Goal: Transaction & Acquisition: Purchase product/service

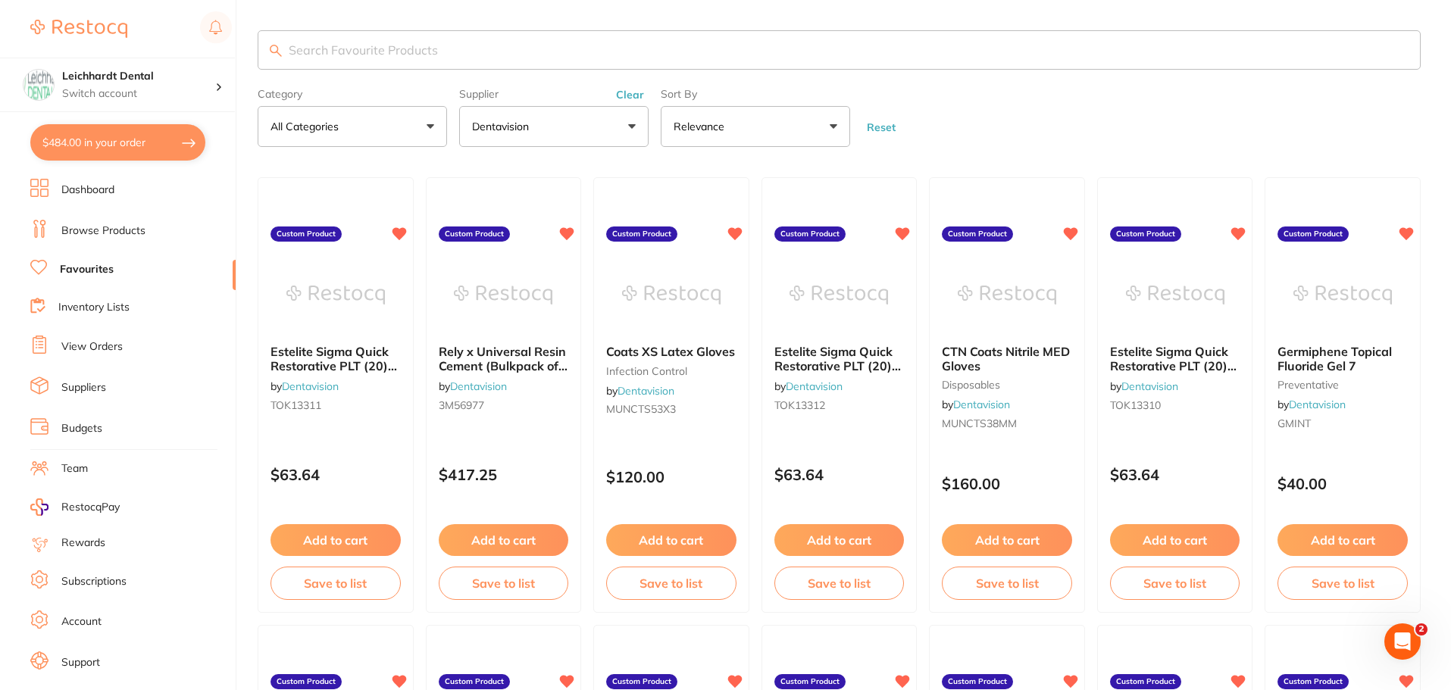
click at [355, 60] on input "search" at bounding box center [839, 49] width 1163 height 39
type input "rotary file"
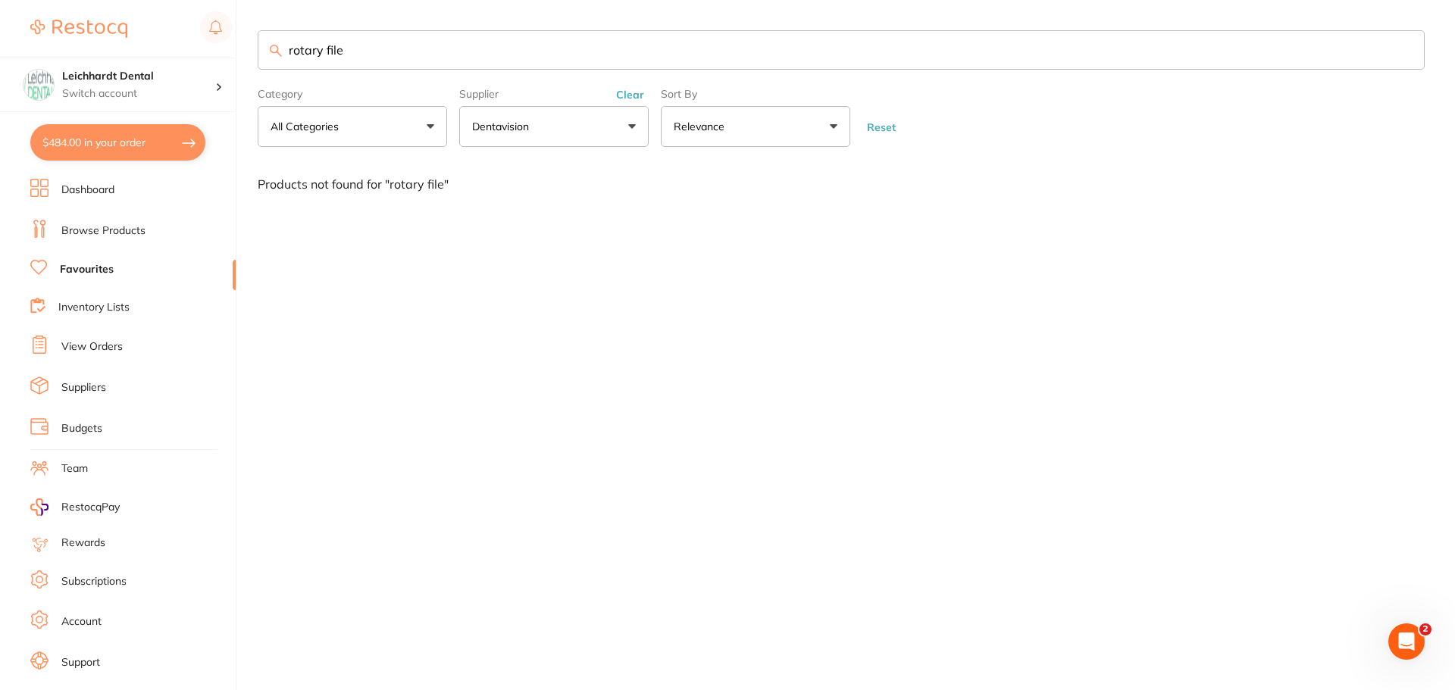
click at [621, 122] on button "Dentavision" at bounding box center [553, 126] width 189 height 41
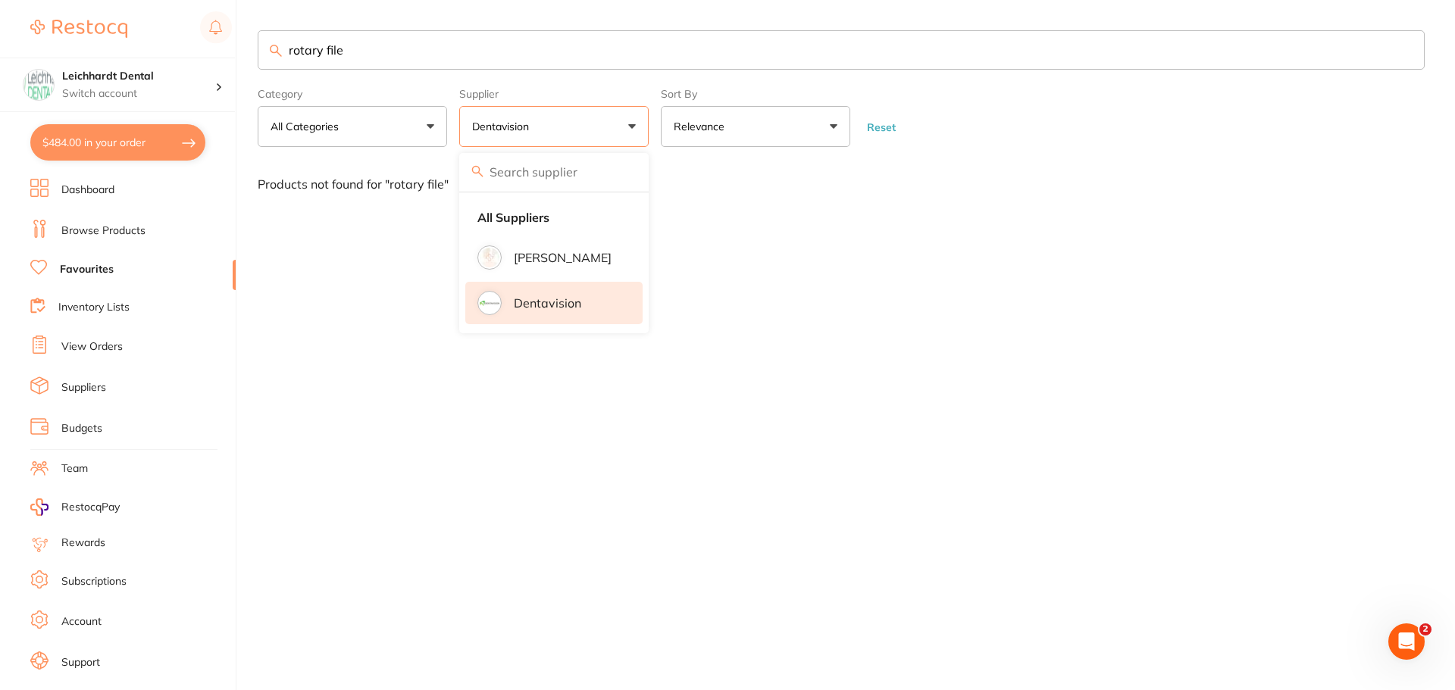
click at [546, 164] on input "search" at bounding box center [553, 172] width 189 height 38
click at [408, 133] on button "All Categories" at bounding box center [352, 126] width 189 height 41
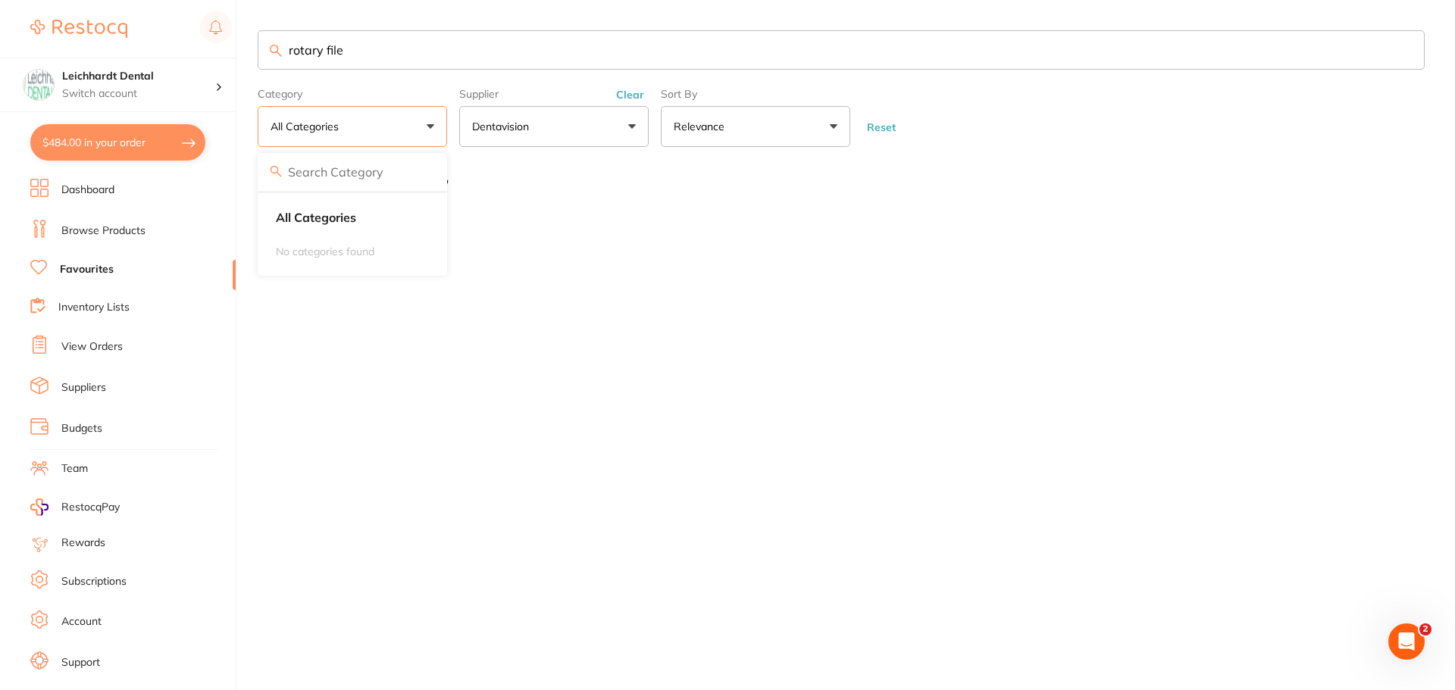
click at [533, 135] on button "Dentavision" at bounding box center [553, 126] width 189 height 41
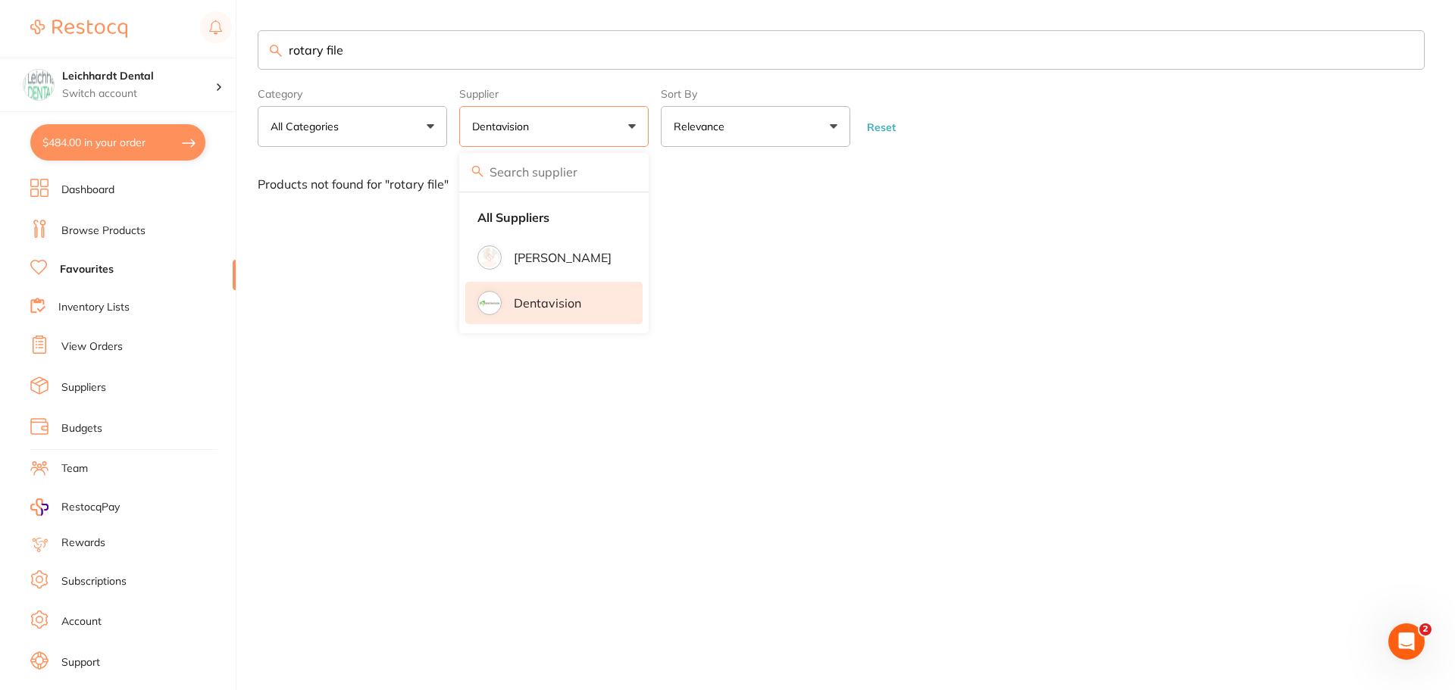
drag, startPoint x: 399, startPoint y: 258, endPoint x: 383, endPoint y: 184, distance: 76.0
click at [399, 256] on div "rotary file Category All Categories All Categories No categories found Clear Ca…" at bounding box center [856, 345] width 1197 height 690
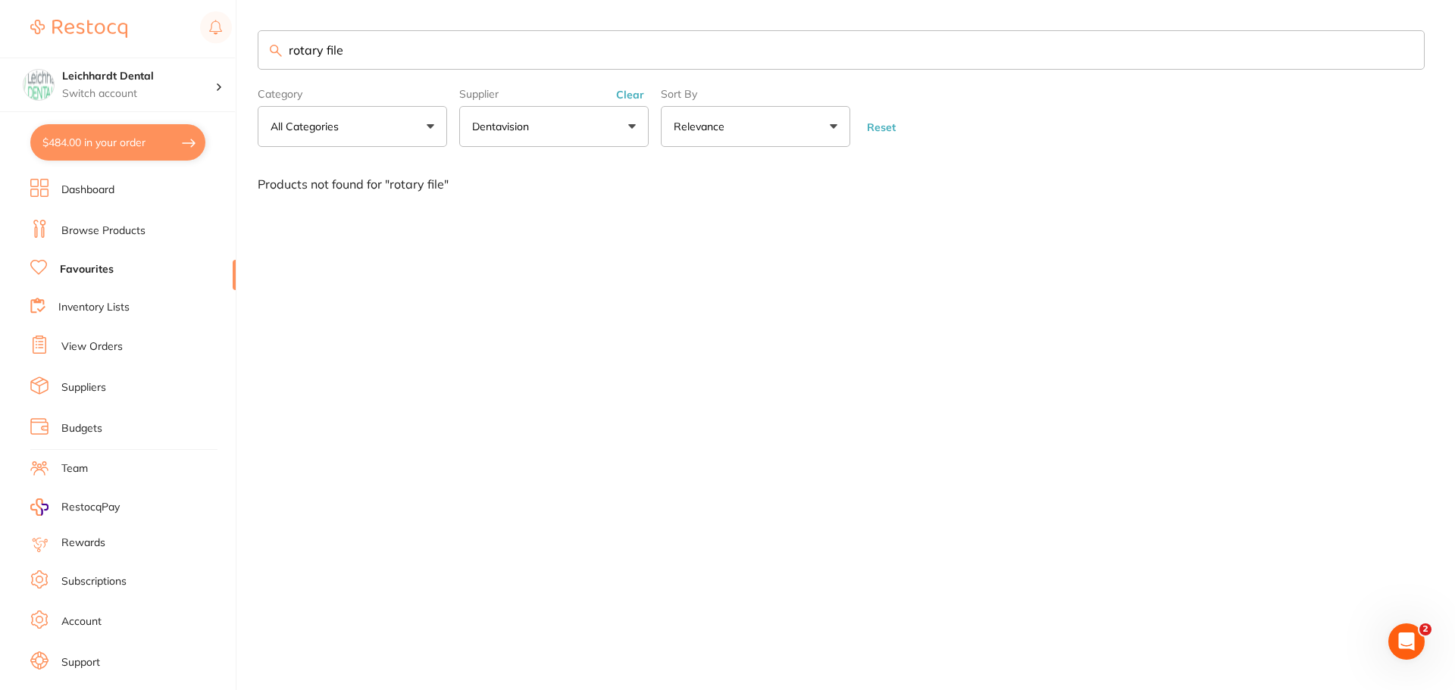
click at [86, 266] on link "Favourites" at bounding box center [87, 269] width 54 height 15
click at [85, 264] on link "Favourites" at bounding box center [87, 269] width 54 height 15
drag, startPoint x: 390, startPoint y: 48, endPoint x: 296, endPoint y: 30, distance: 95.0
click at [236, 54] on div "$484.00 Leichhardt Dental Switch account Leichhardt Dental Haberfield Dental $4…" at bounding box center [727, 345] width 1455 height 690
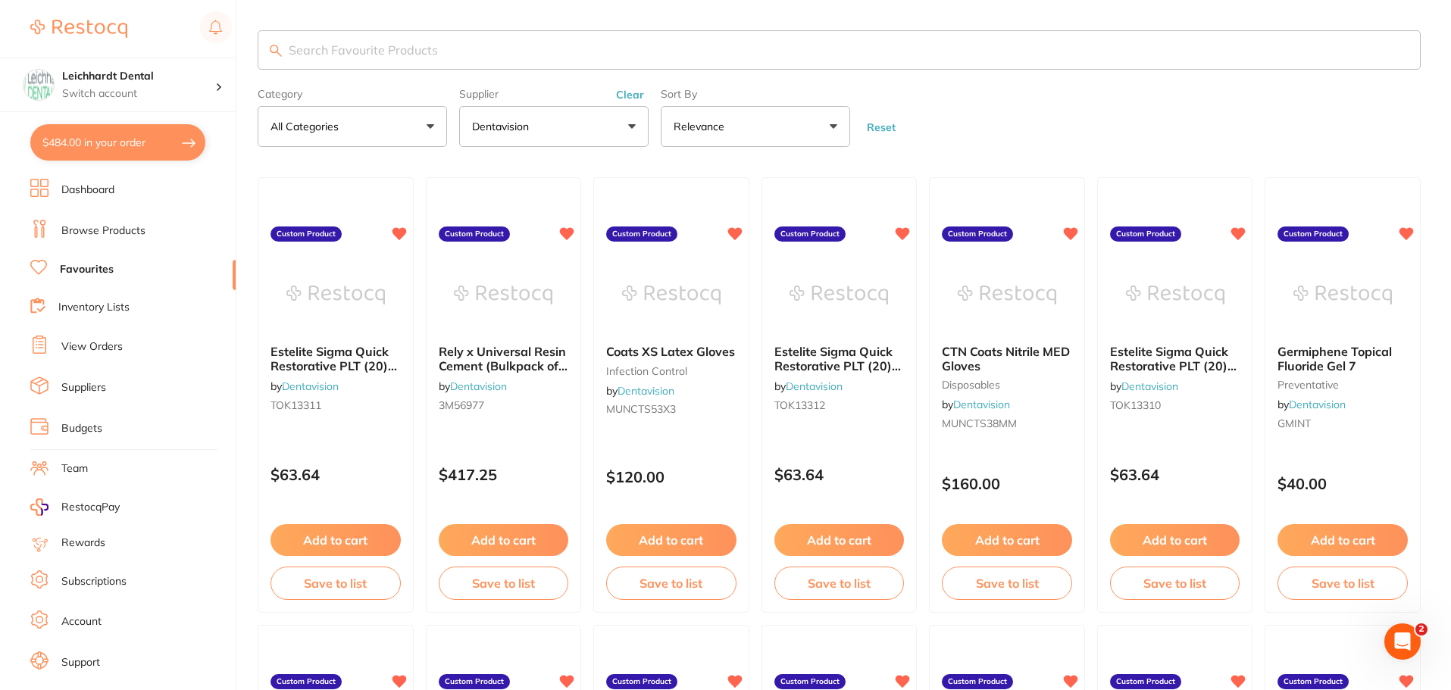
click at [140, 231] on link "Browse Products" at bounding box center [103, 231] width 84 height 15
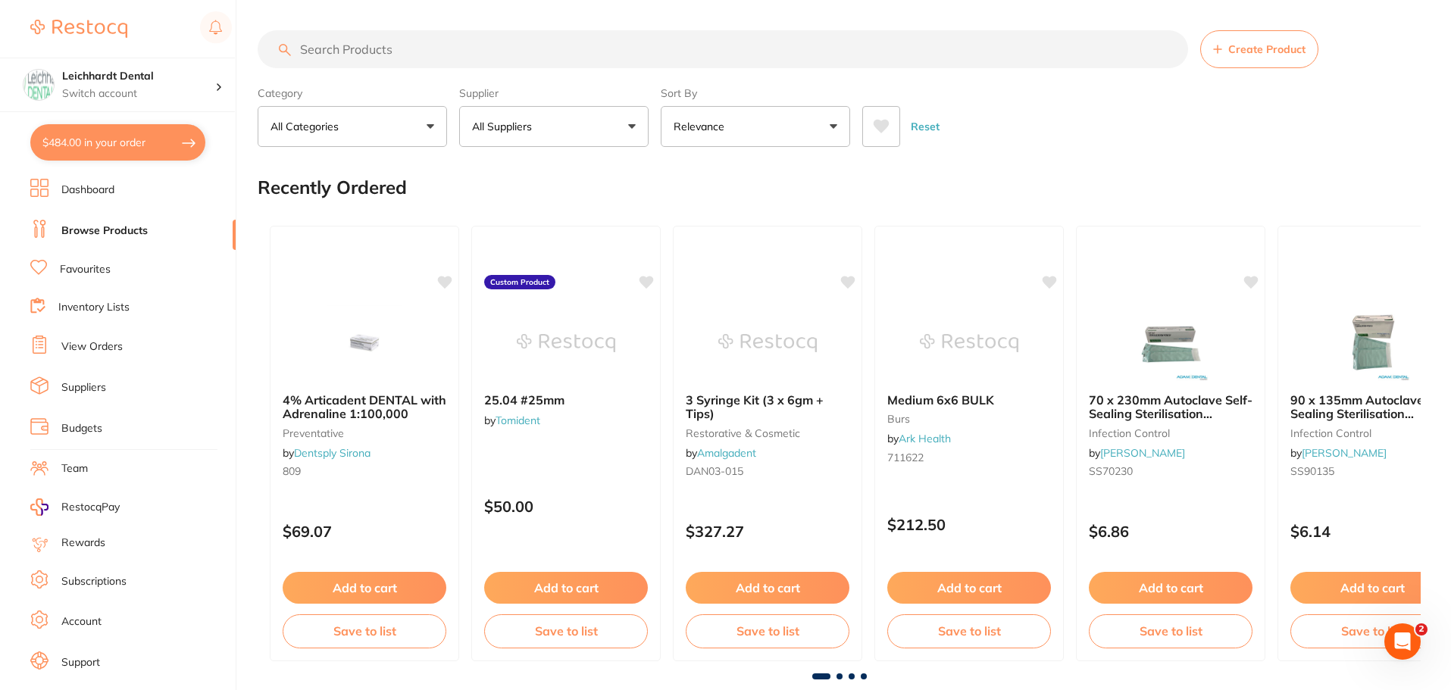
click at [601, 122] on button "All Suppliers" at bounding box center [553, 126] width 189 height 41
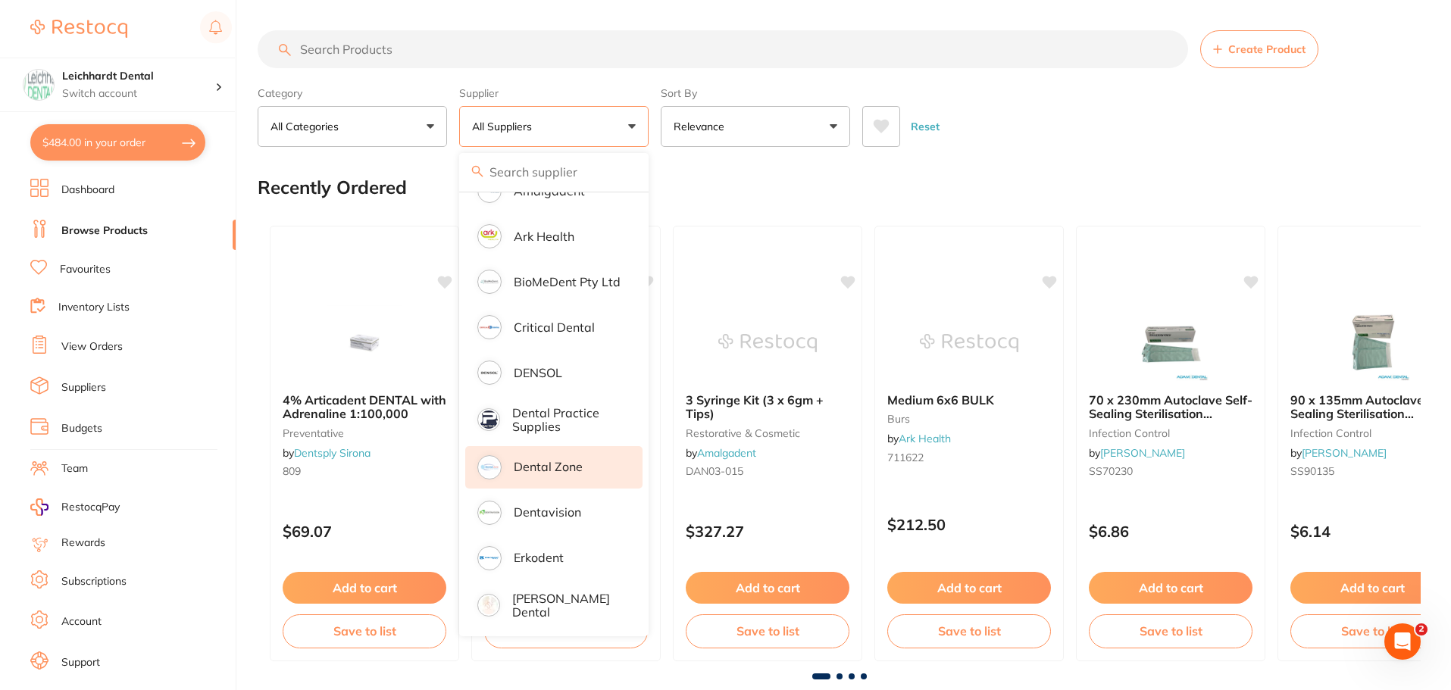
scroll to position [303, 0]
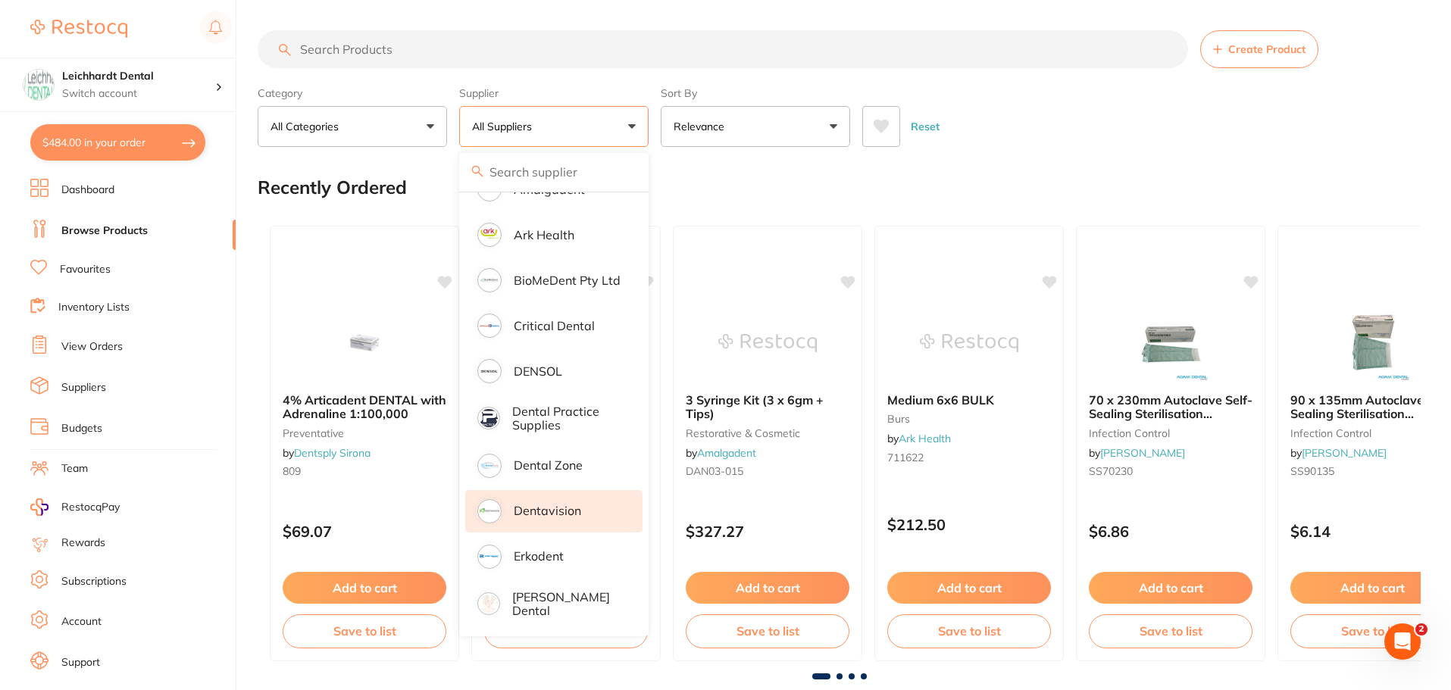
click at [559, 508] on p "Dentavision" at bounding box center [547, 511] width 67 height 14
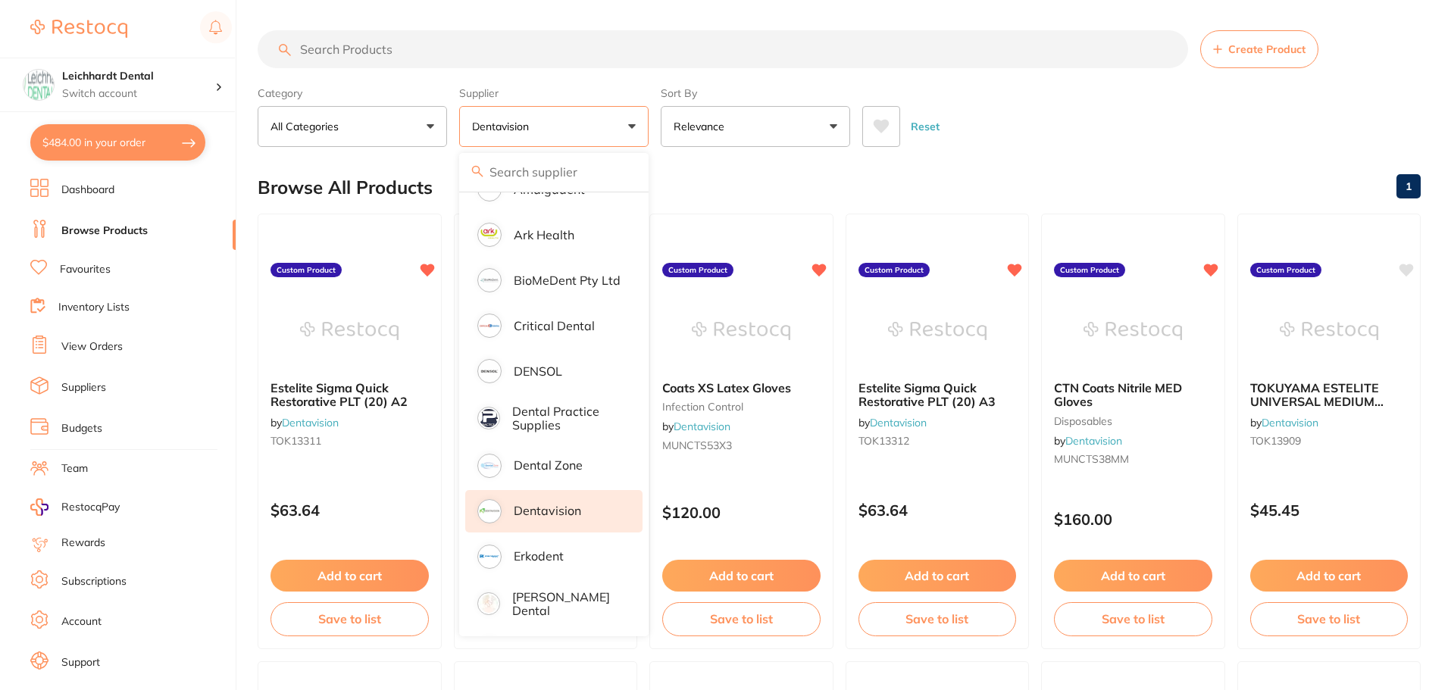
click at [380, 51] on input "search" at bounding box center [723, 49] width 931 height 38
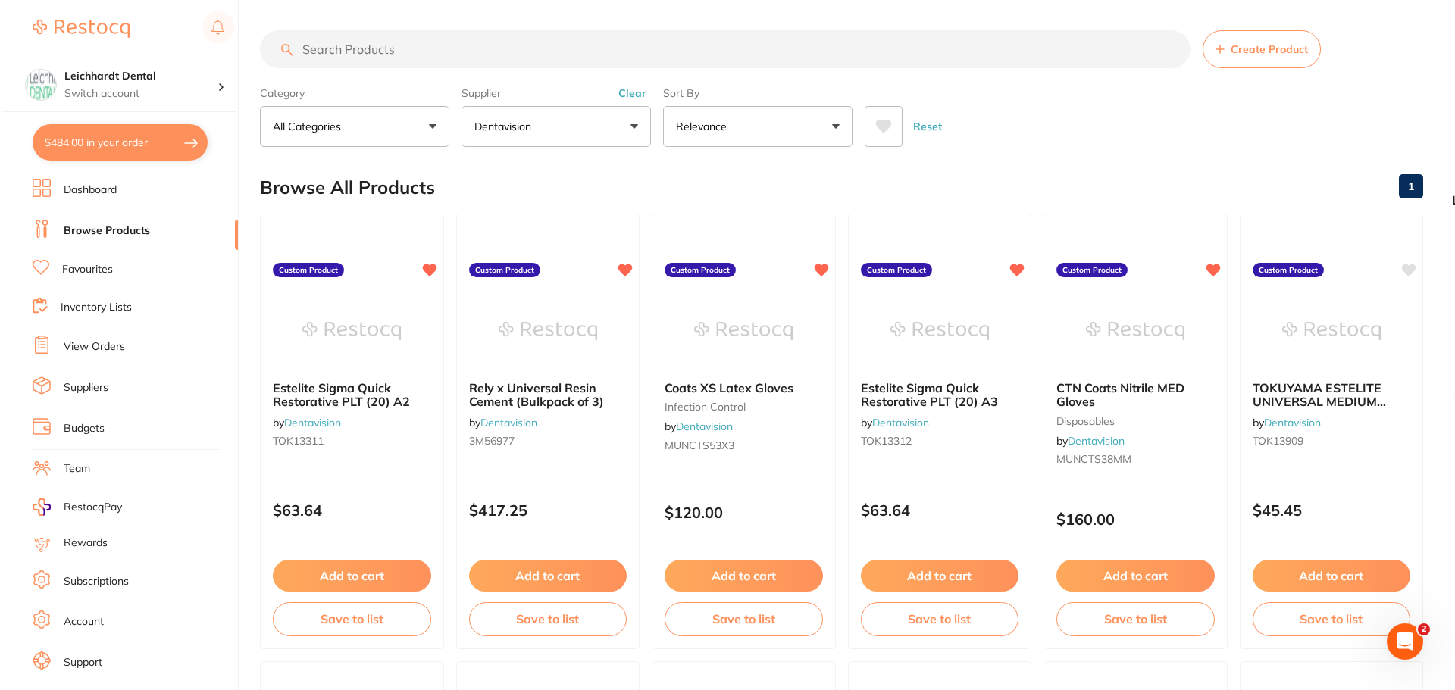
scroll to position [0, 0]
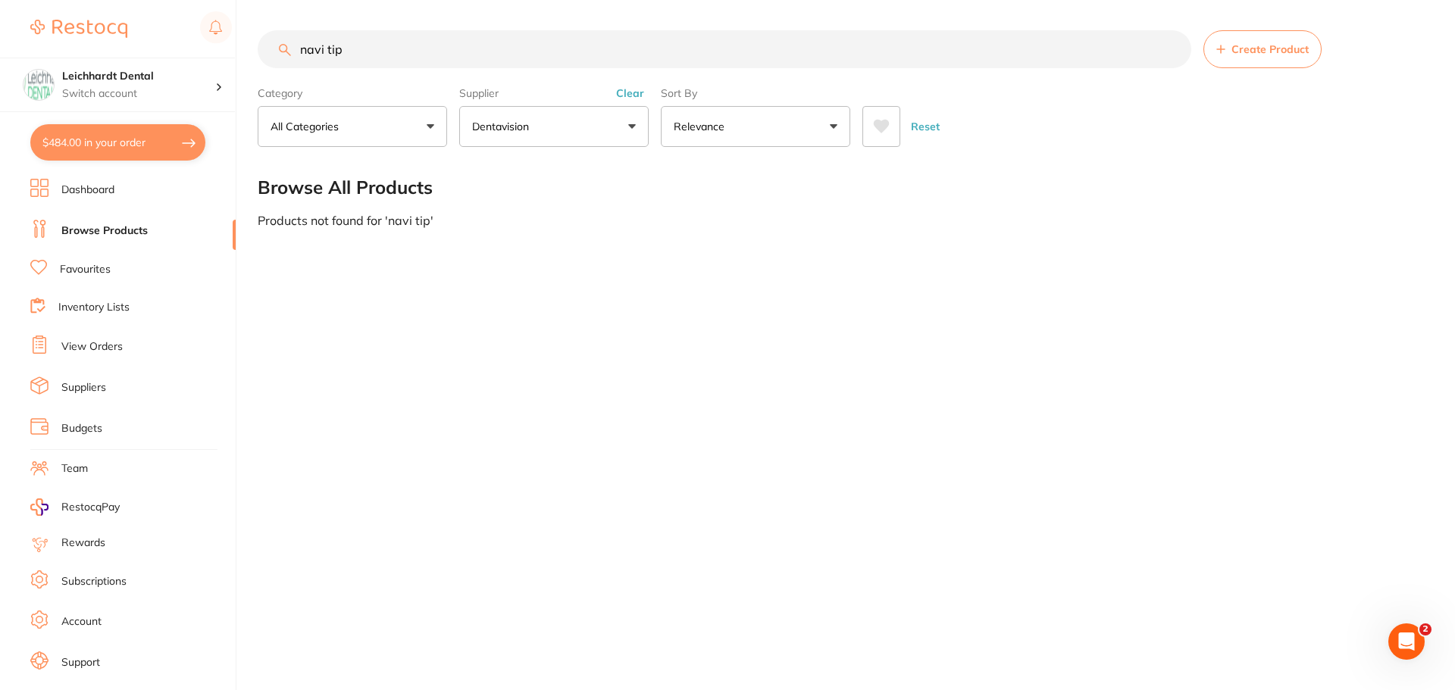
click at [391, 46] on input "navi tip" at bounding box center [725, 49] width 934 height 38
click at [364, 49] on input "navi tip" at bounding box center [725, 49] width 934 height 38
type input "navi"
click at [431, 117] on button "All Categories" at bounding box center [352, 126] width 189 height 41
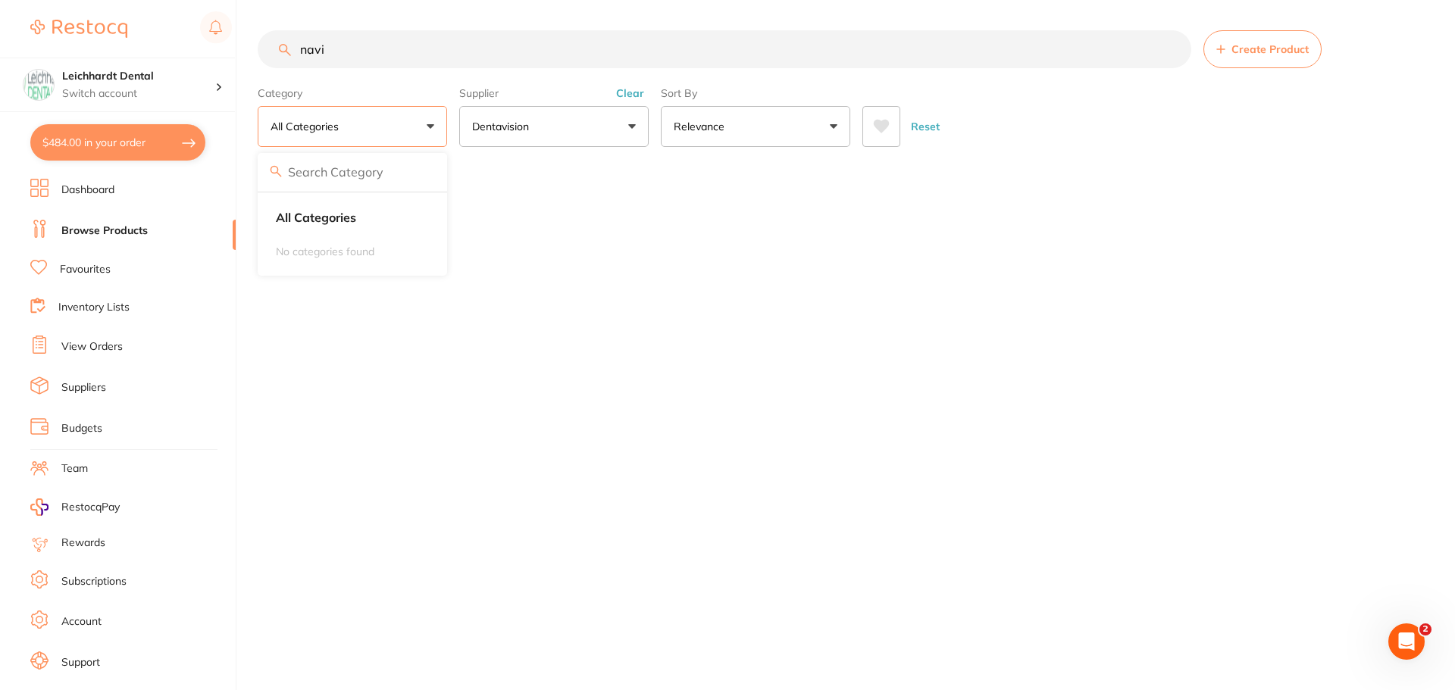
click at [437, 61] on input "navi" at bounding box center [725, 49] width 934 height 38
click at [406, 58] on input "navi" at bounding box center [725, 49] width 934 height 38
click at [114, 235] on link "Browse Products" at bounding box center [104, 231] width 86 height 15
click at [96, 192] on link "Dashboard" at bounding box center [87, 190] width 53 height 15
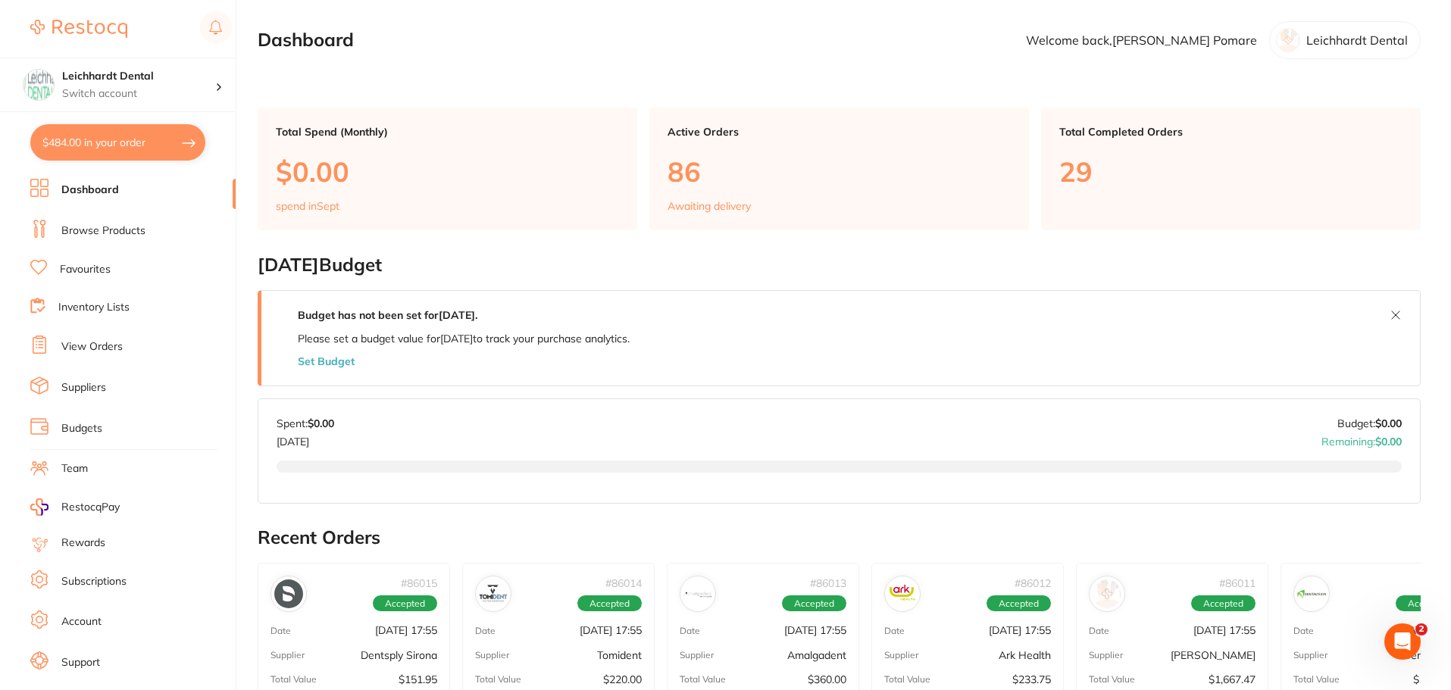
click at [75, 226] on link "Browse Products" at bounding box center [103, 231] width 84 height 15
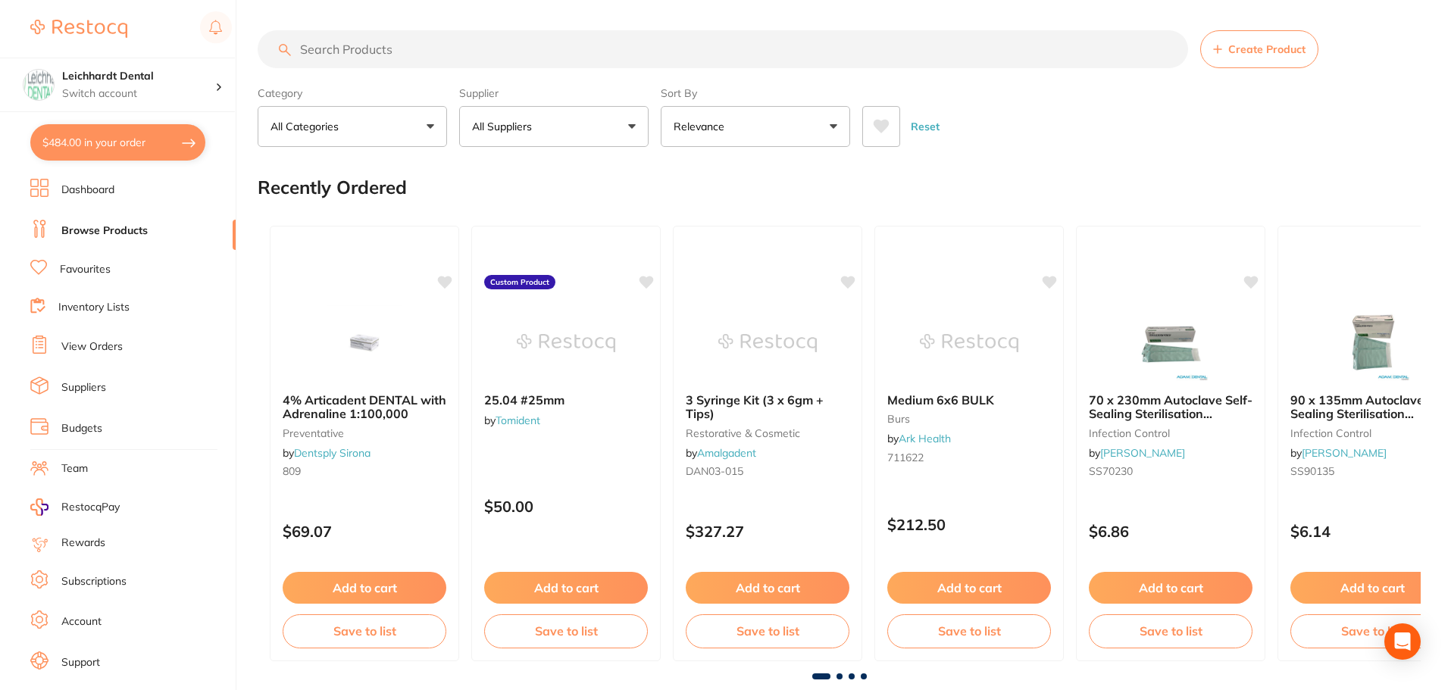
click at [386, 46] on input "search" at bounding box center [723, 49] width 931 height 38
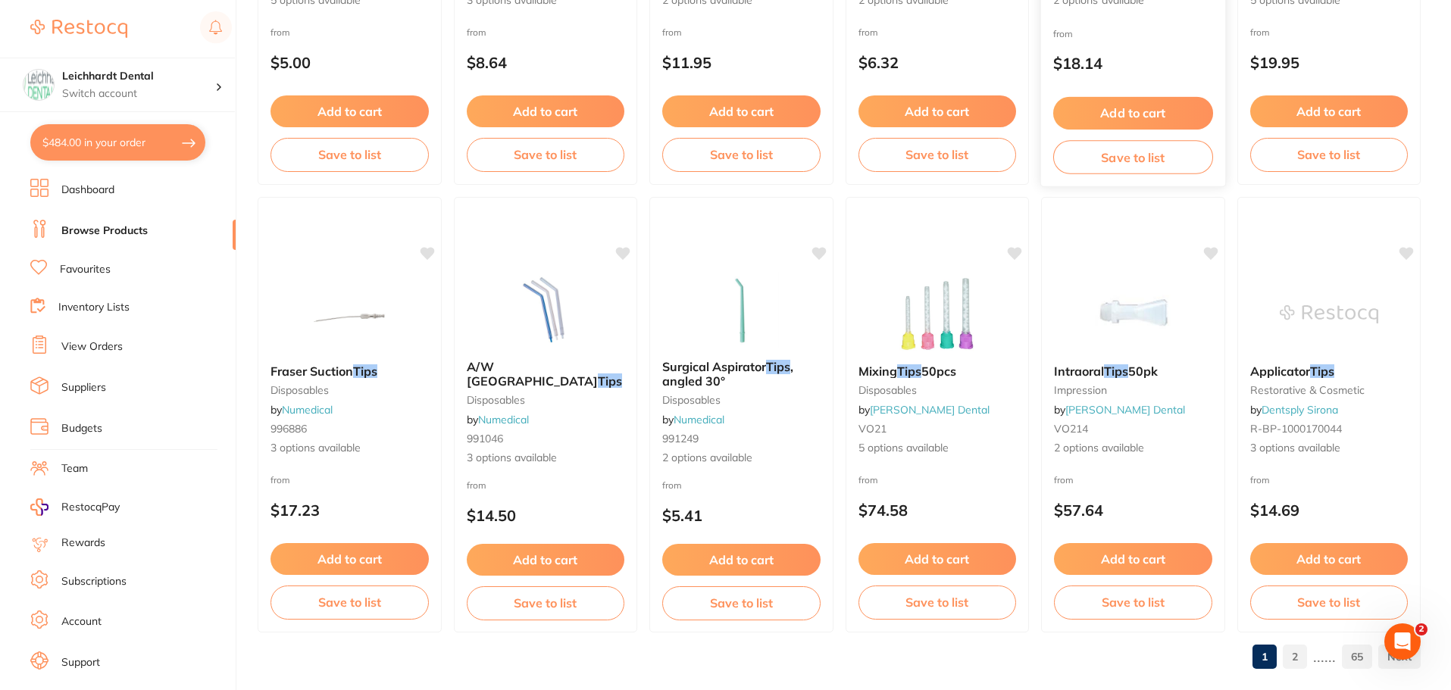
scroll to position [3621, 0]
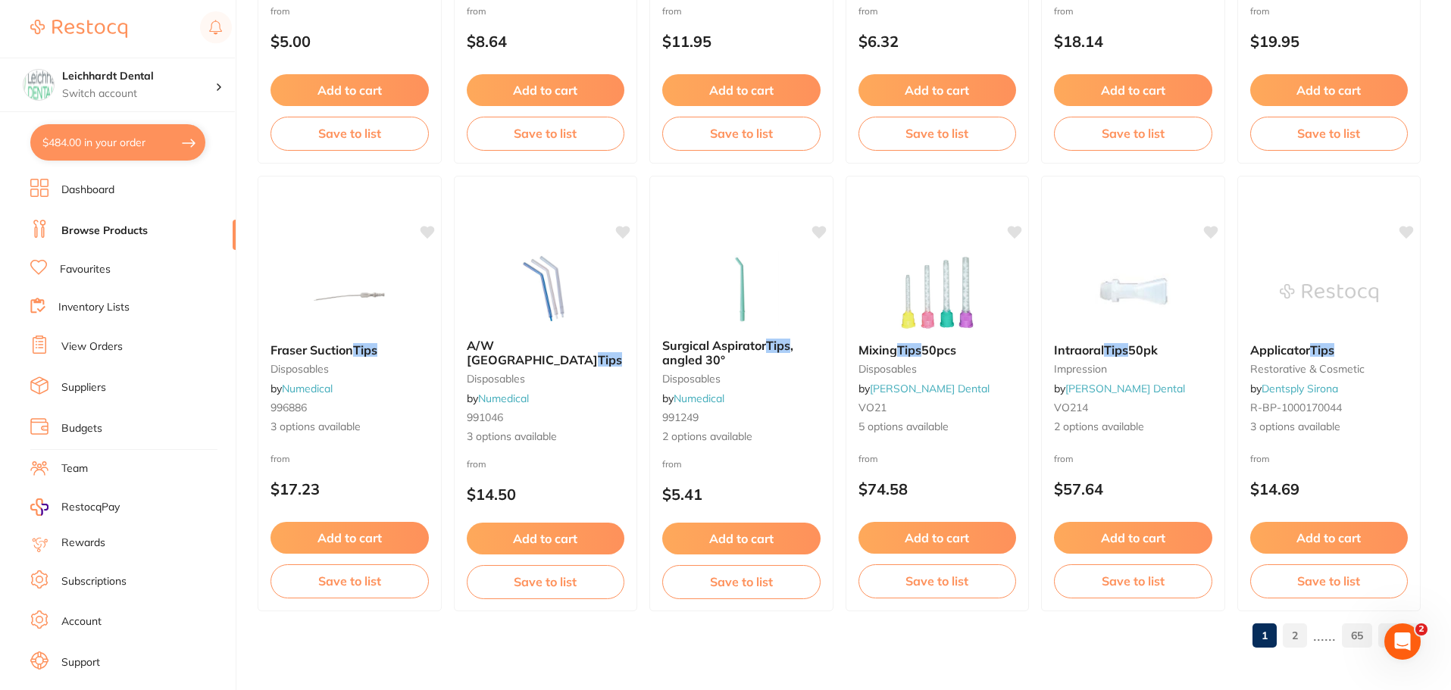
click at [1294, 637] on link "2" at bounding box center [1295, 636] width 24 height 30
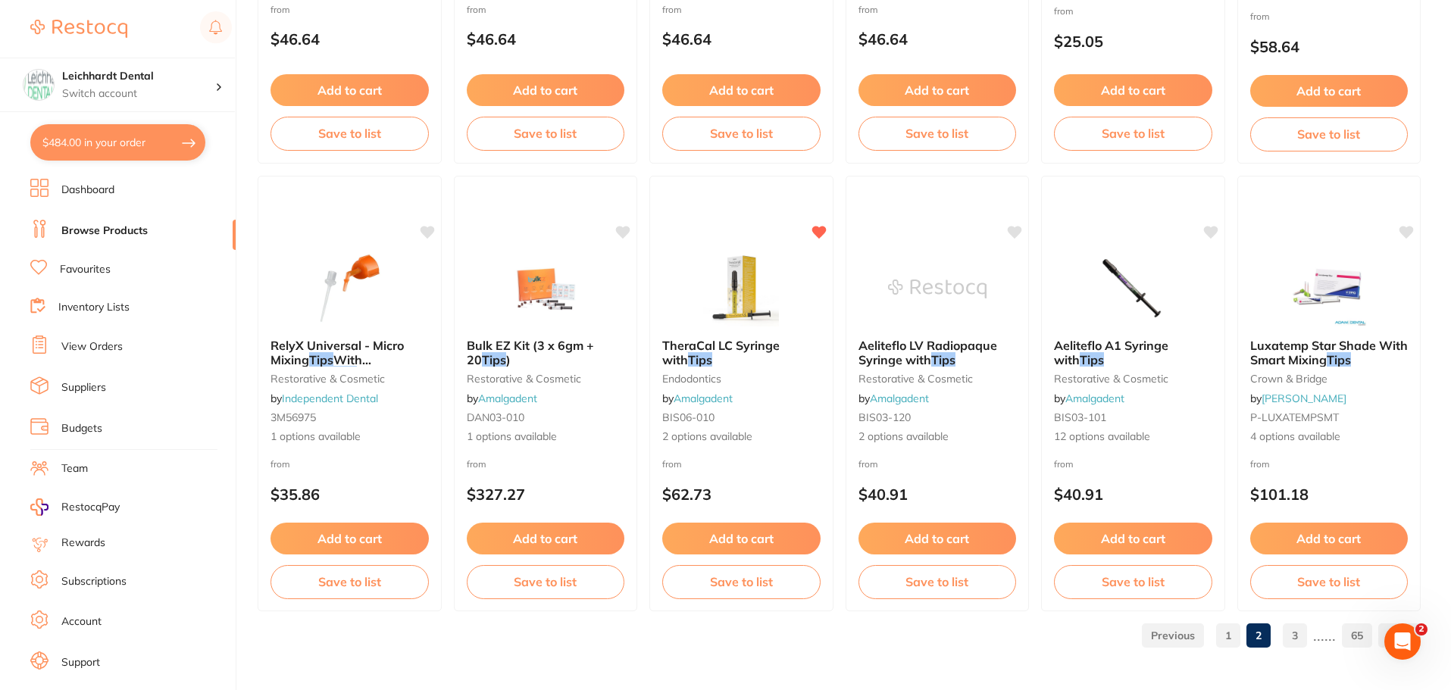
click at [1287, 637] on link "3" at bounding box center [1295, 636] width 24 height 30
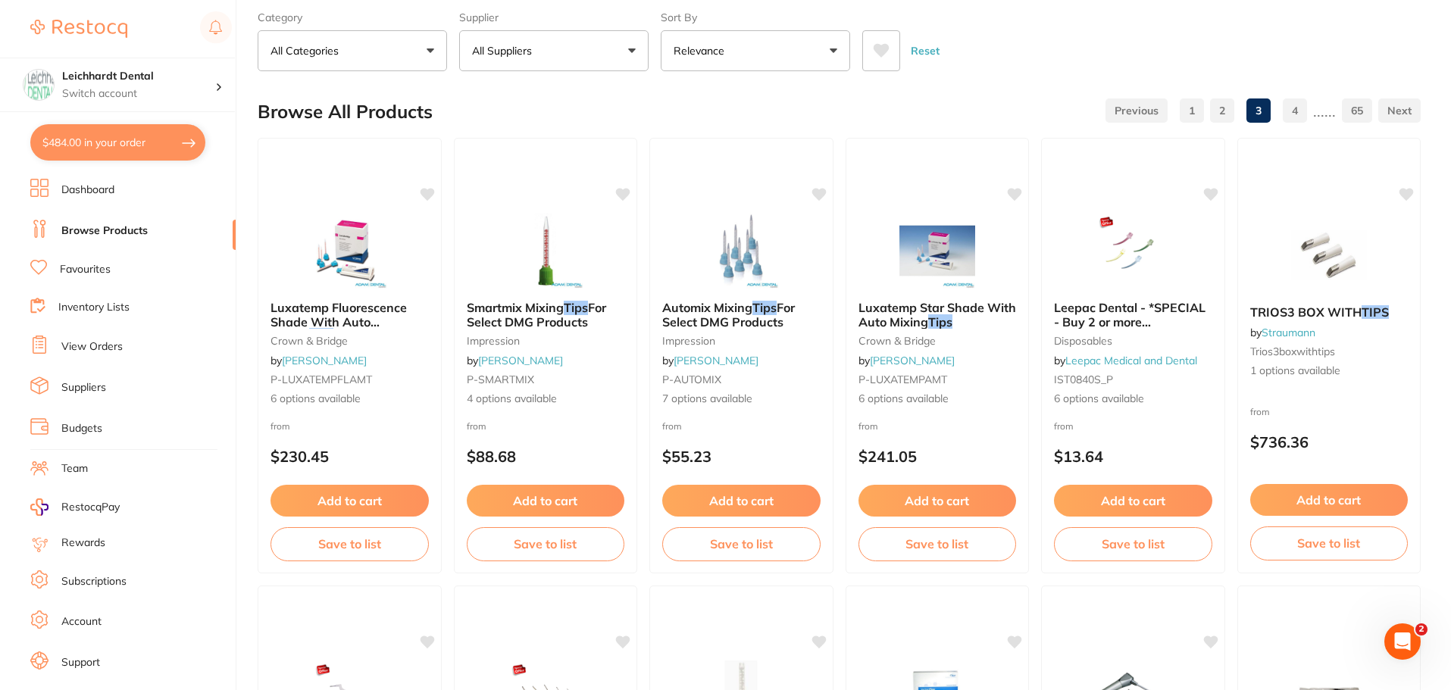
scroll to position [0, 0]
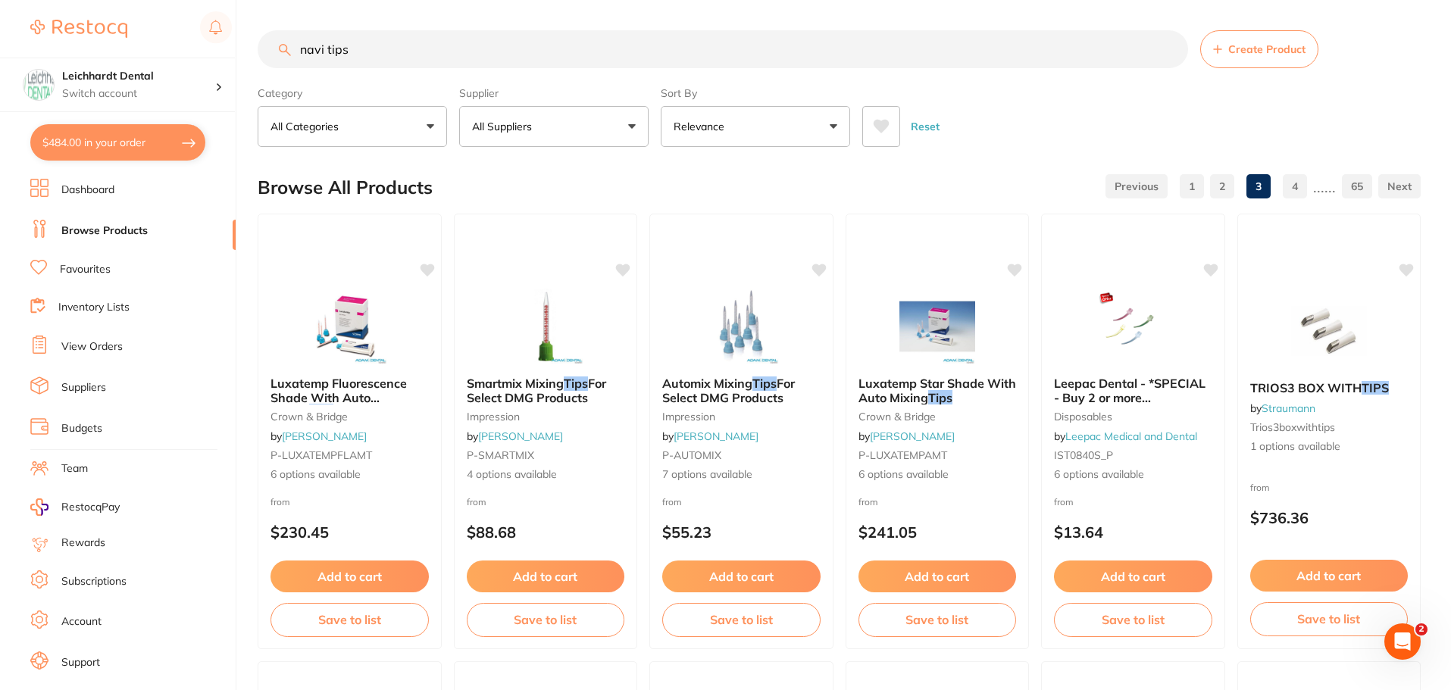
click at [1328, 107] on div "Reset" at bounding box center [1135, 120] width 546 height 53
drag, startPoint x: 441, startPoint y: 51, endPoint x: 249, endPoint y: 46, distance: 192.5
click at [249, 46] on div "$484.00 Leichhardt Dental Switch account Leichhardt Dental Haberfield Dental $4…" at bounding box center [725, 345] width 1451 height 690
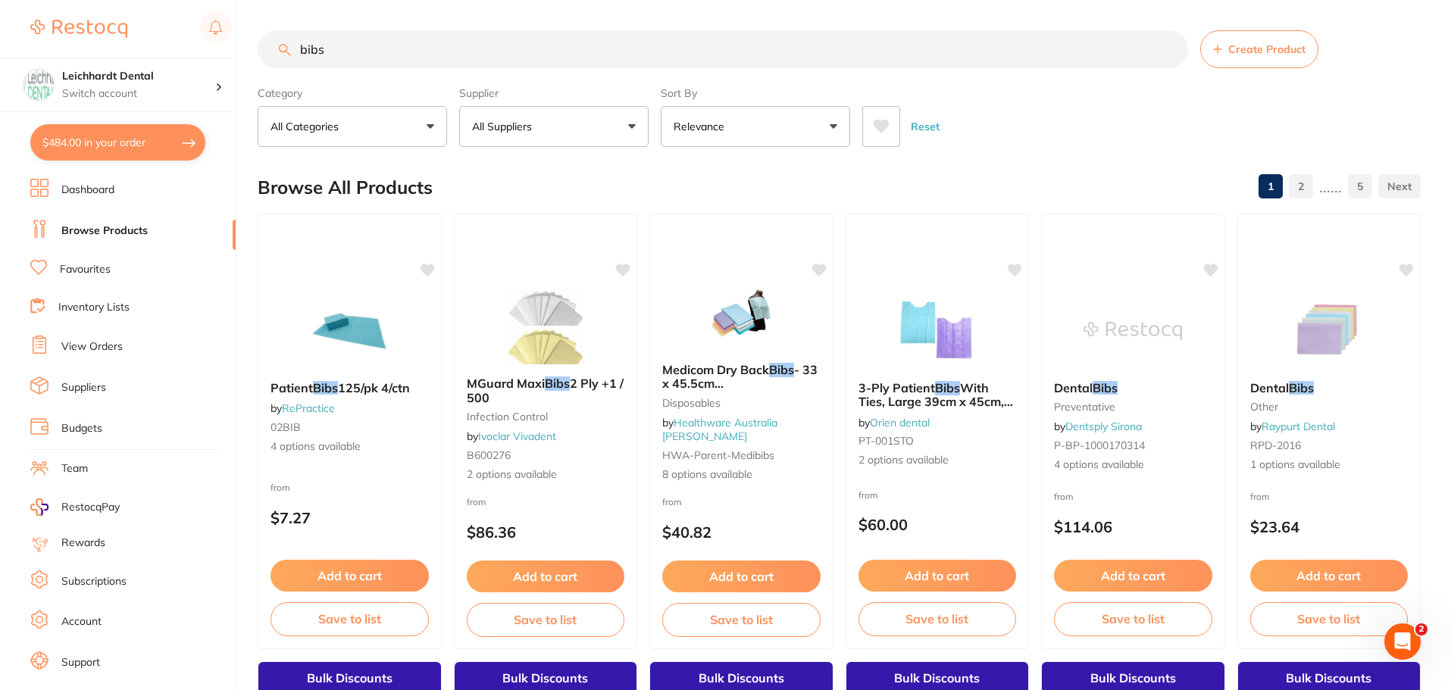
click at [437, 44] on input "bibs" at bounding box center [723, 49] width 931 height 38
drag, startPoint x: 437, startPoint y: 42, endPoint x: 198, endPoint y: 37, distance: 239.5
click at [198, 37] on div "$484.00 Leichhardt Dental Switch account Leichhardt Dental Haberfield Dental $4…" at bounding box center [725, 345] width 1451 height 690
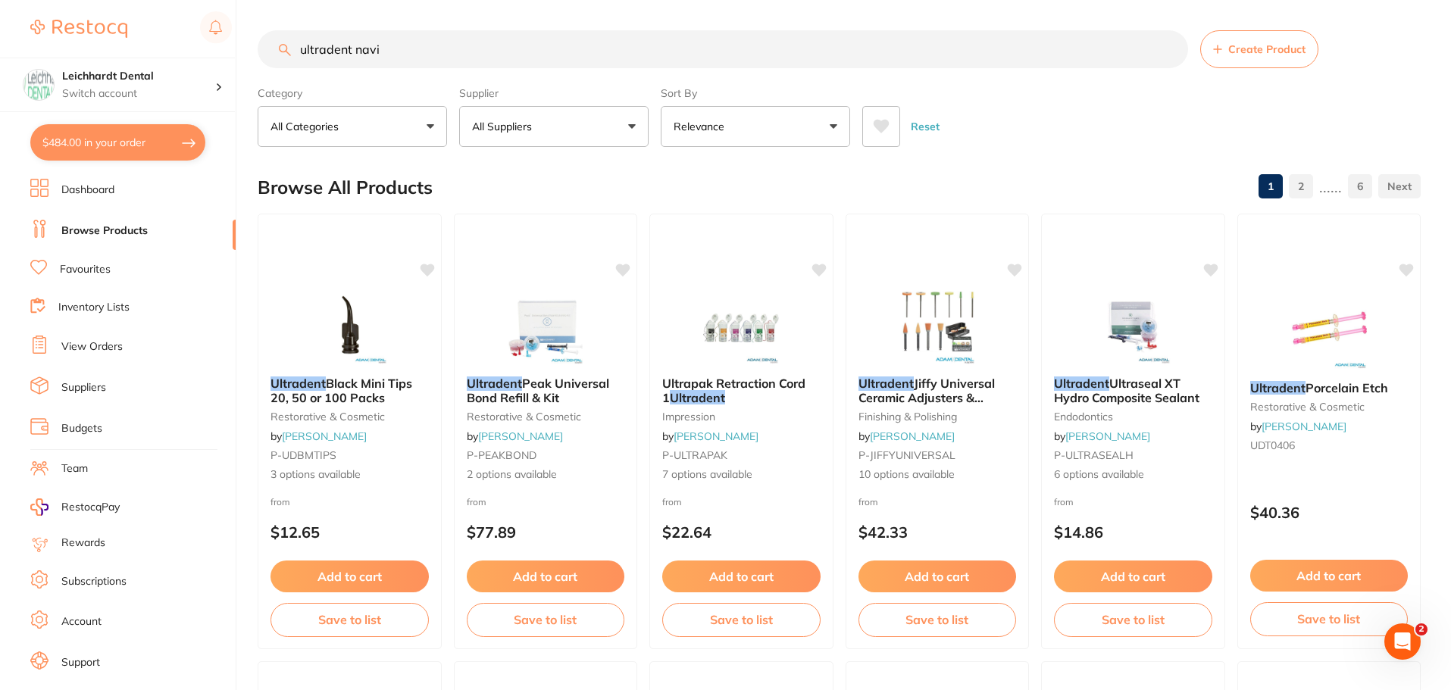
type input "ultradent navi"
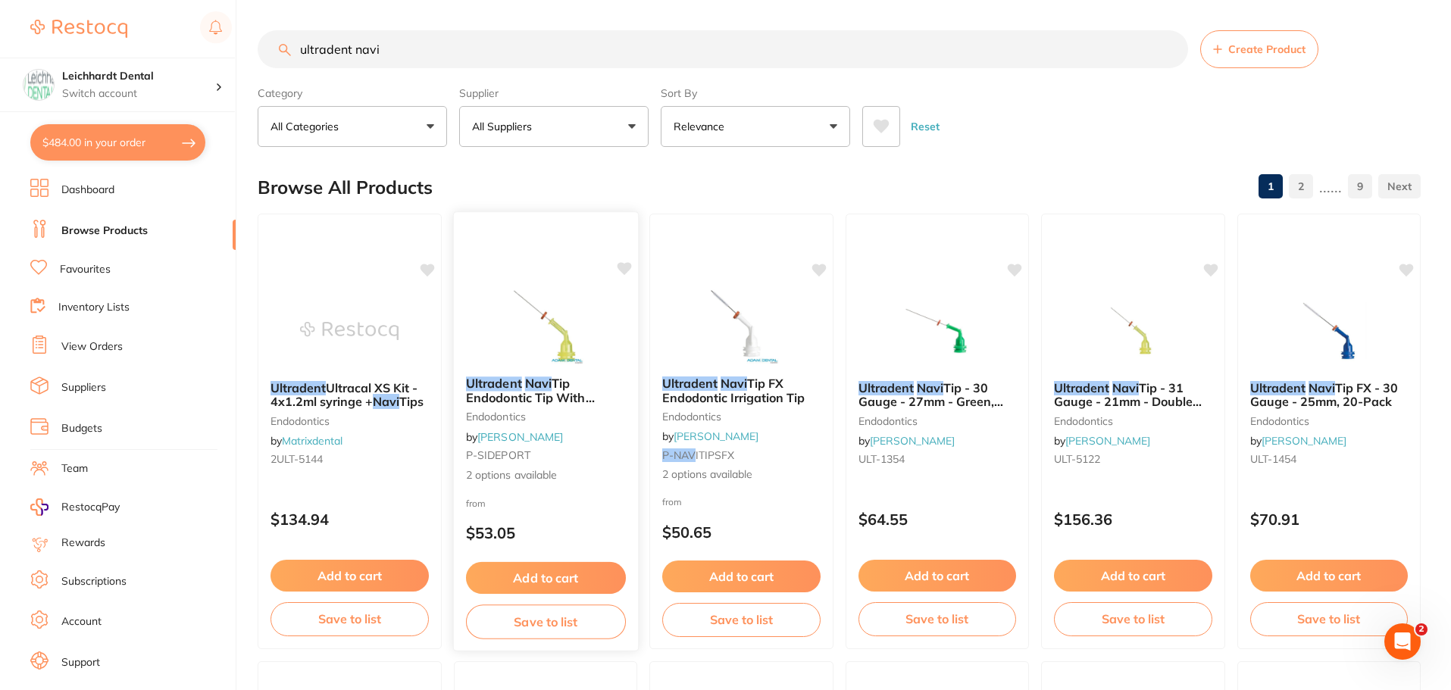
click at [491, 289] on div at bounding box center [545, 326] width 184 height 77
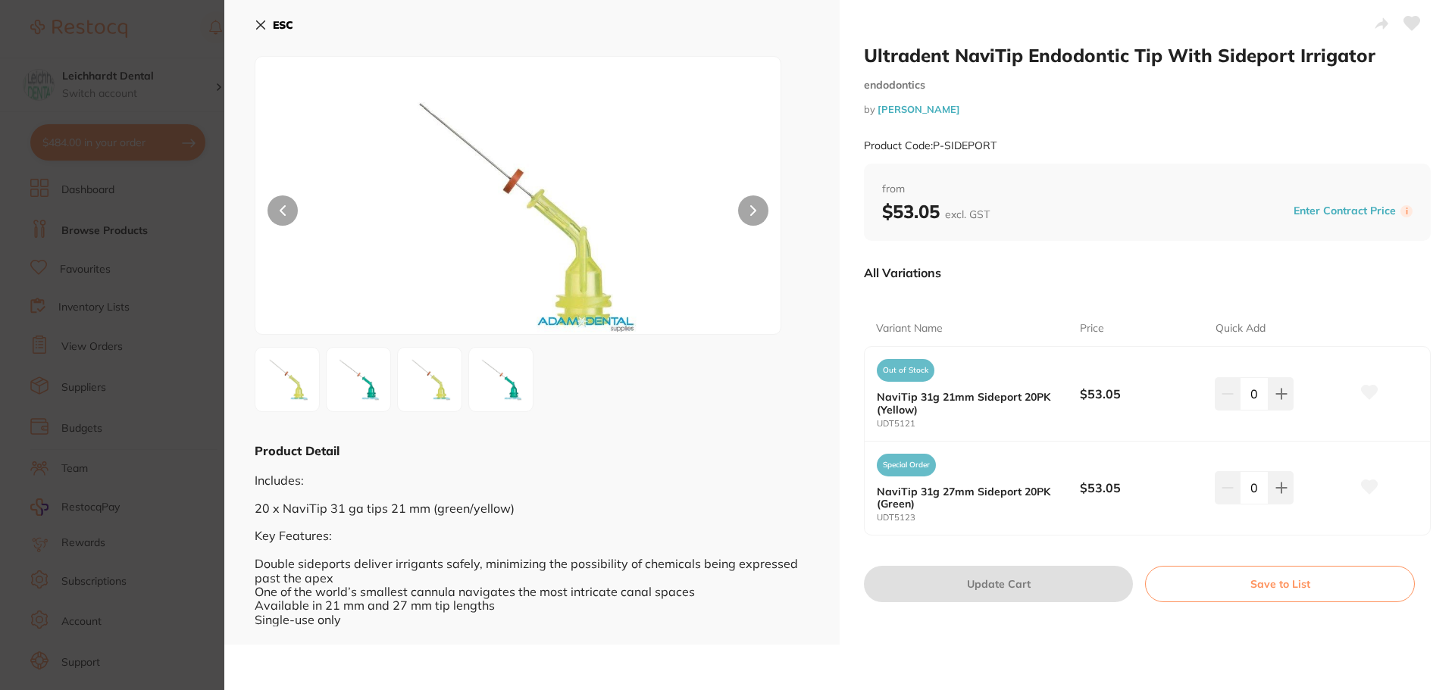
click at [328, 386] on button at bounding box center [358, 379] width 65 height 65
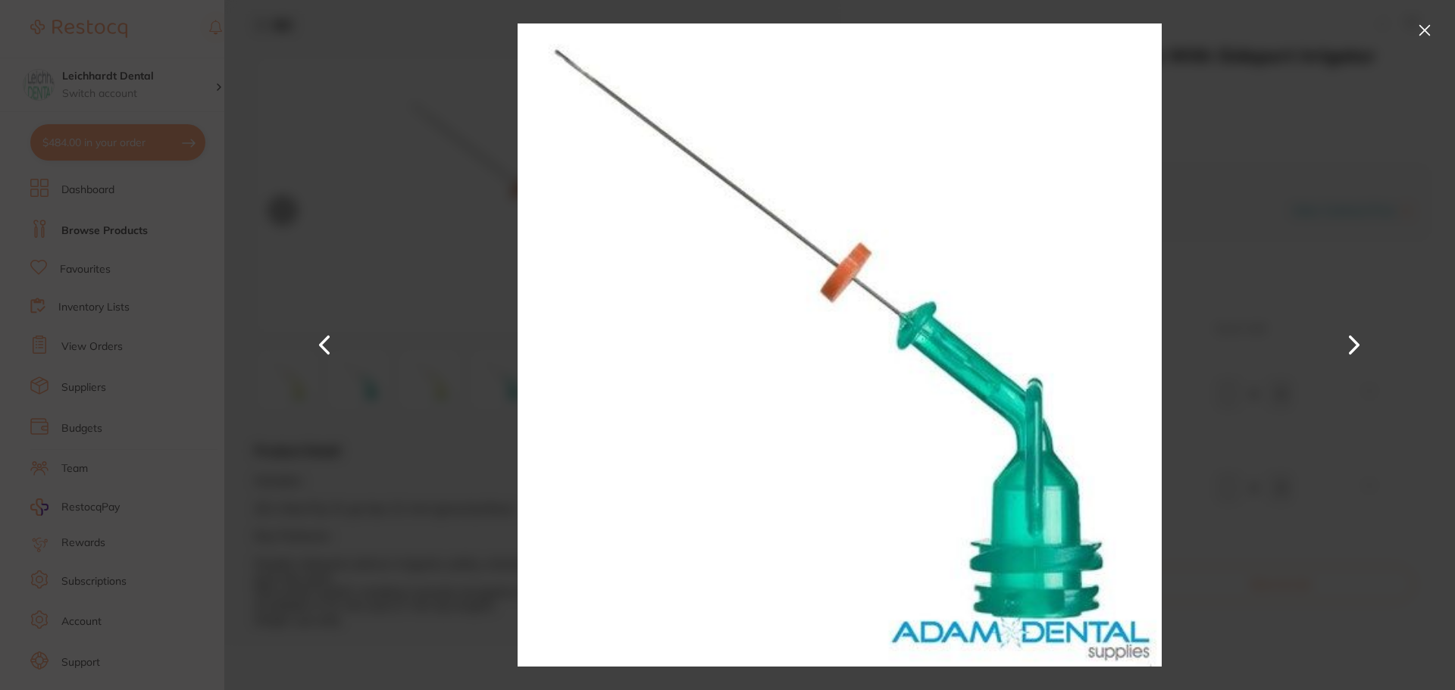
drag, startPoint x: 324, startPoint y: 331, endPoint x: 872, endPoint y: 178, distance: 568.9
click at [324, 331] on button at bounding box center [325, 346] width 36 height 346
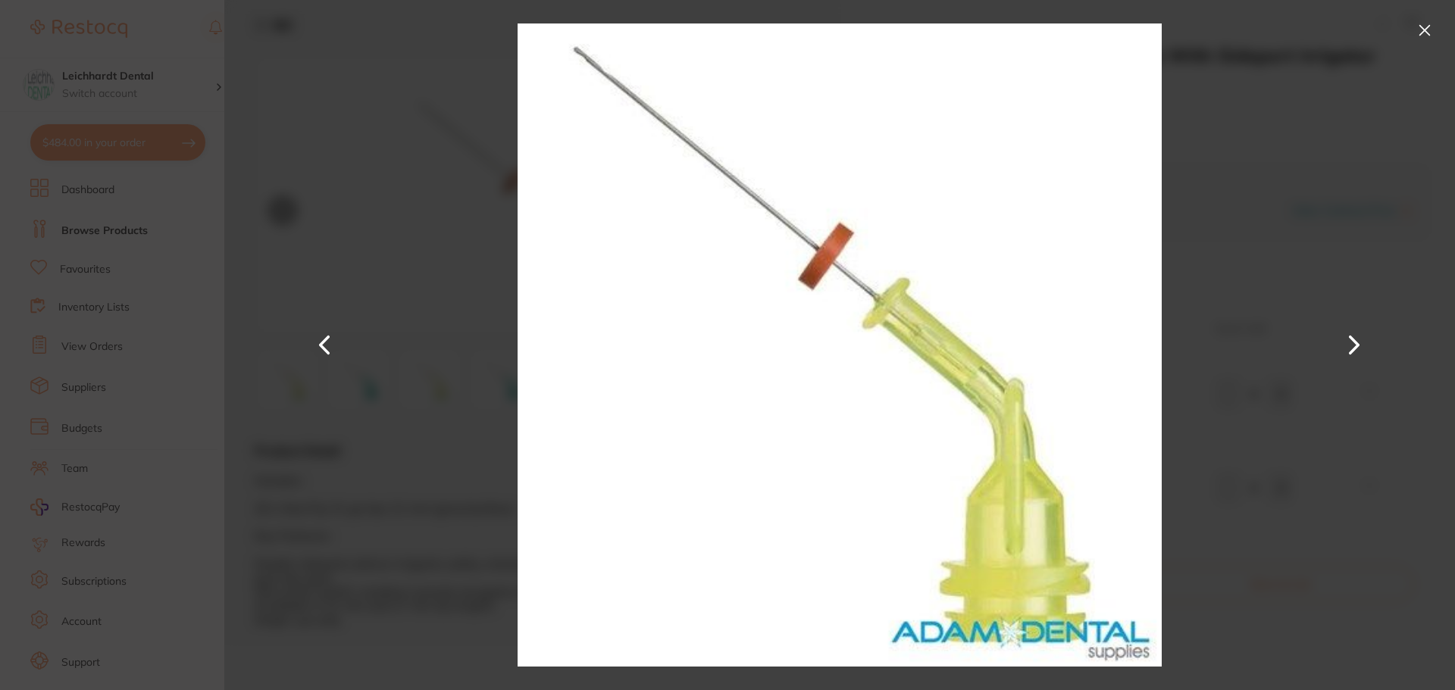
click at [384, 180] on div at bounding box center [839, 345] width 1231 height 690
click at [1424, 35] on button at bounding box center [1425, 30] width 24 height 24
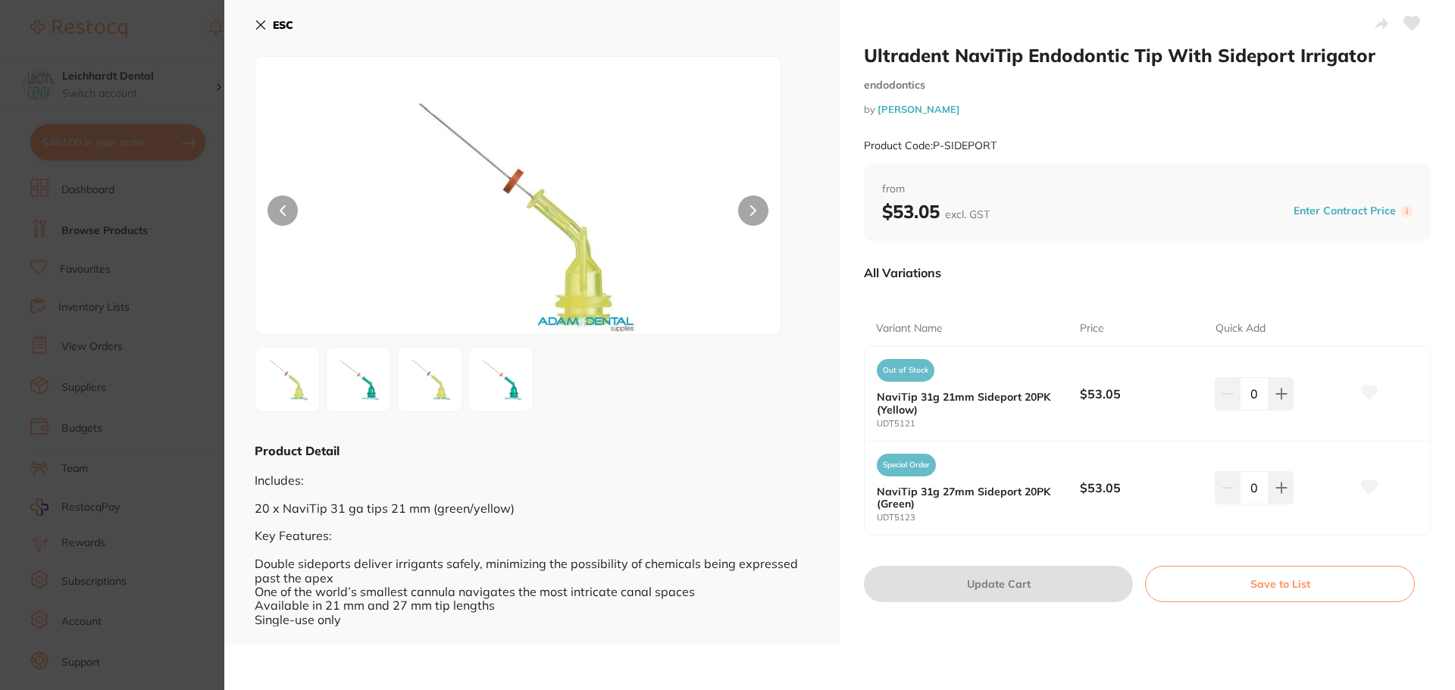
click at [252, 27] on div "ESC Product Detail Includes: 20 x NaviTip 31 ga tips 21 mm (green/yellow) Key F…" at bounding box center [531, 322] width 615 height 645
click at [258, 26] on icon at bounding box center [261, 25] width 12 height 12
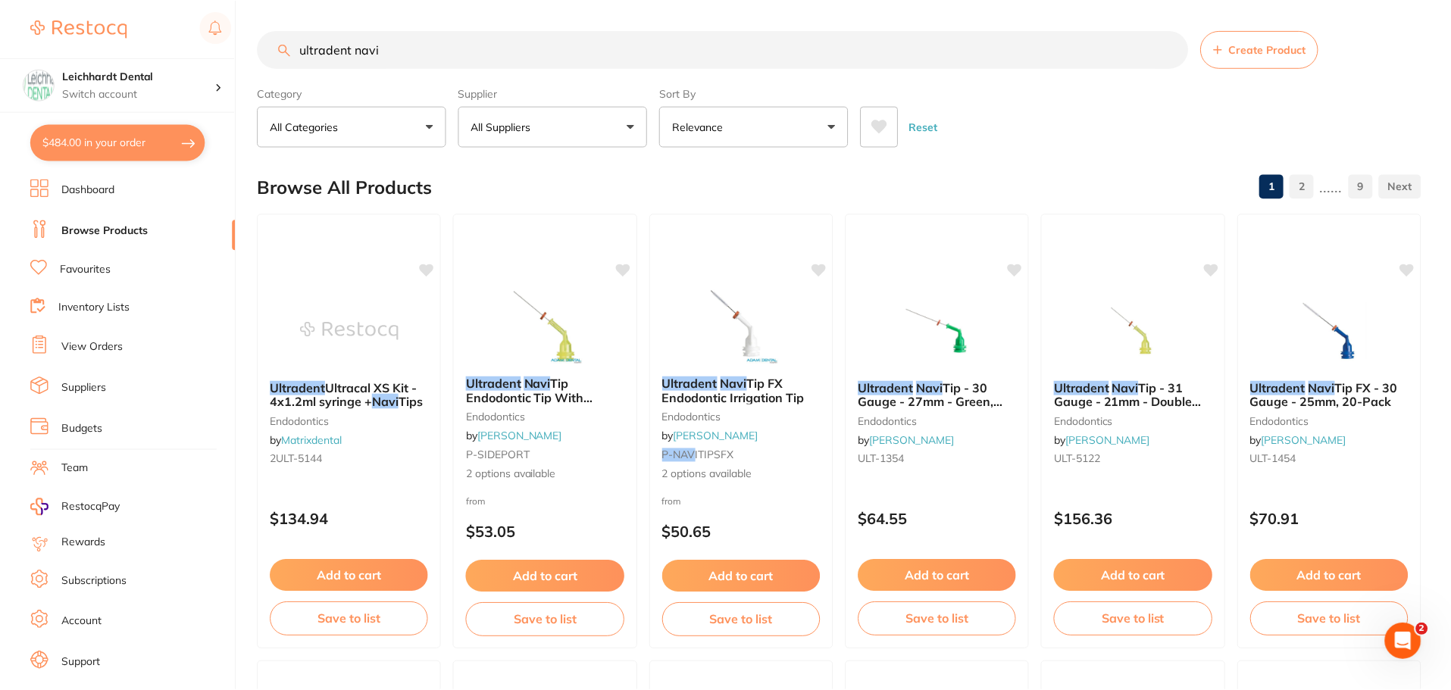
scroll to position [1, 0]
click at [719, 305] on img at bounding box center [741, 325] width 99 height 77
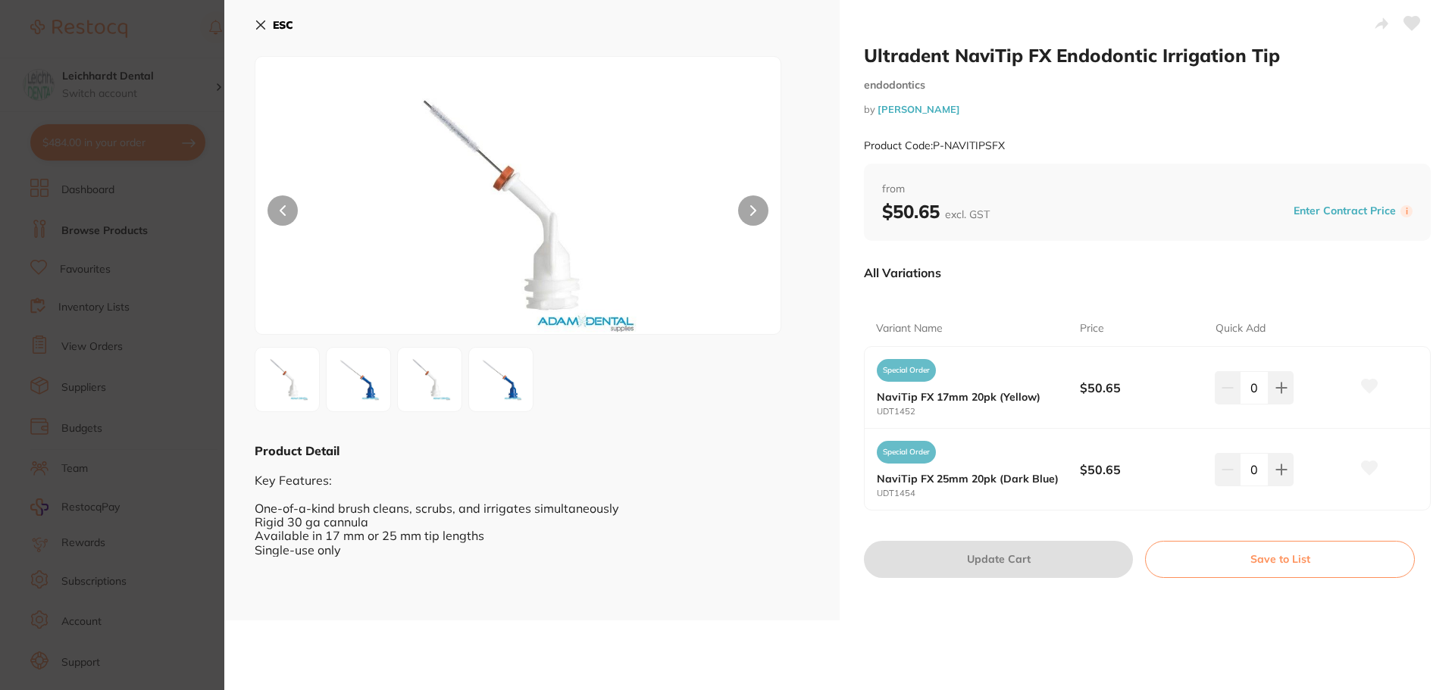
click at [254, 29] on div "ESC Product Detail Key Features: One-of-a-kind brush cleans, scrubs, and irriga…" at bounding box center [531, 310] width 615 height 621
click at [264, 25] on icon at bounding box center [261, 25] width 12 height 12
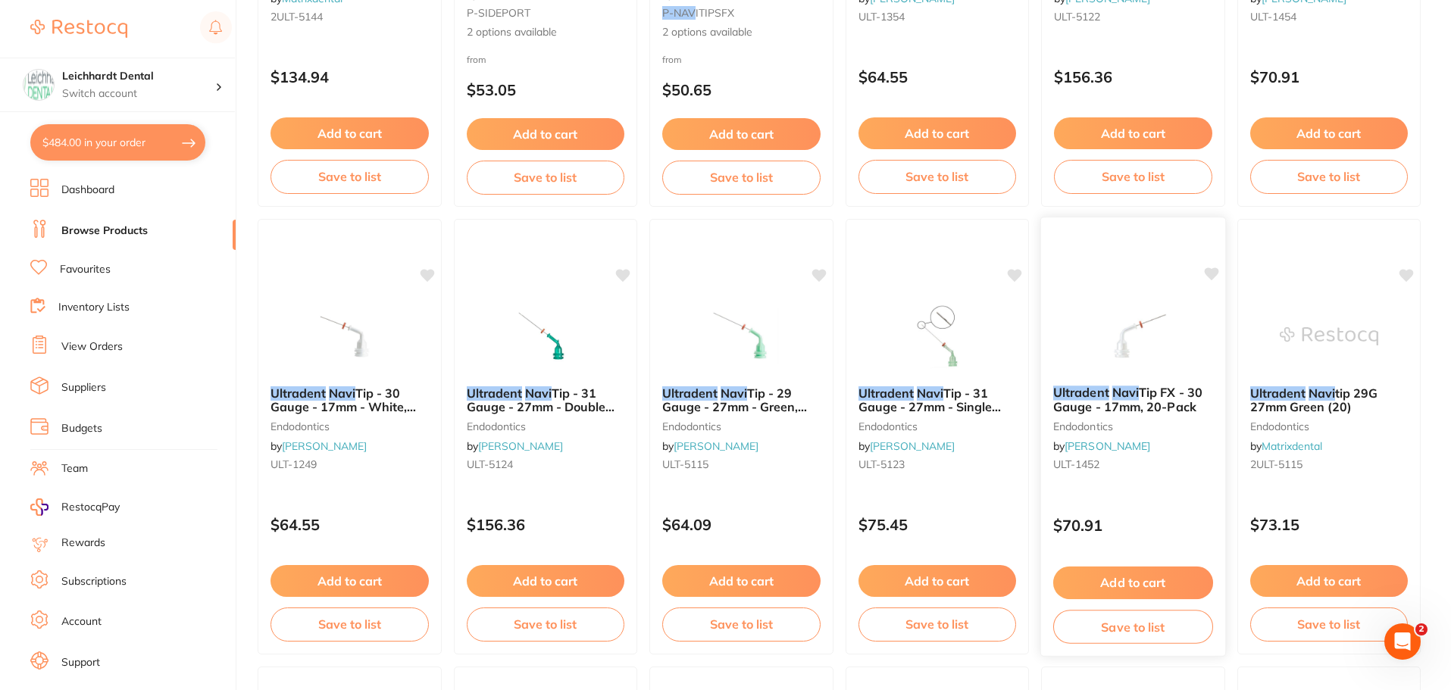
scroll to position [455, 0]
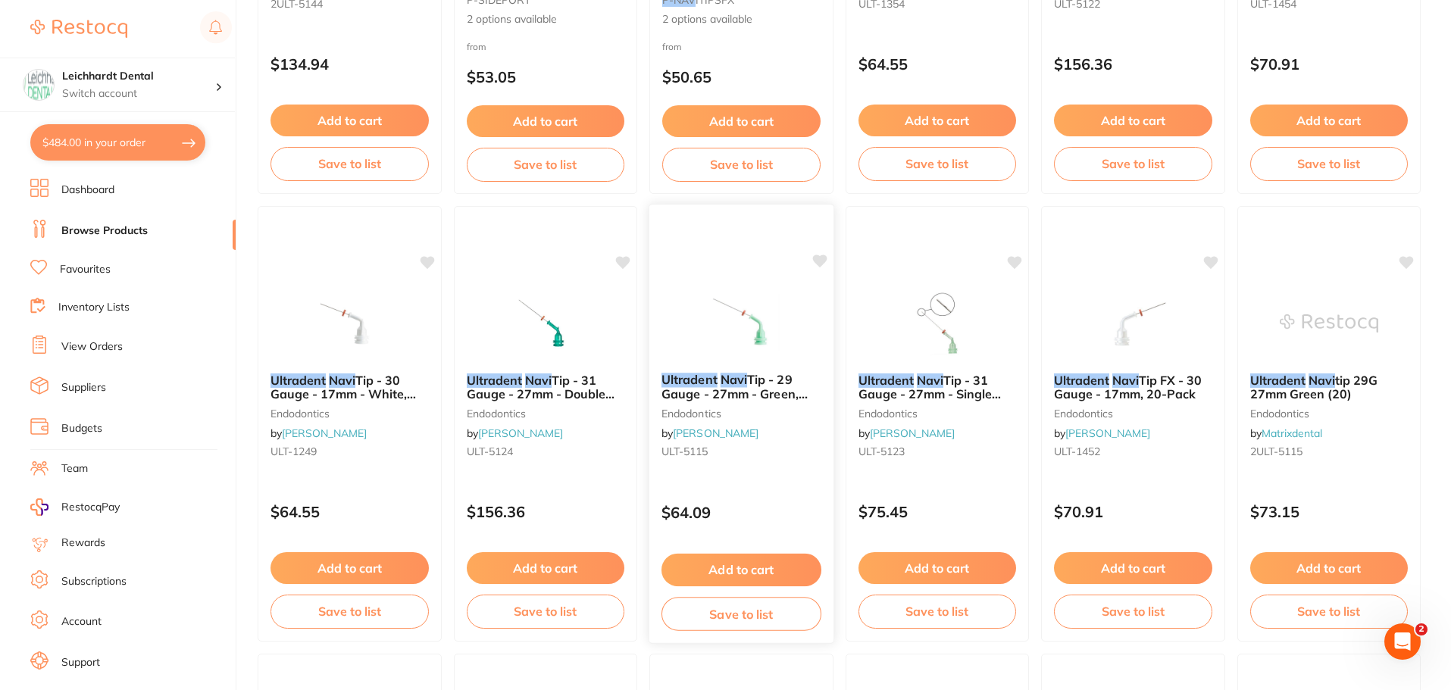
click at [756, 277] on div "Ultradent Navi Tip - 29 Gauge - 27mm - Green, 20-Pack endodontics by Henry Sche…" at bounding box center [742, 424] width 186 height 440
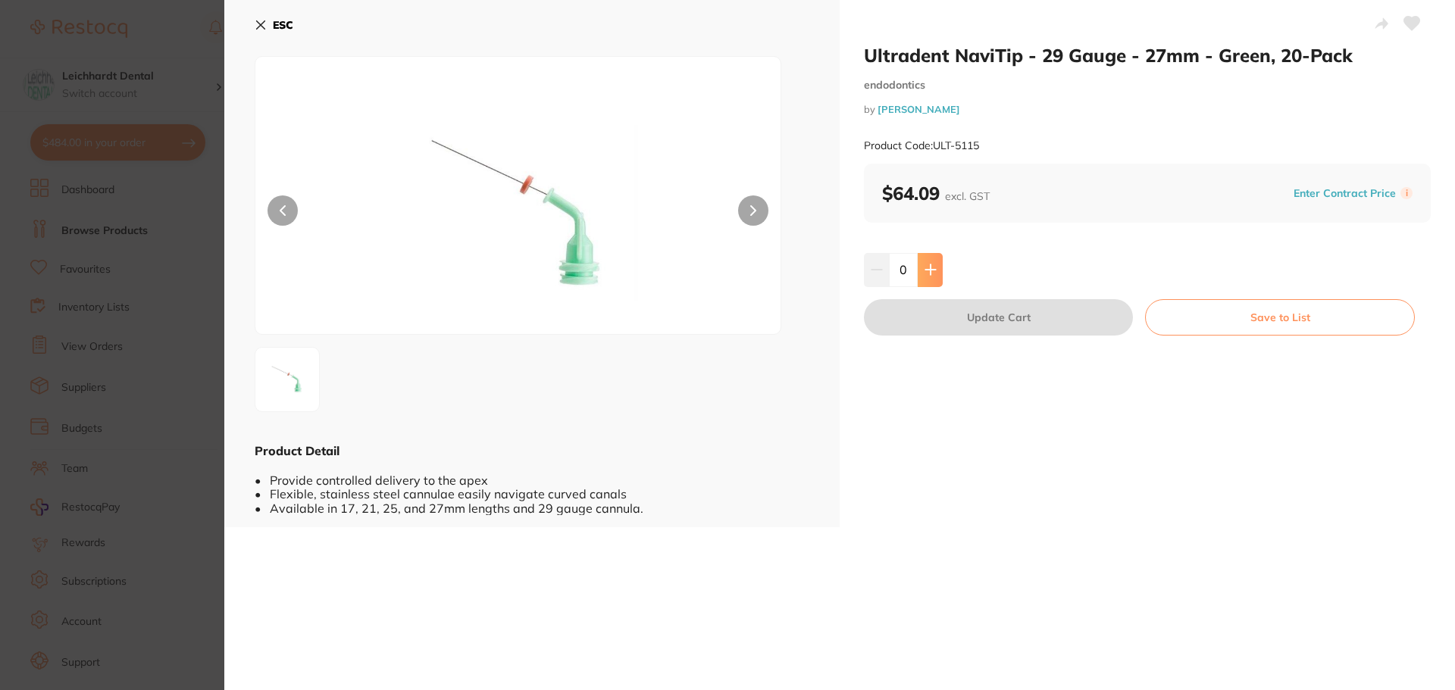
click at [925, 260] on button at bounding box center [930, 269] width 25 height 33
type input "1"
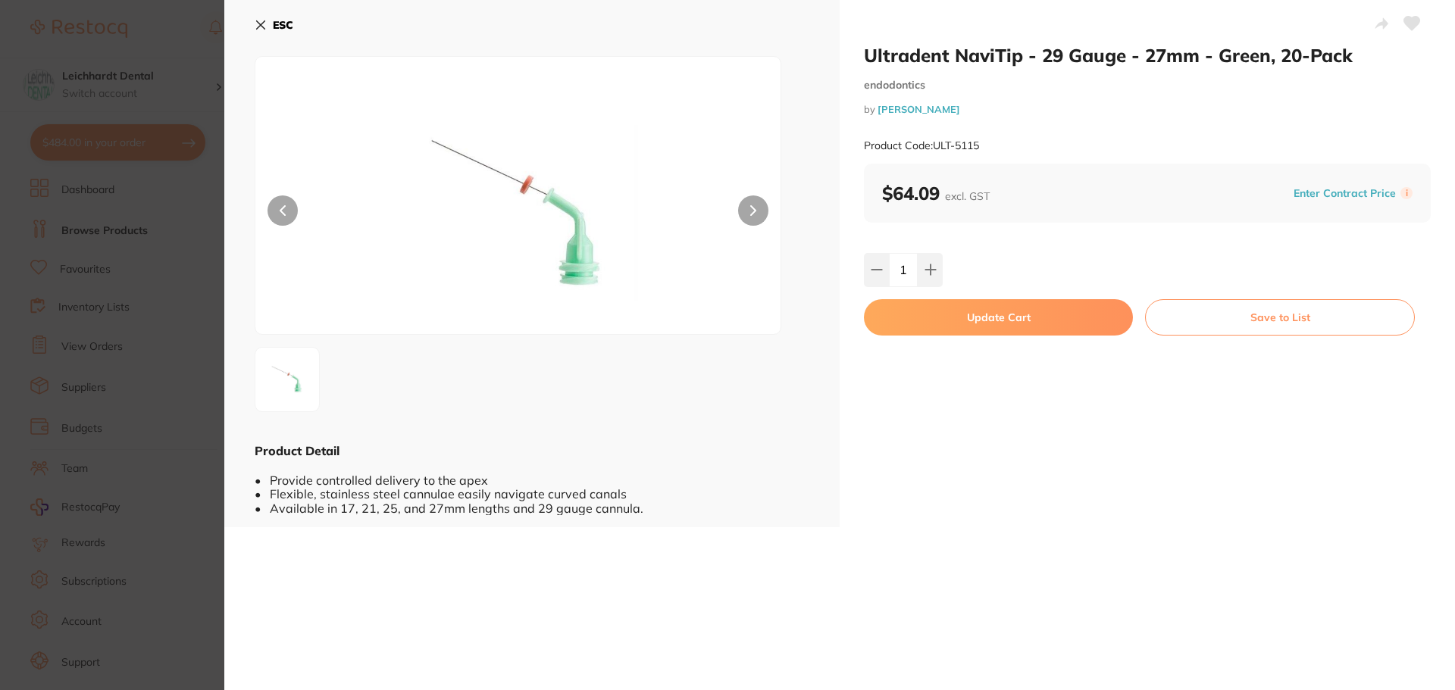
click at [1006, 311] on button "Update Cart" at bounding box center [998, 317] width 269 height 36
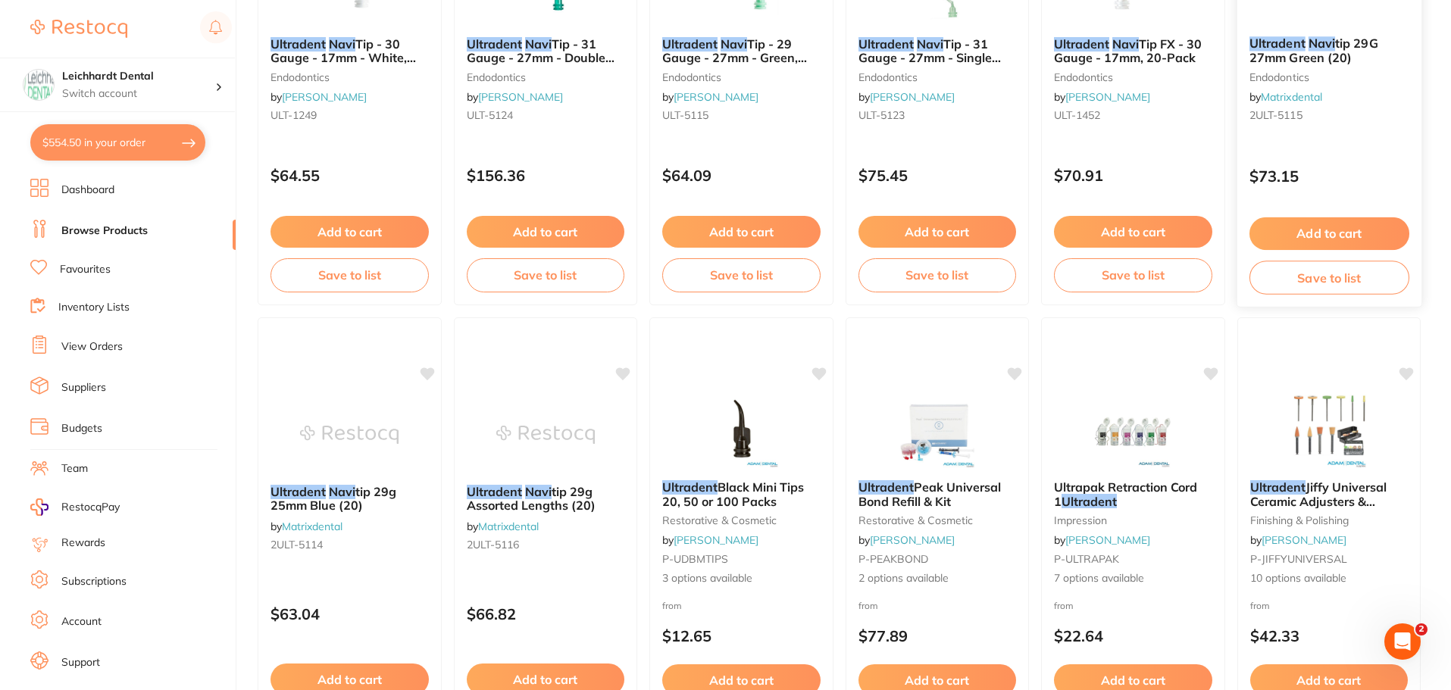
scroll to position [834, 0]
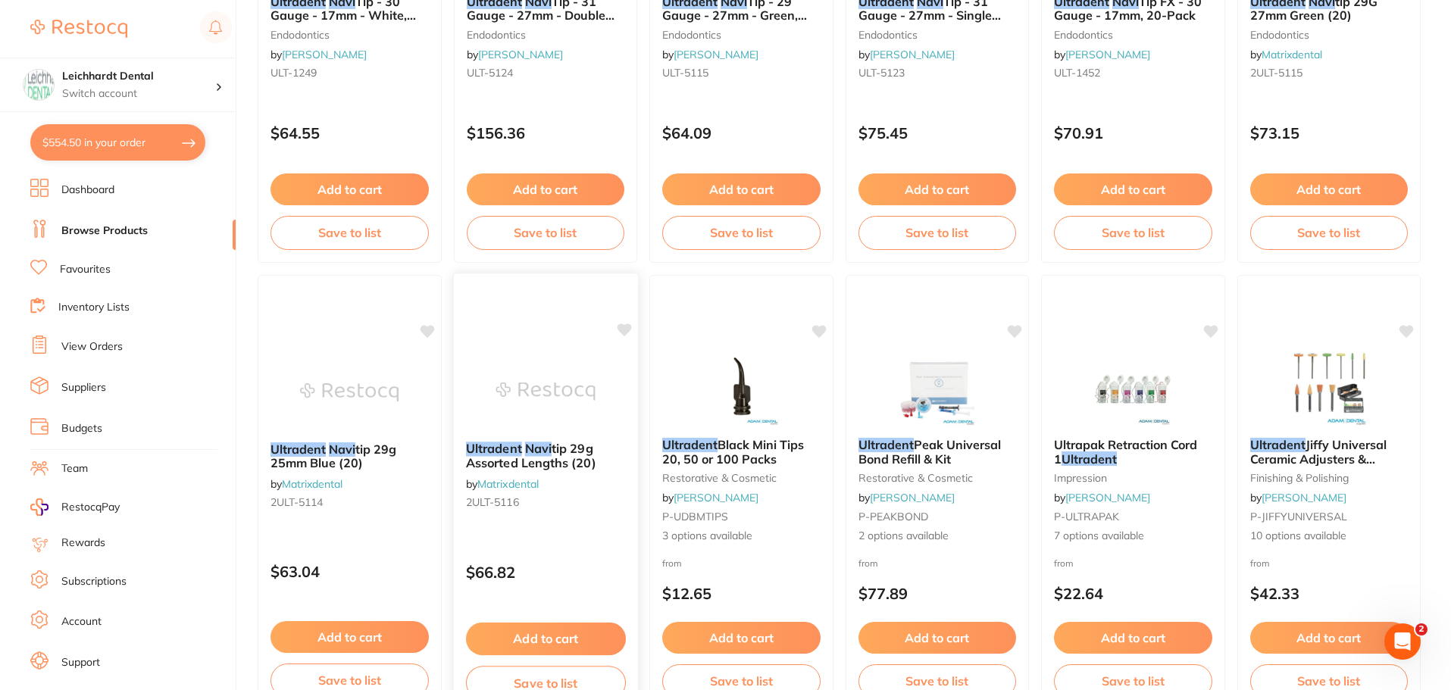
click at [570, 342] on div "Ultradent Navi tip 29g Assorted Lengths (20) by Matrixdental 2ULT-5116 $66.82 A…" at bounding box center [545, 493] width 186 height 440
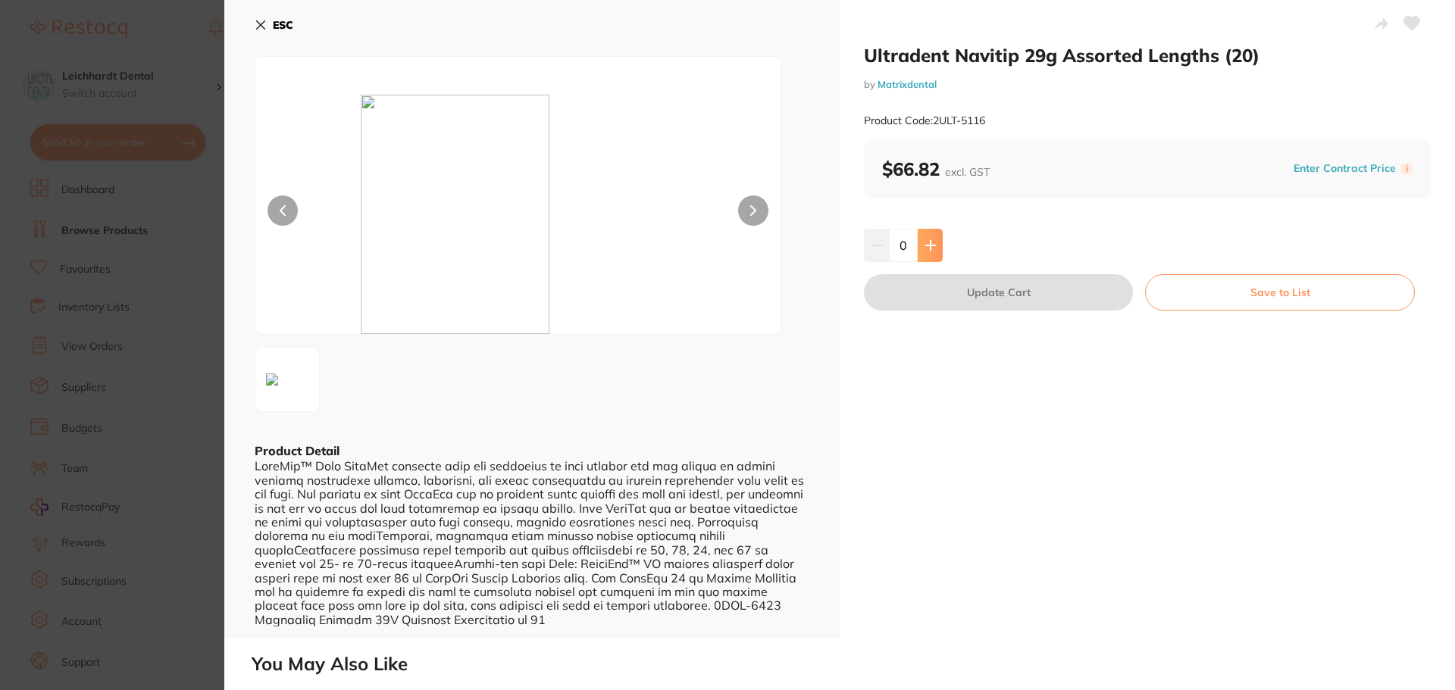
click at [935, 248] on button at bounding box center [930, 245] width 25 height 33
type input "1"
click at [1009, 296] on button "Update Cart" at bounding box center [998, 292] width 269 height 36
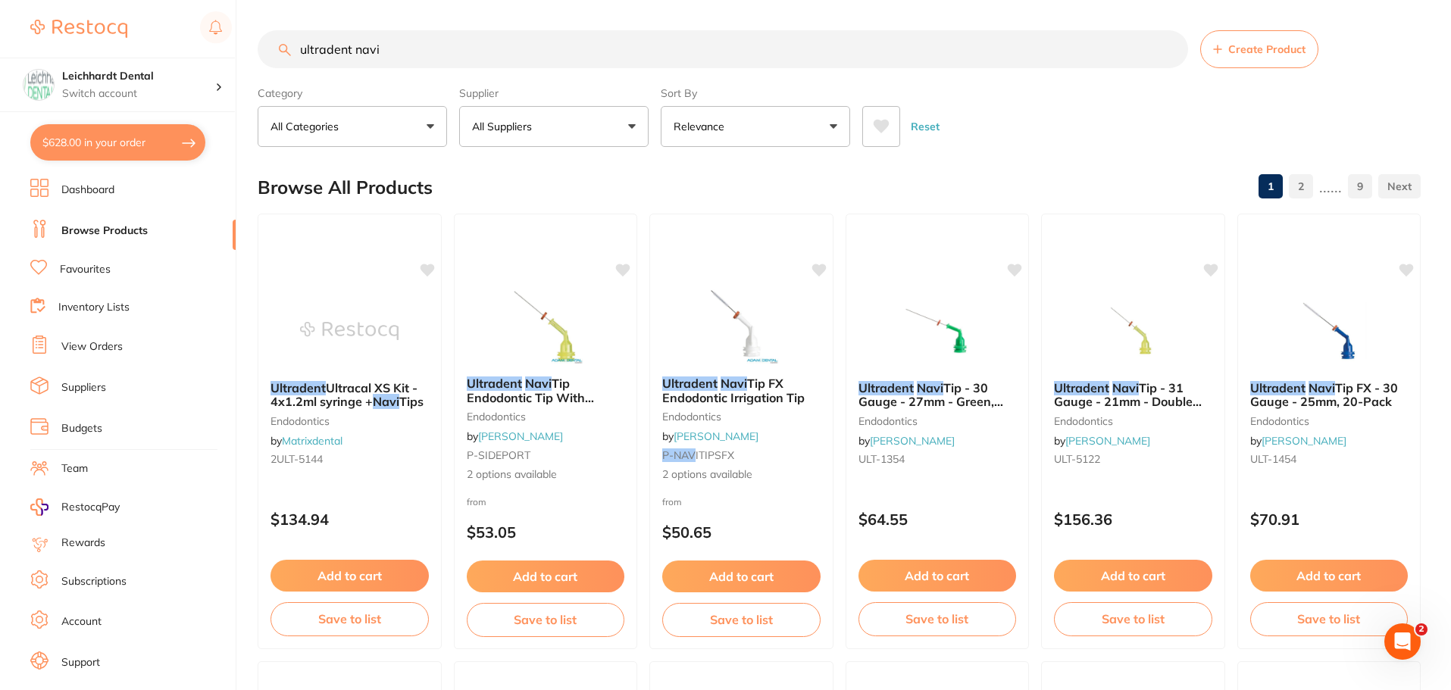
click at [105, 149] on button "$628.00 in your order" at bounding box center [117, 142] width 175 height 36
checkbox input "true"
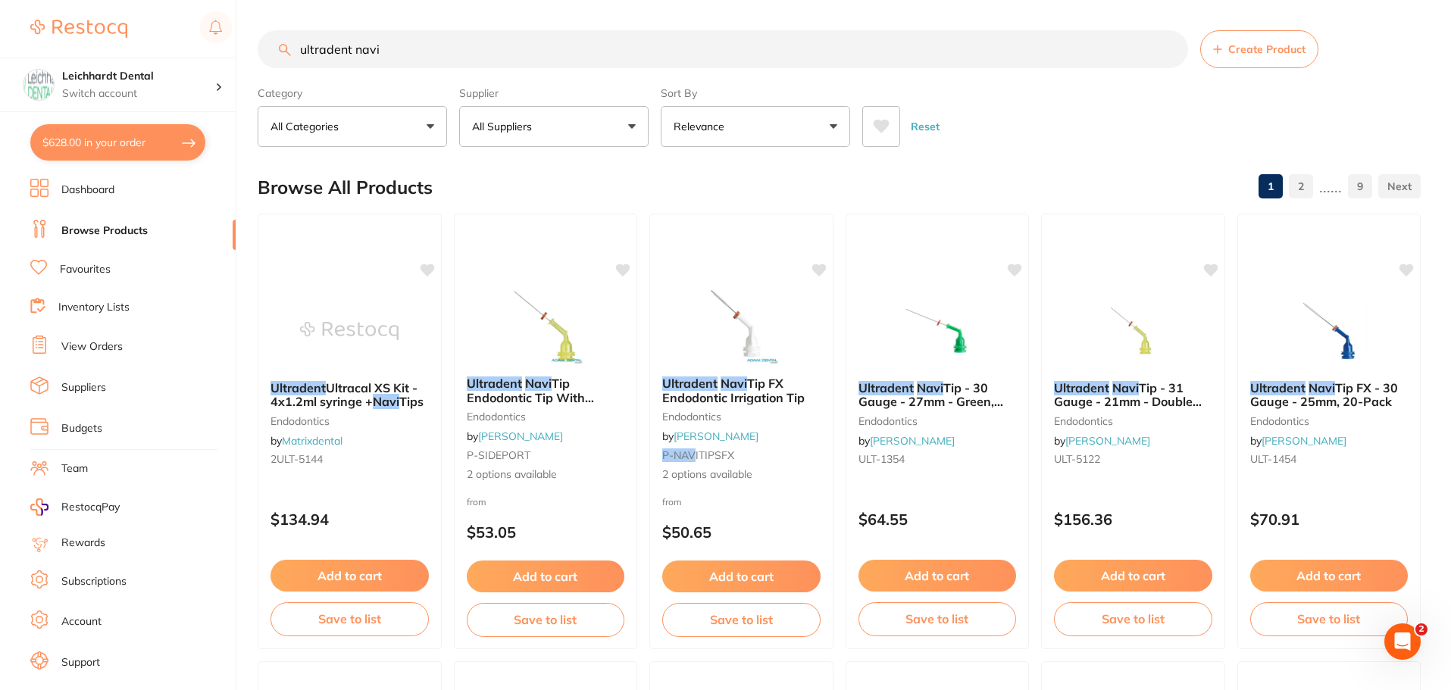
checkbox input "true"
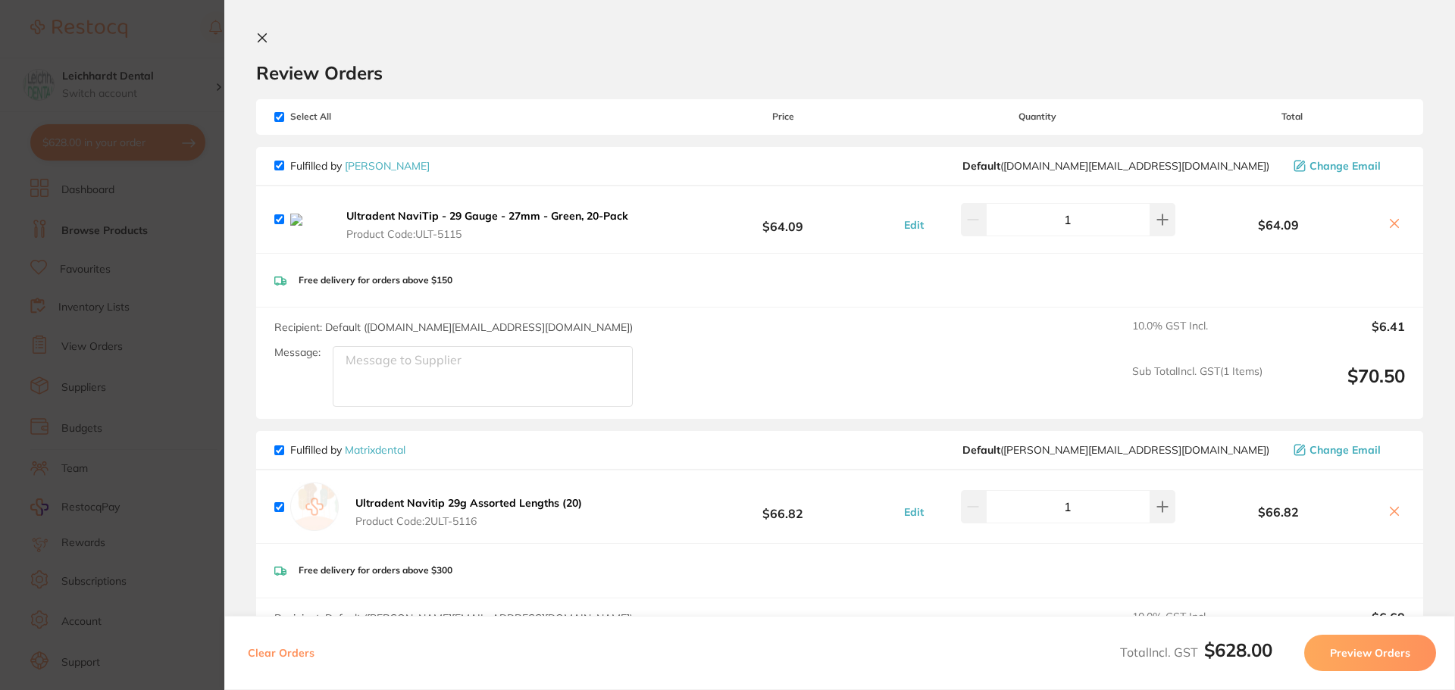
click at [1396, 225] on icon at bounding box center [1394, 223] width 12 height 12
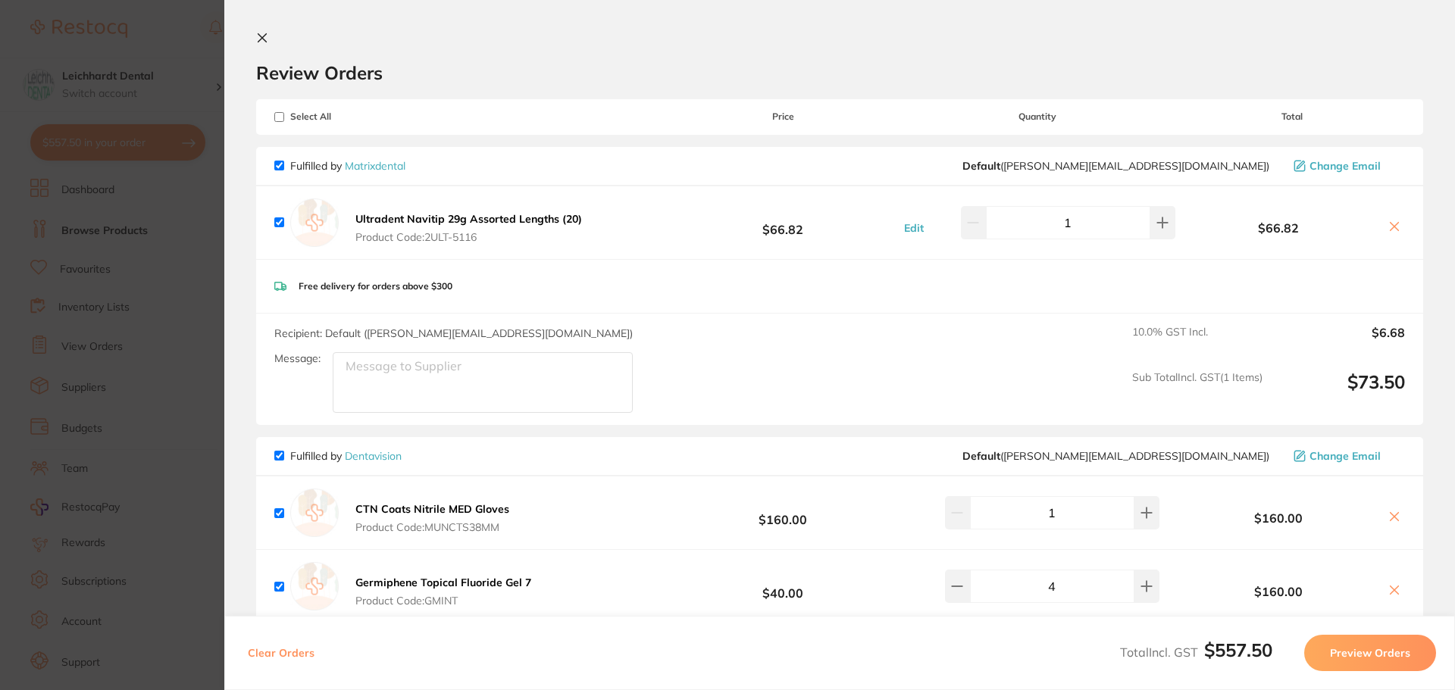
checkbox input "true"
click at [108, 246] on section "Update RRP Set your pre negotiated price for this item. Item Agreed RRP (excl. …" at bounding box center [727, 345] width 1455 height 690
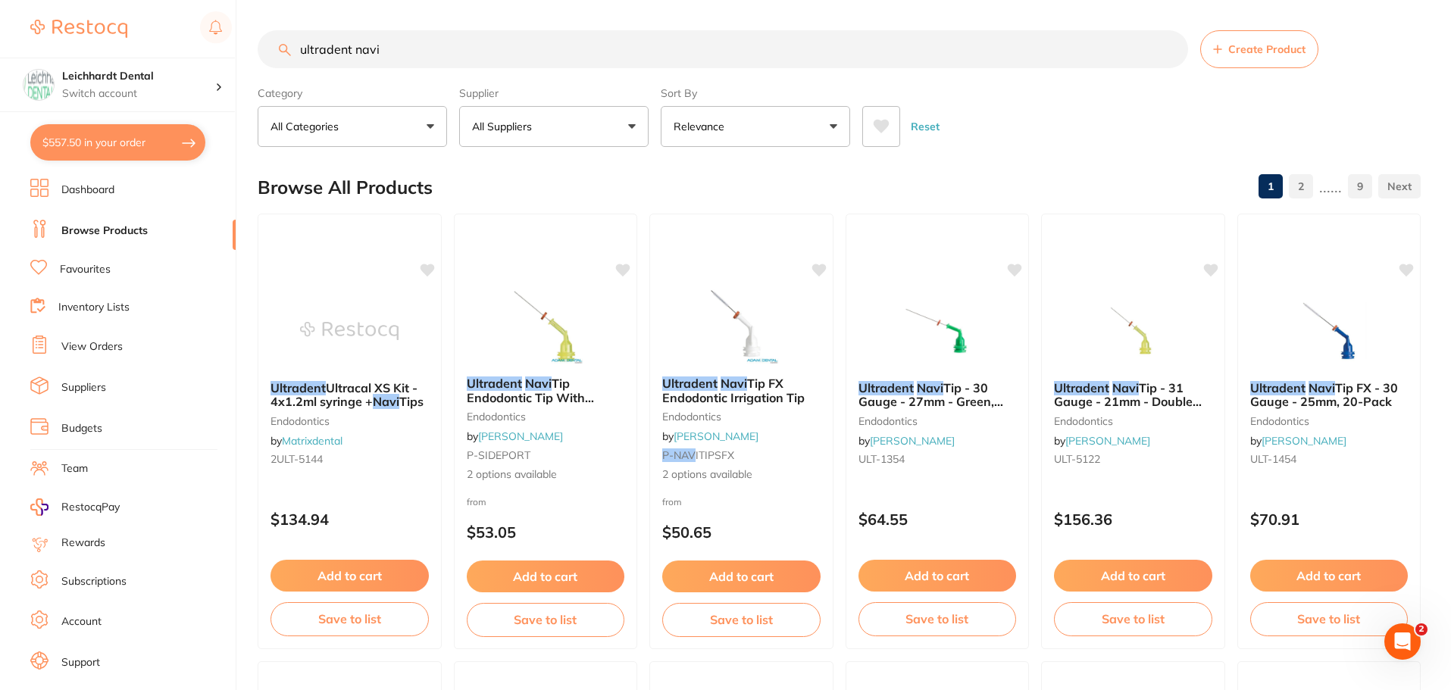
click at [83, 142] on button "$557.50 in your order" at bounding box center [117, 142] width 175 height 36
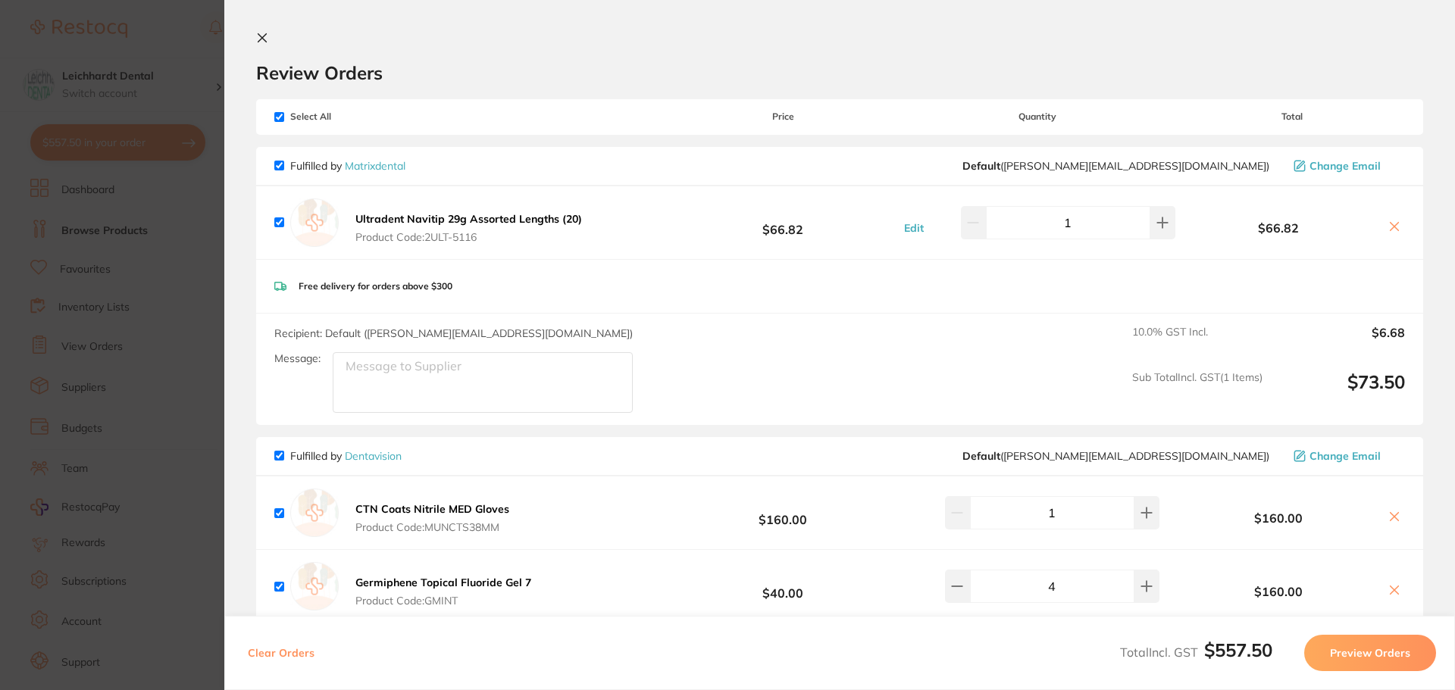
scroll to position [303, 0]
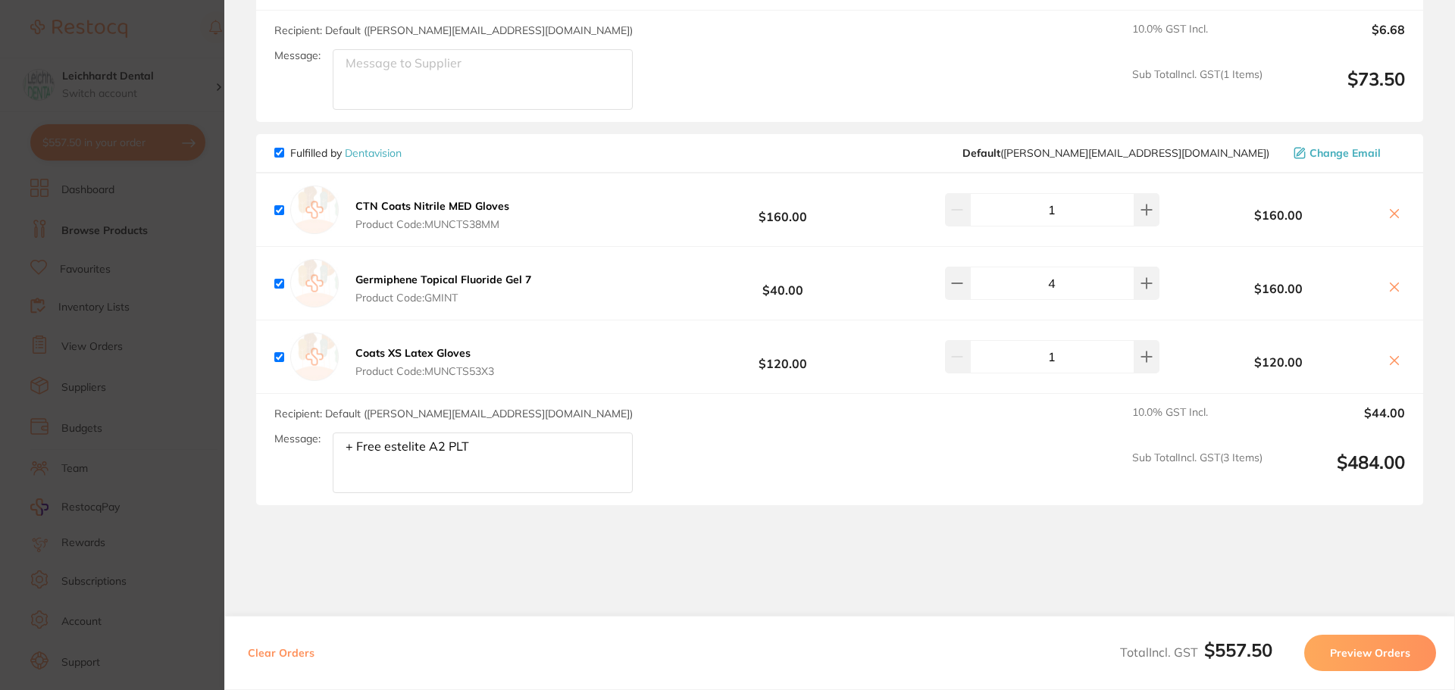
click at [122, 264] on section "Update RRP Set your pre negotiated price for this item. Item Agreed RRP (excl. …" at bounding box center [727, 345] width 1455 height 690
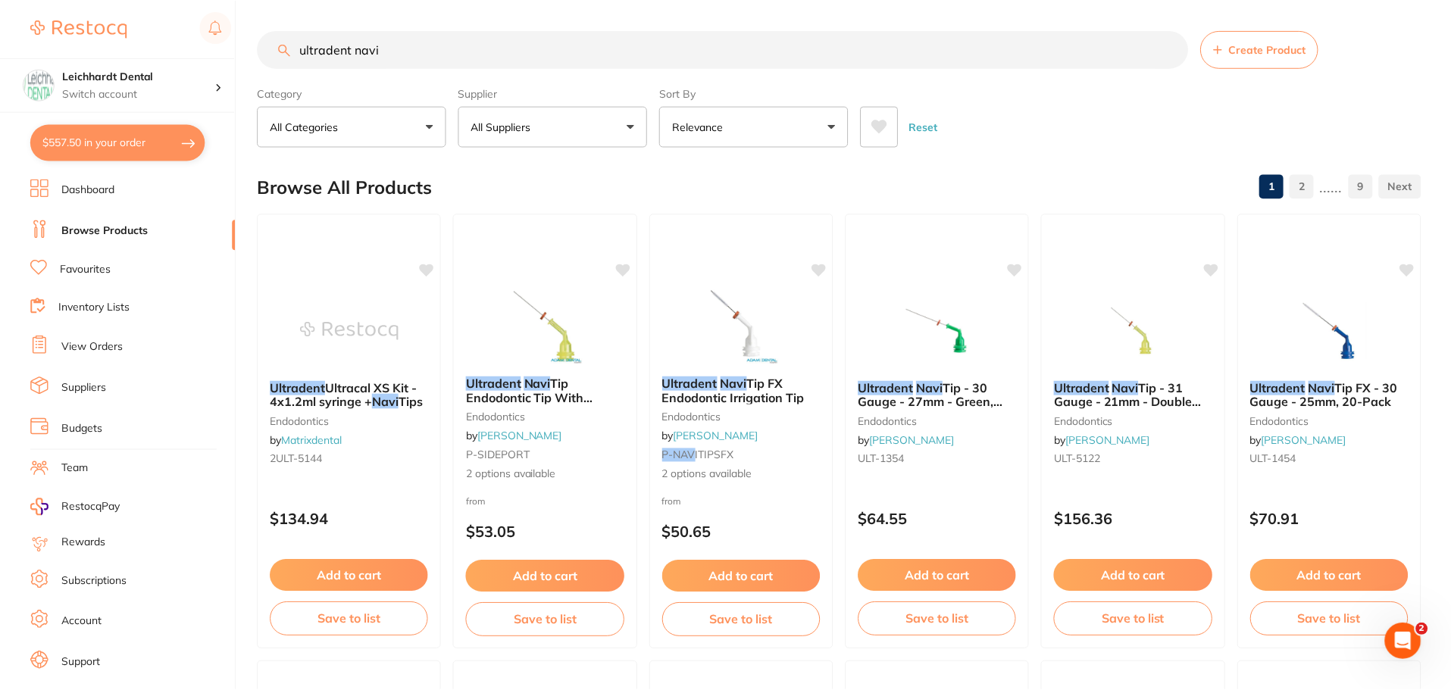
scroll to position [4, 0]
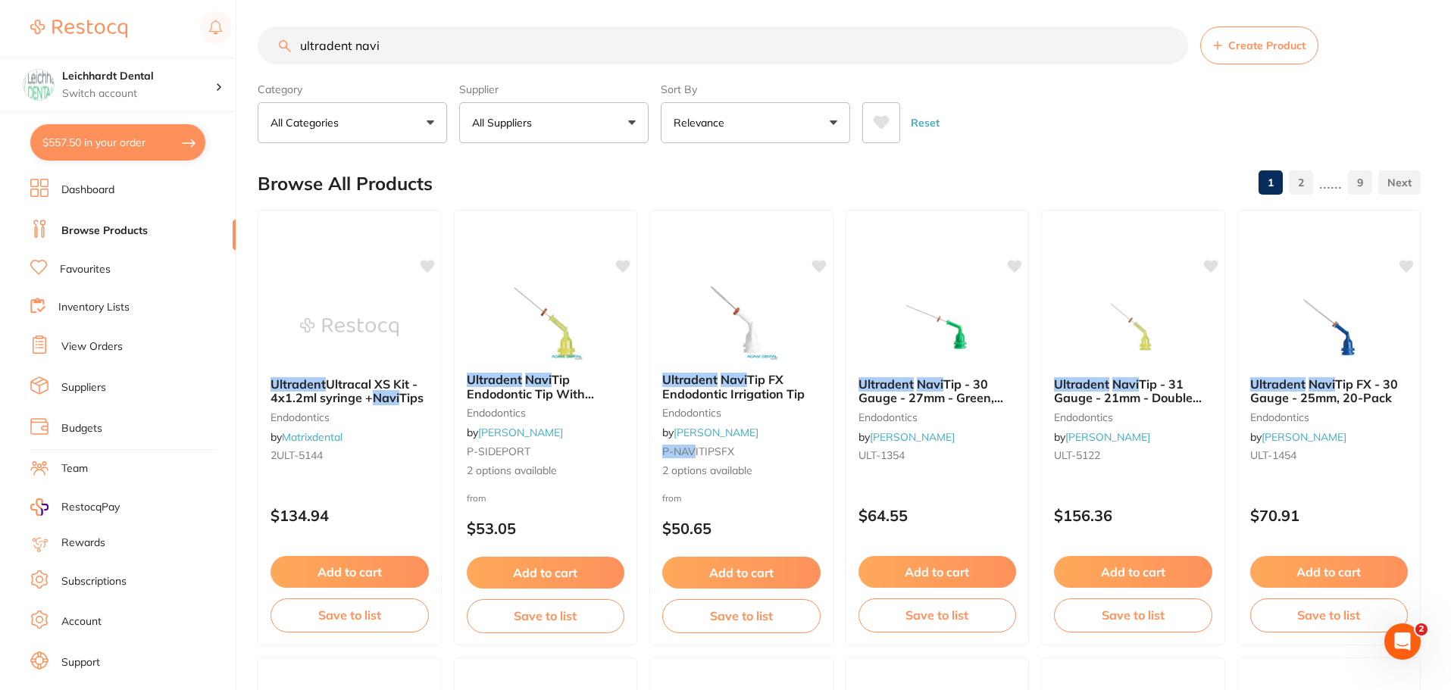
click at [550, 125] on button "All Suppliers" at bounding box center [553, 122] width 189 height 41
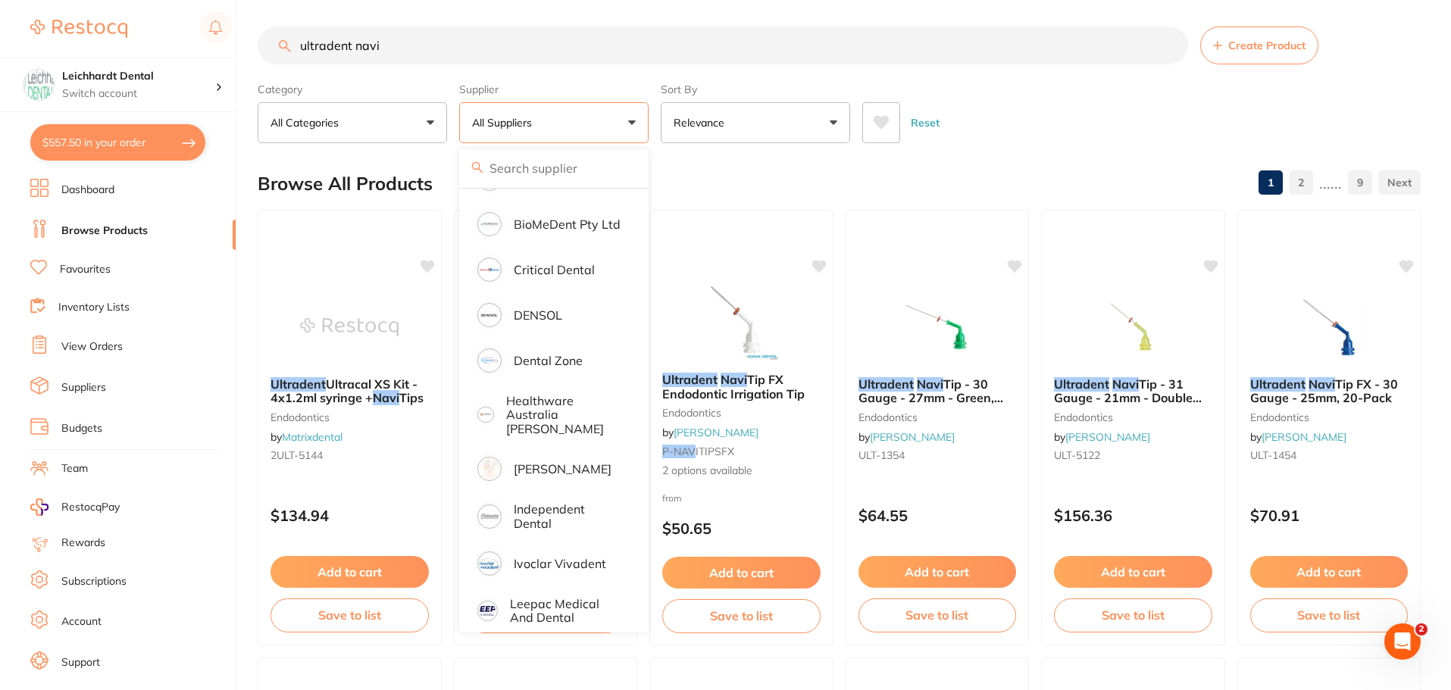
scroll to position [0, 0]
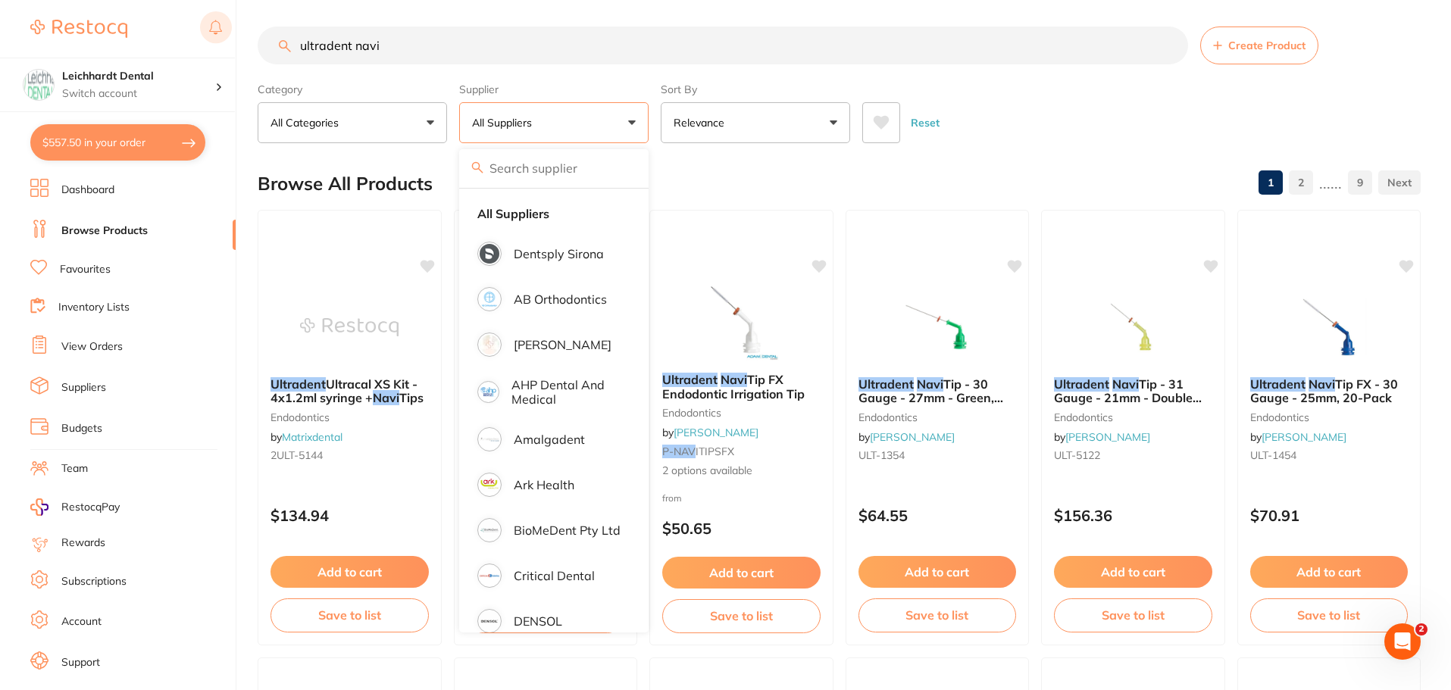
drag, startPoint x: 405, startPoint y: 46, endPoint x: 221, endPoint y: 33, distance: 183.8
click at [221, 34] on div "$557.50 Leichhardt Dental Switch account Leichhardt Dental Haberfield Dental $5…" at bounding box center [725, 341] width 1451 height 690
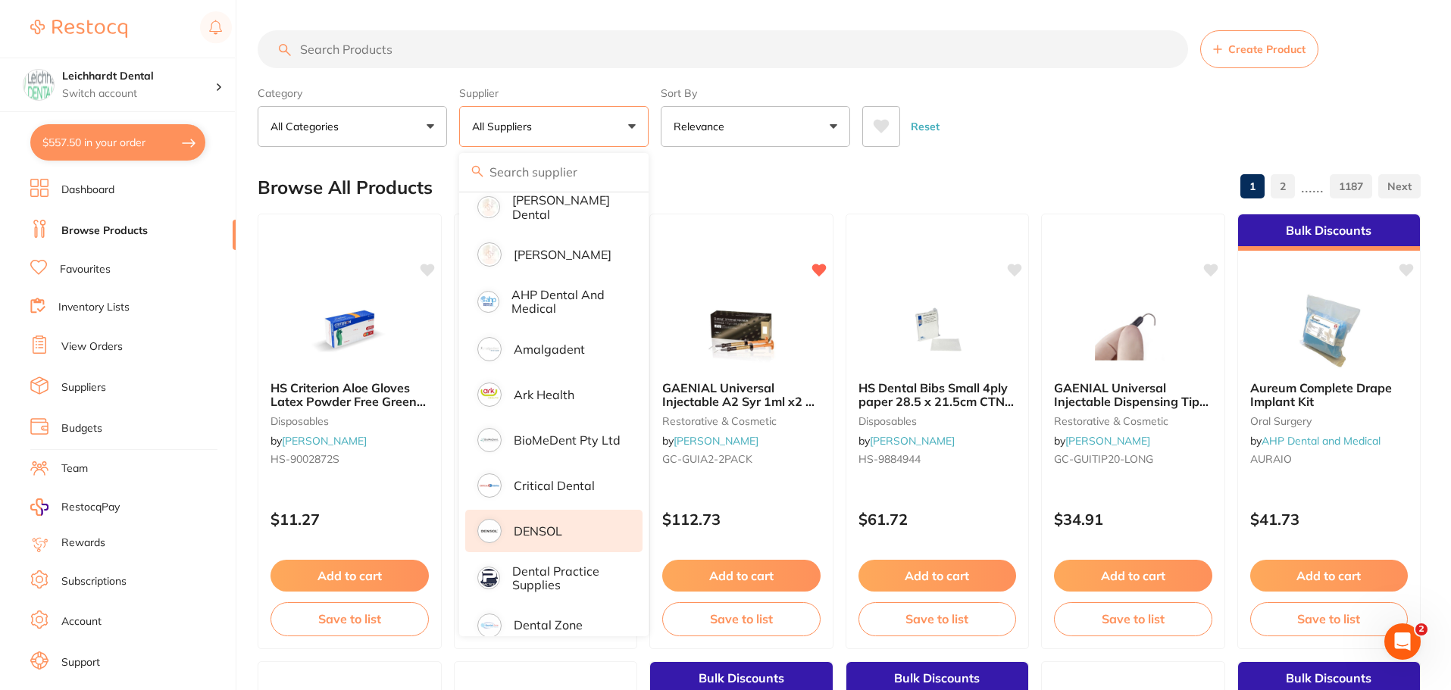
scroll to position [227, 0]
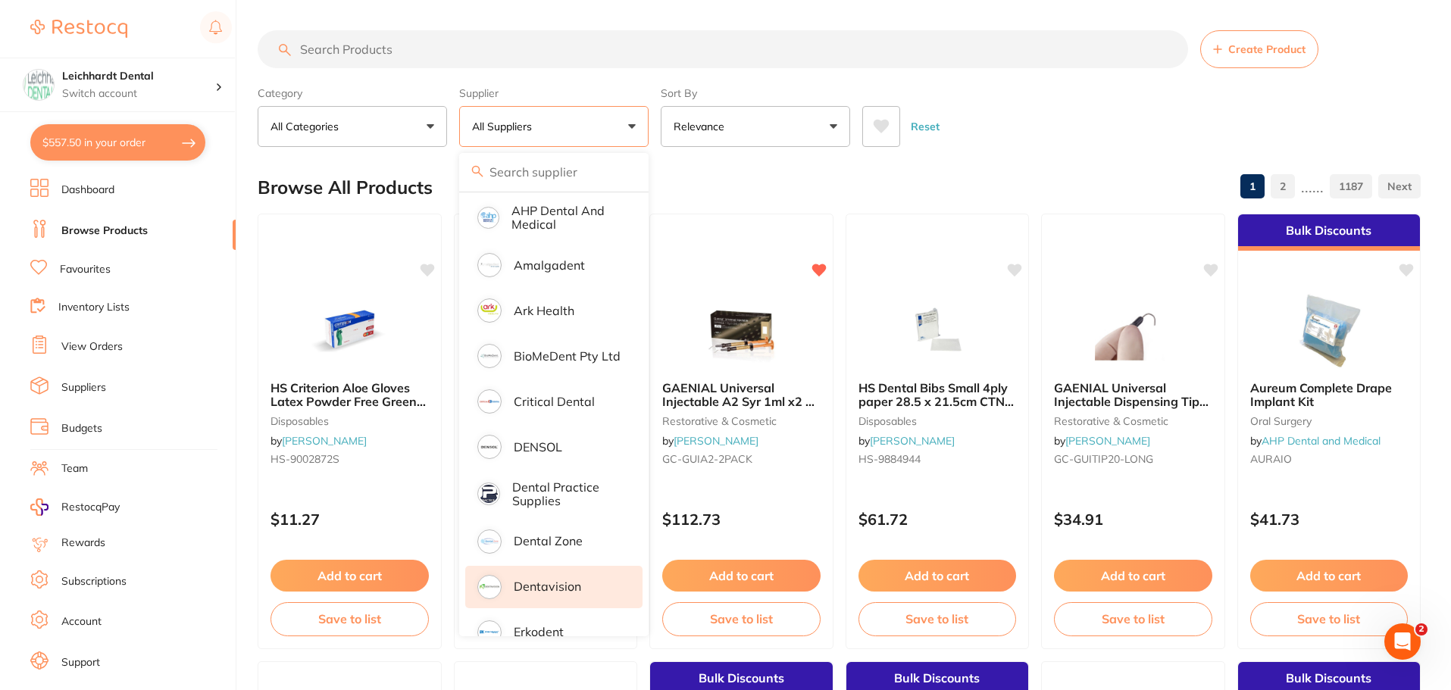
click at [560, 580] on p "Dentavision" at bounding box center [547, 587] width 67 height 14
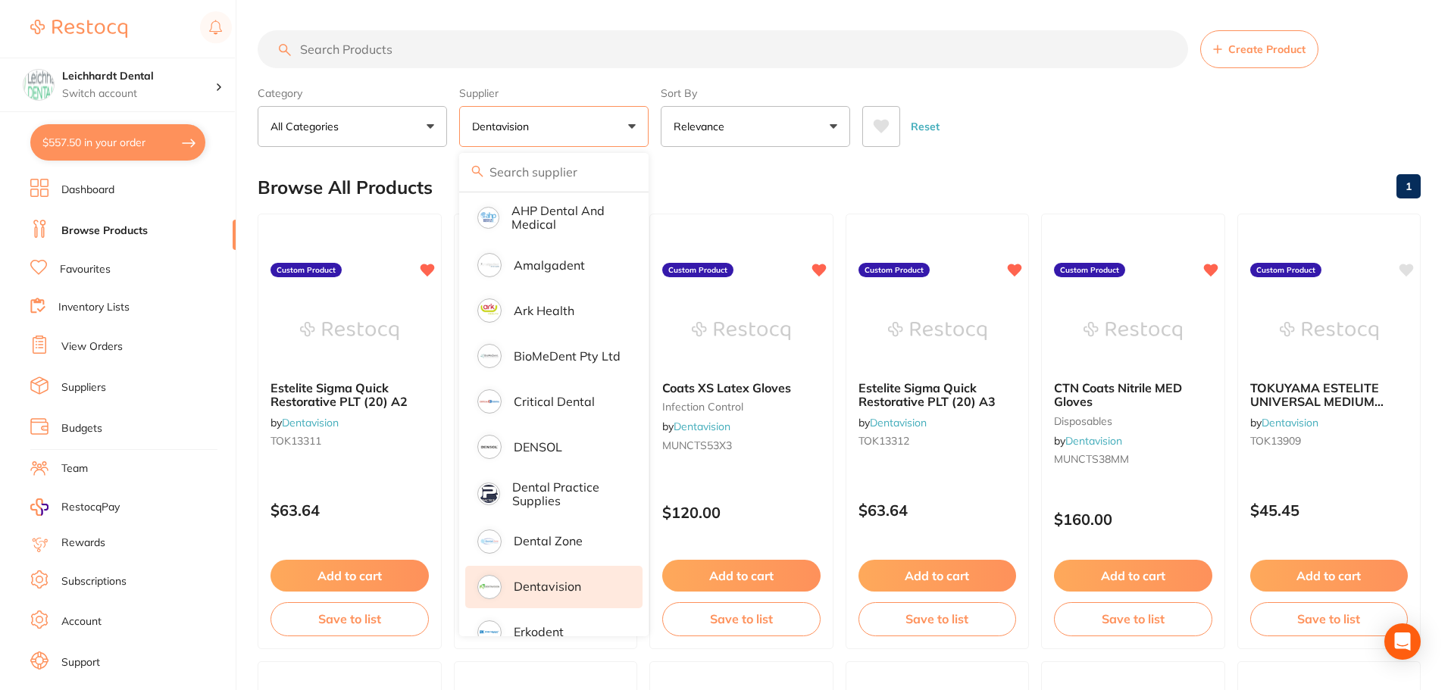
click at [1086, 80] on div "Category All Categories All Categories crown & bridge disposables endodontics i…" at bounding box center [839, 113] width 1163 height 67
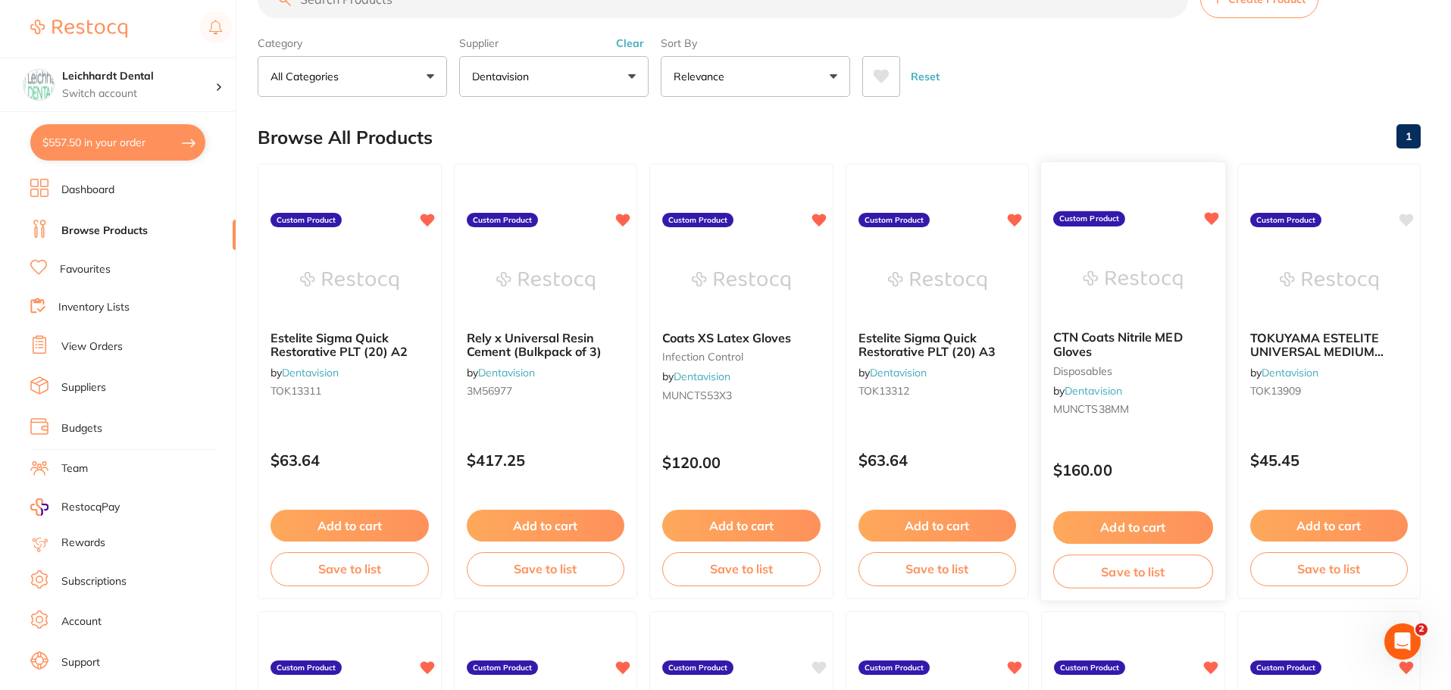
scroll to position [0, 0]
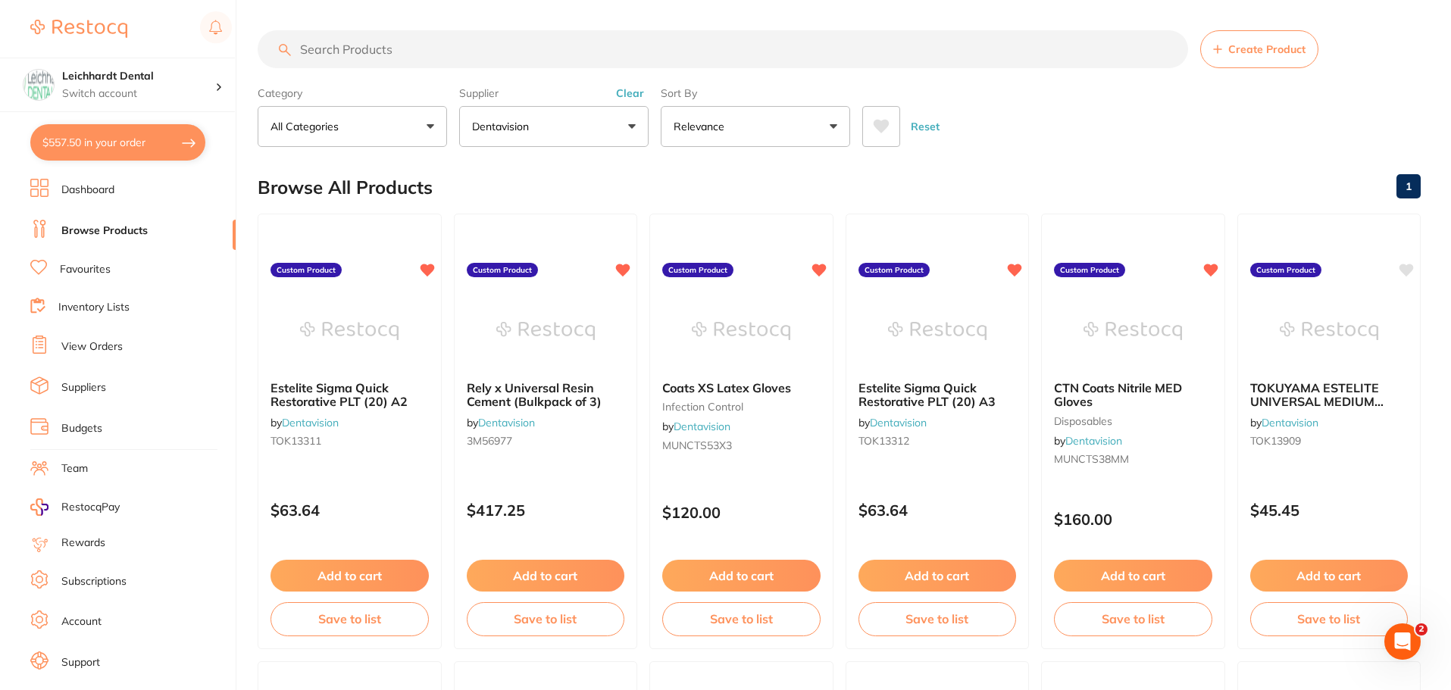
click at [1244, 53] on span "Create Product" at bounding box center [1266, 49] width 77 height 12
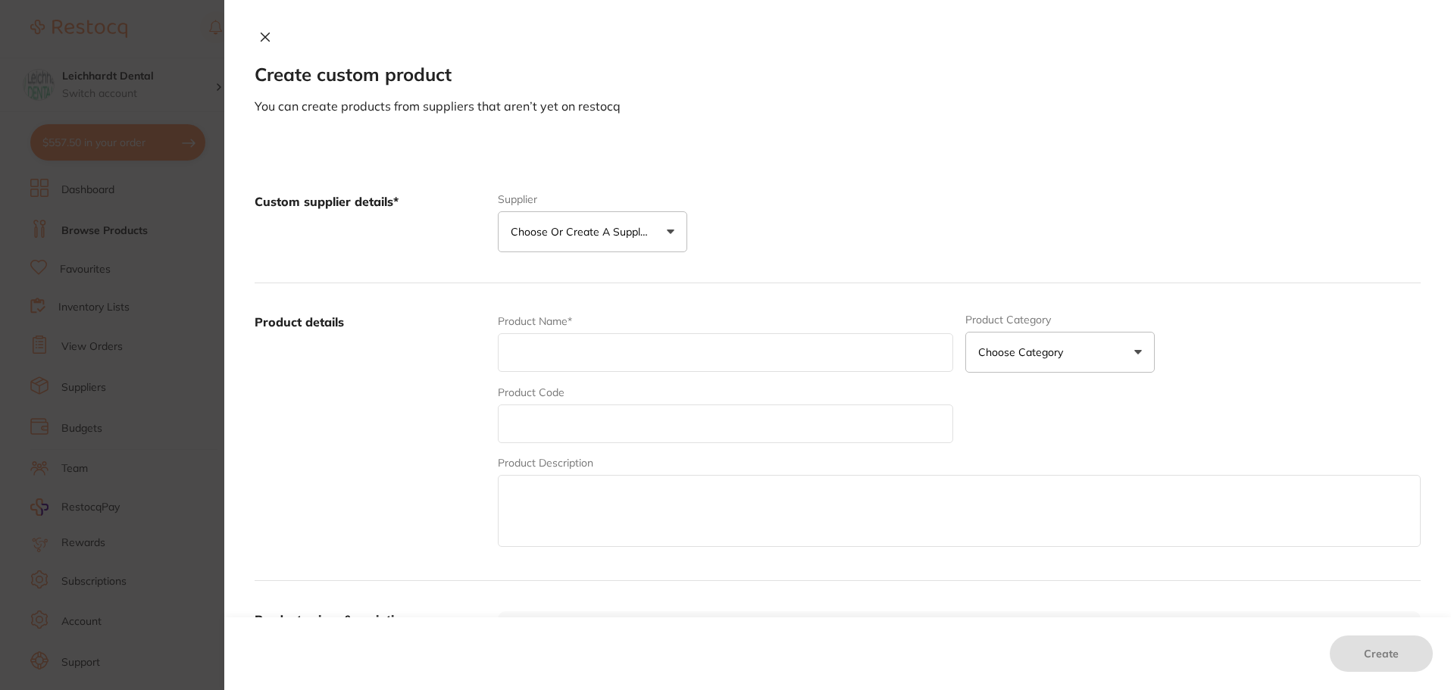
click at [580, 235] on p "Choose or create a supplier" at bounding box center [583, 231] width 144 height 15
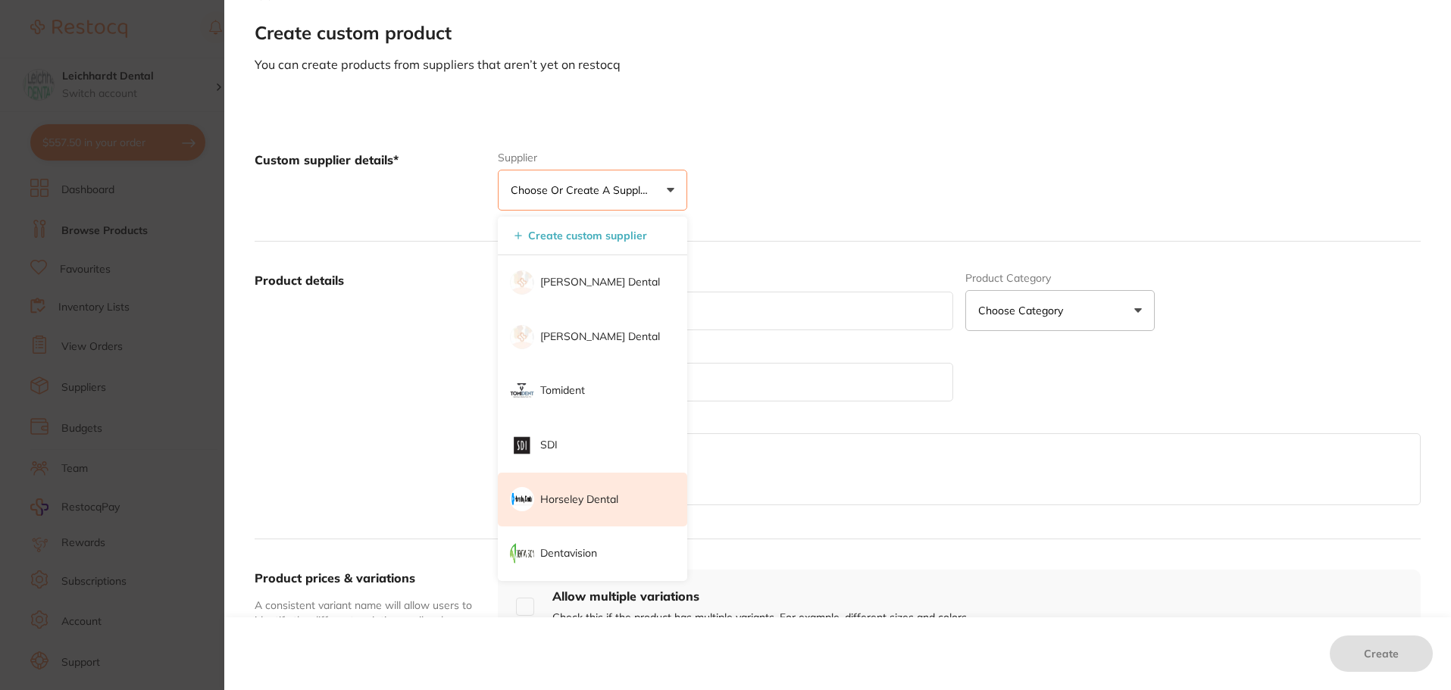
scroll to position [76, 0]
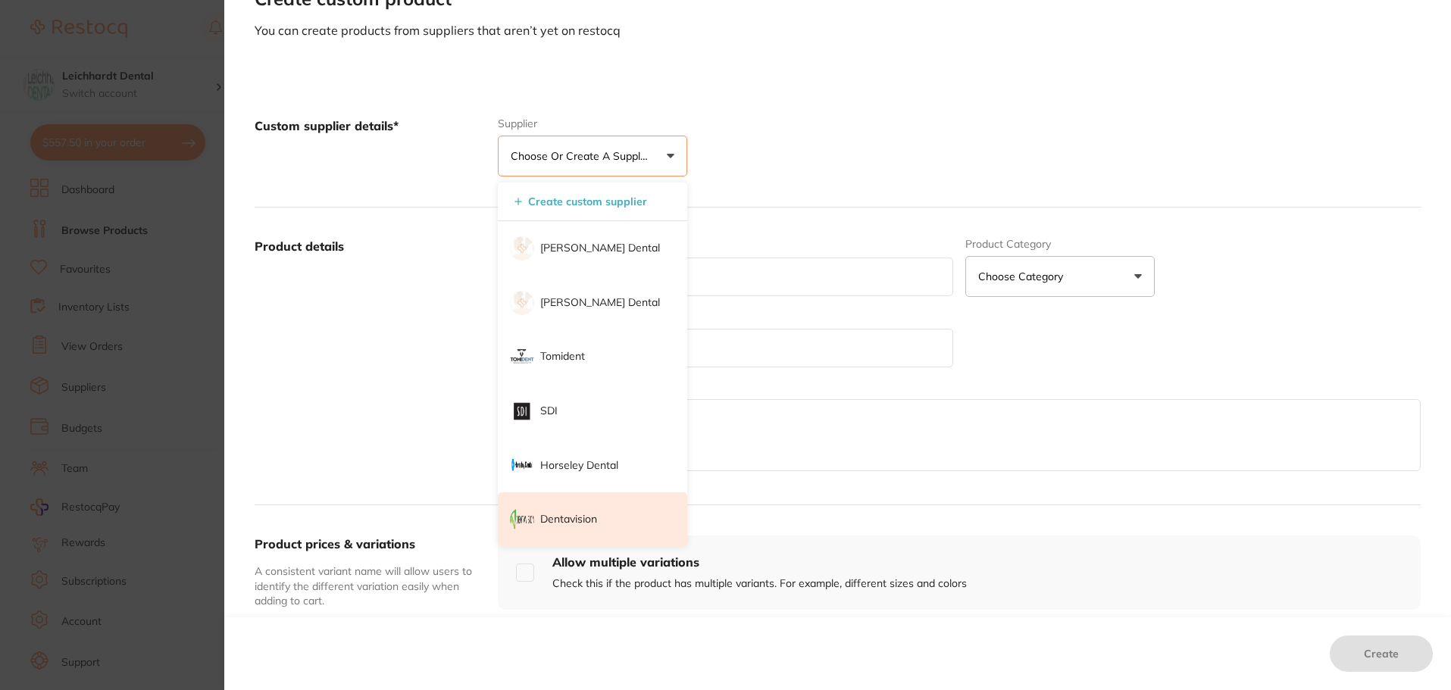
click at [571, 520] on p "Dentavision" at bounding box center [568, 519] width 57 height 15
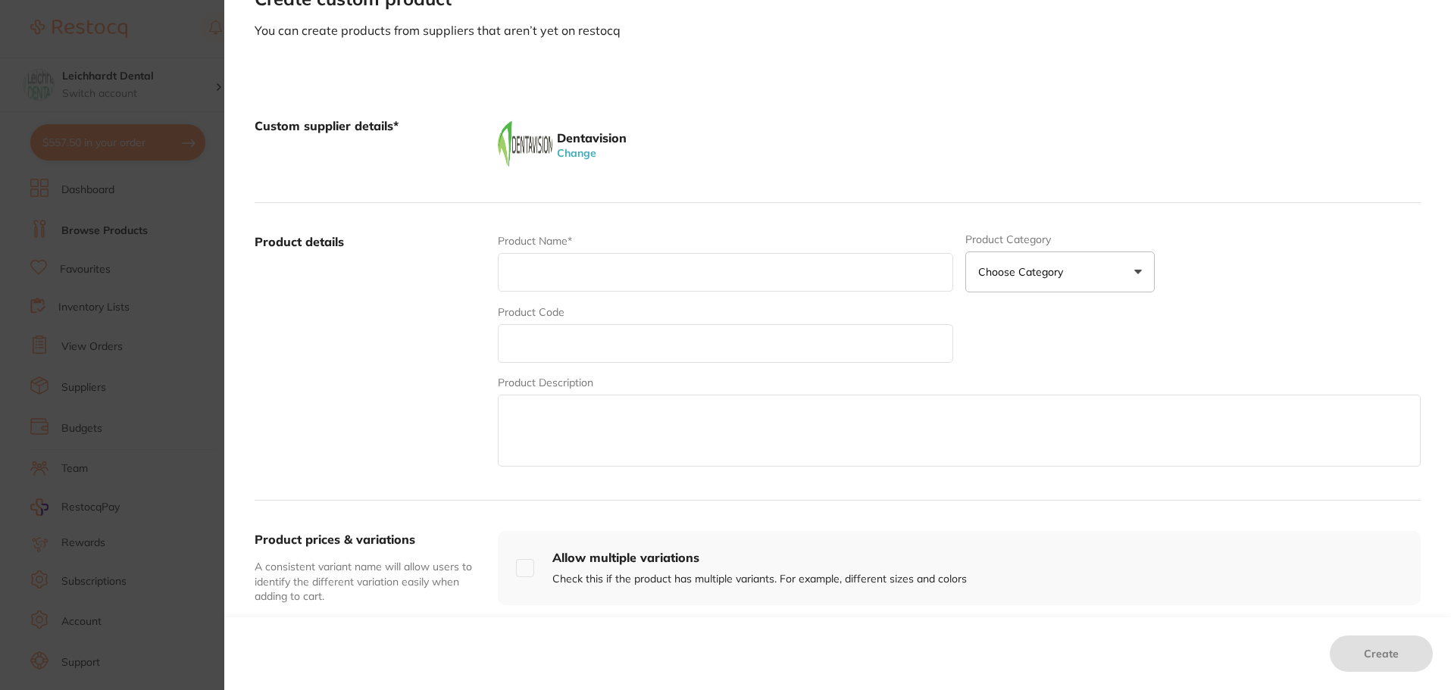
click at [595, 275] on input "text" at bounding box center [725, 272] width 455 height 39
click at [543, 277] on input "text" at bounding box center [725, 272] width 455 height 39
paste input "CTN COATS NITRILE P/F SMALL GLOVES (10 X 200)"
type input "CTN COATS NITRILE P/F SMALL GLOVES (10 X 200)"
click at [587, 333] on input "text" at bounding box center [725, 343] width 455 height 39
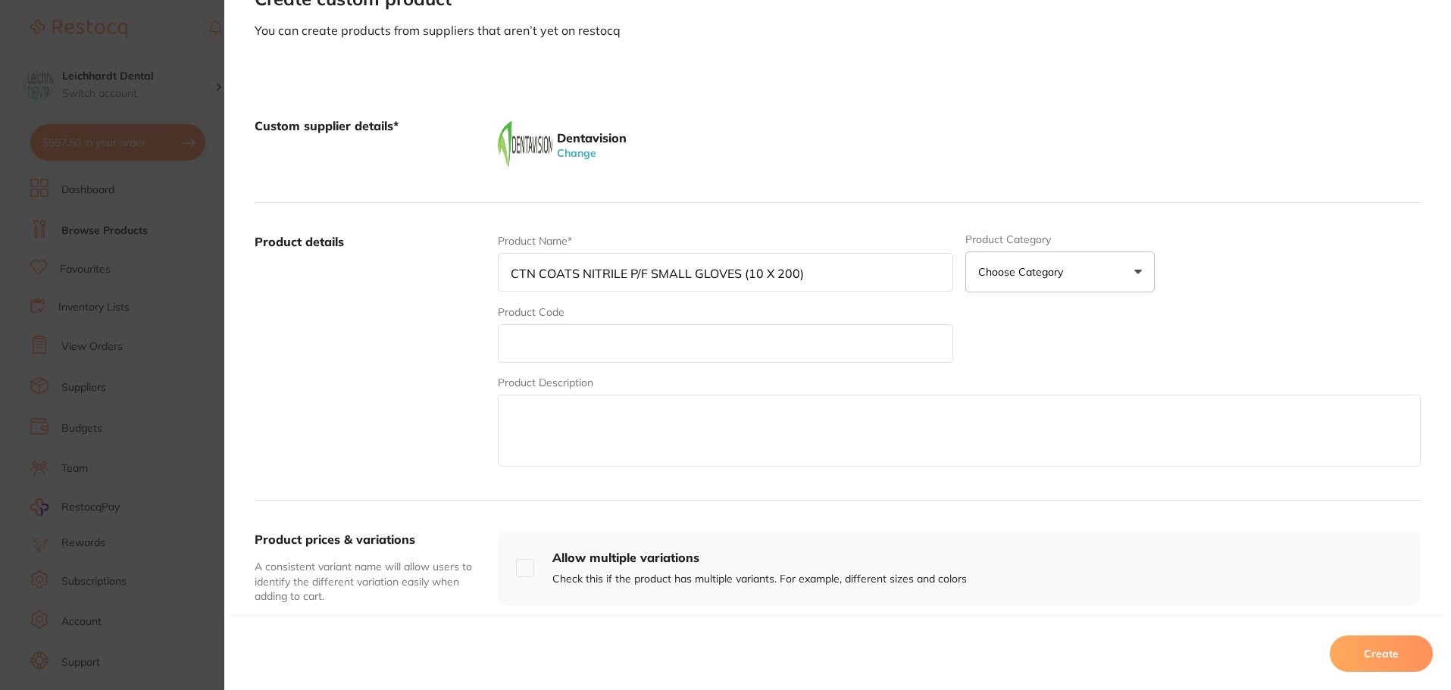
paste input "MUNCTS38SS"
type input "MUNCTS38SS"
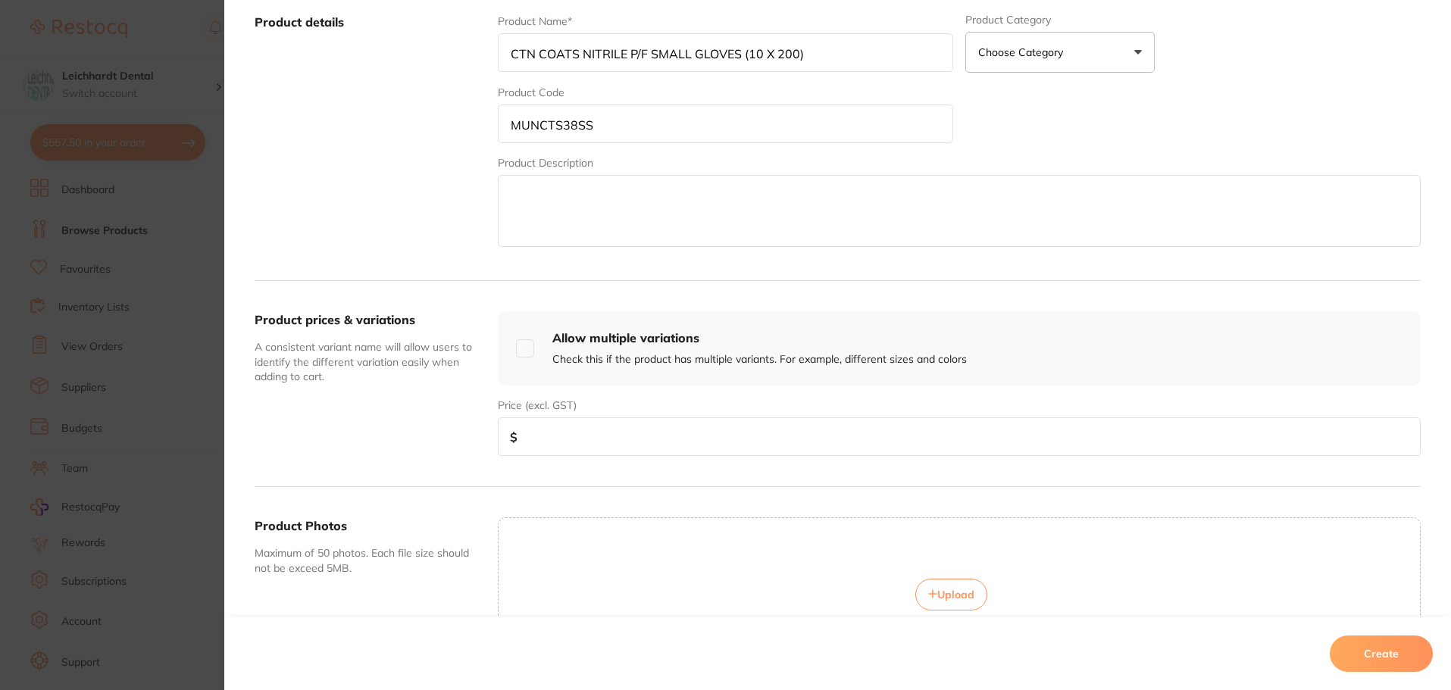
scroll to position [303, 0]
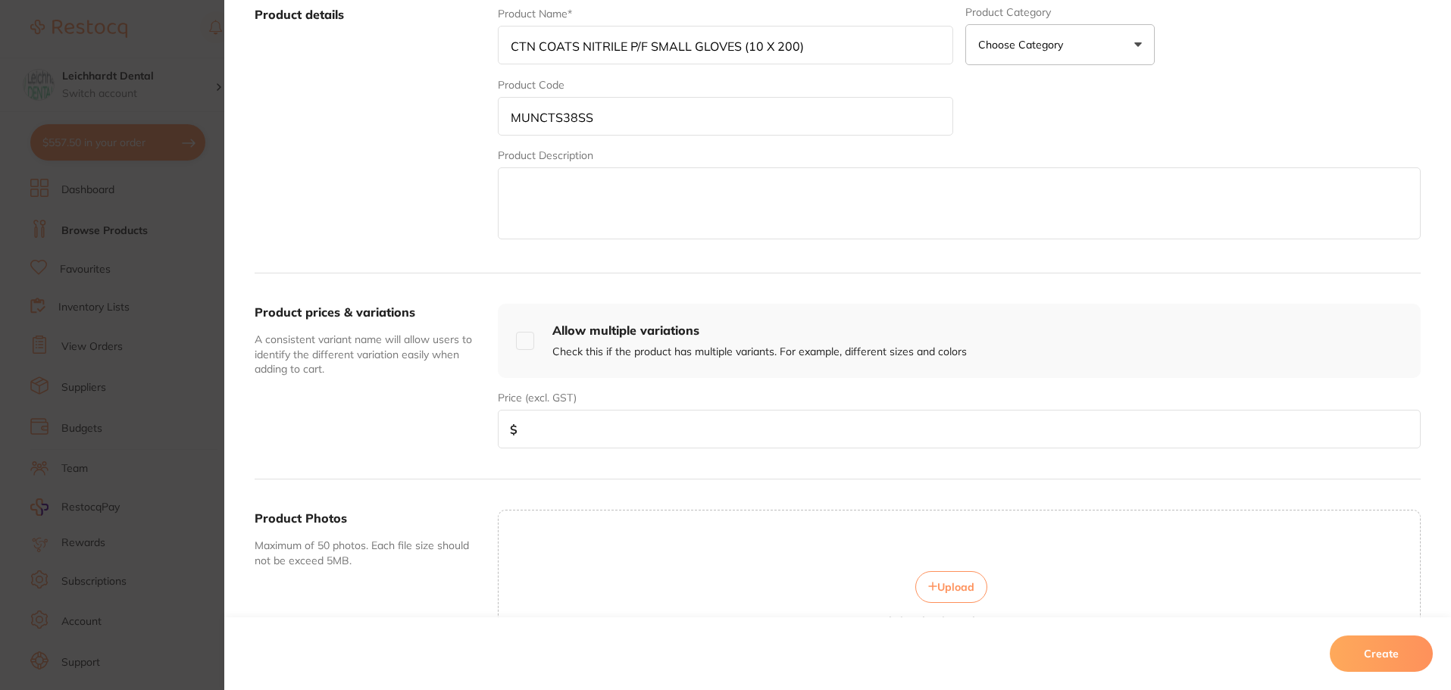
click at [571, 435] on input "number" at bounding box center [959, 429] width 923 height 39
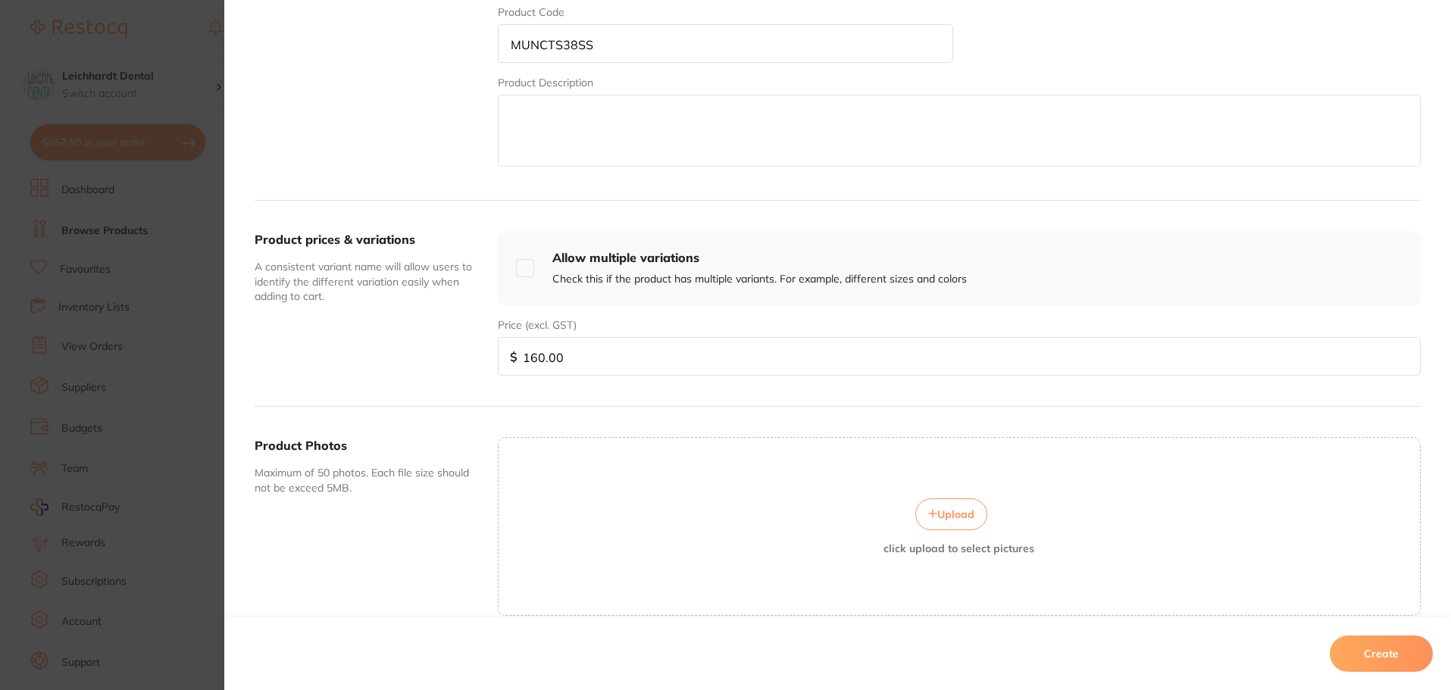
scroll to position [446, 0]
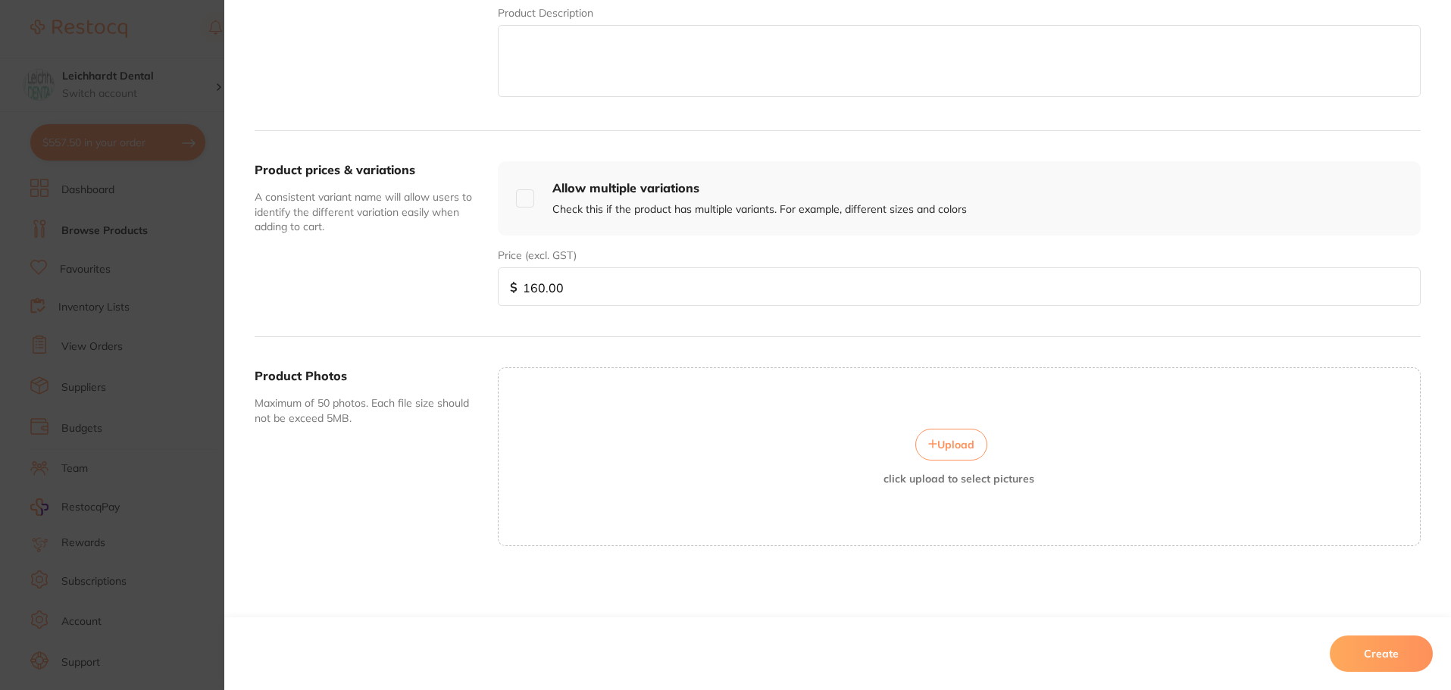
type input "160.00"
click at [1408, 649] on button "Create" at bounding box center [1381, 654] width 103 height 36
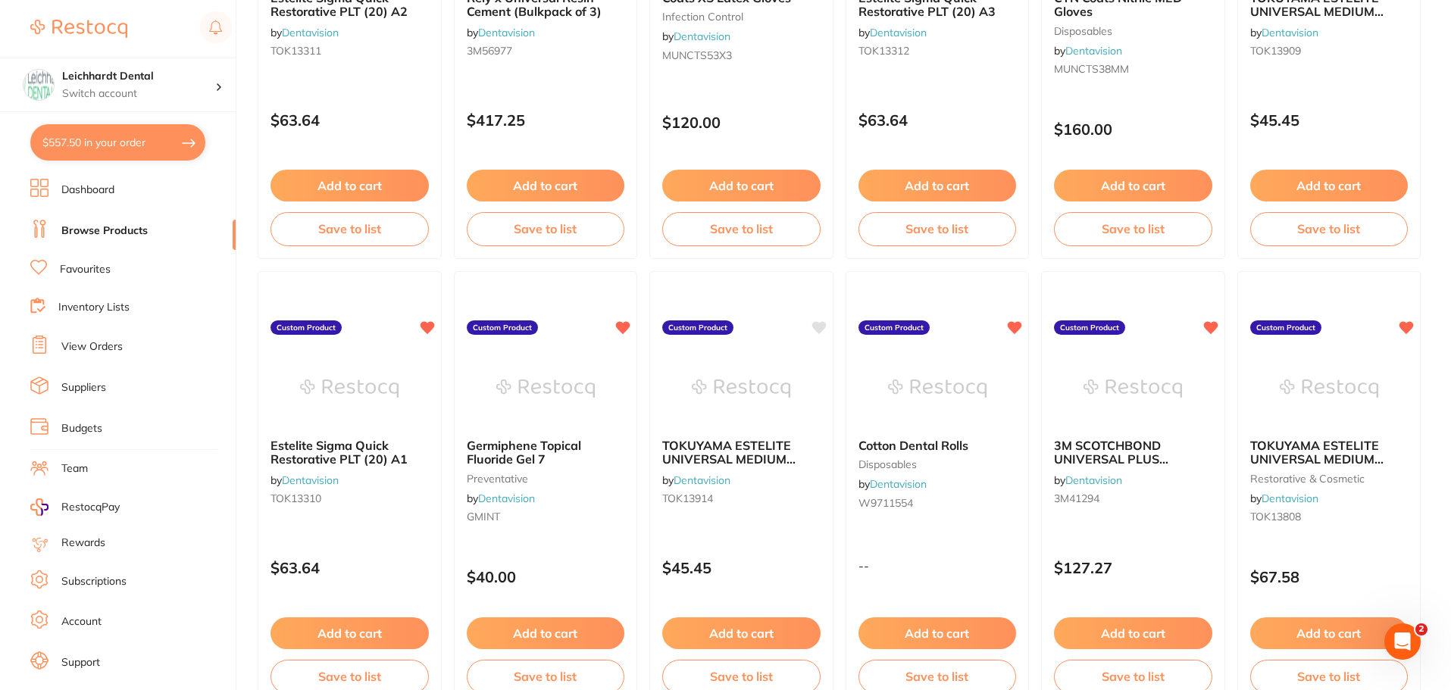
scroll to position [303, 0]
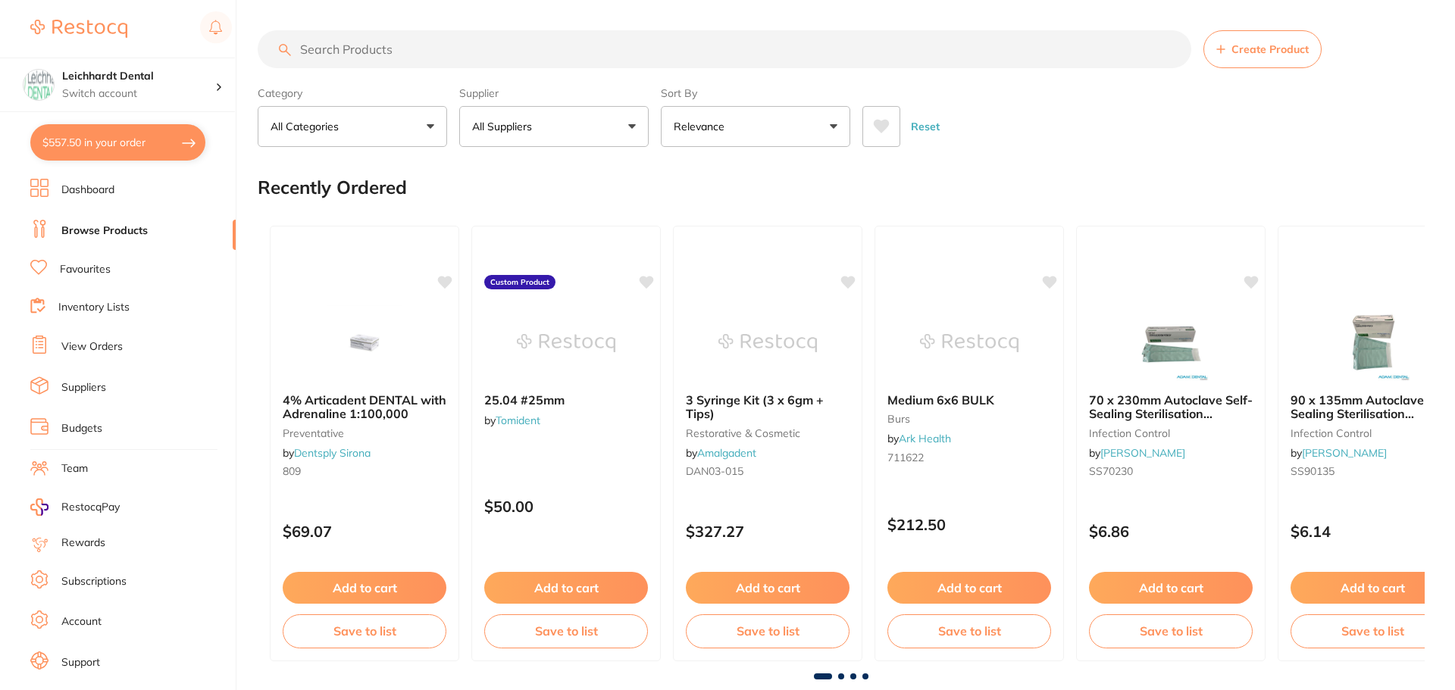
click at [528, 124] on p "All Suppliers" at bounding box center [505, 126] width 66 height 15
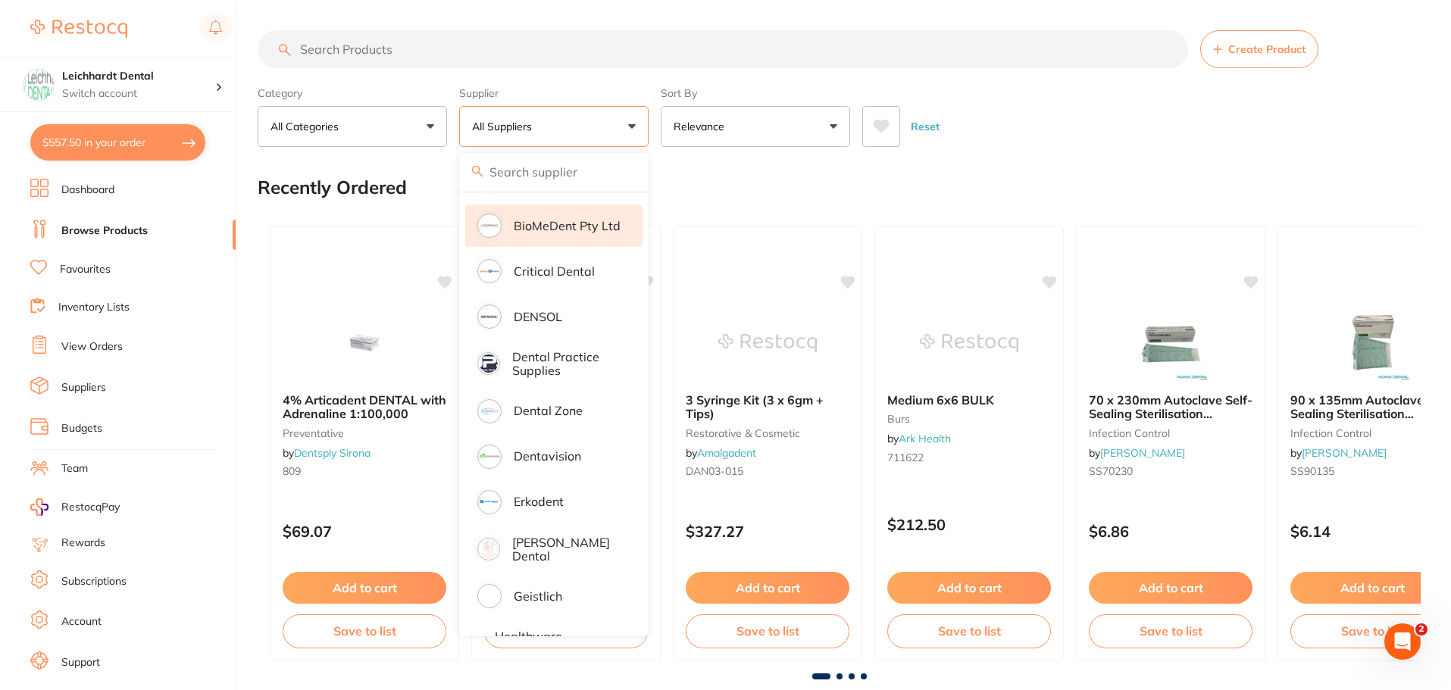
scroll to position [379, 0]
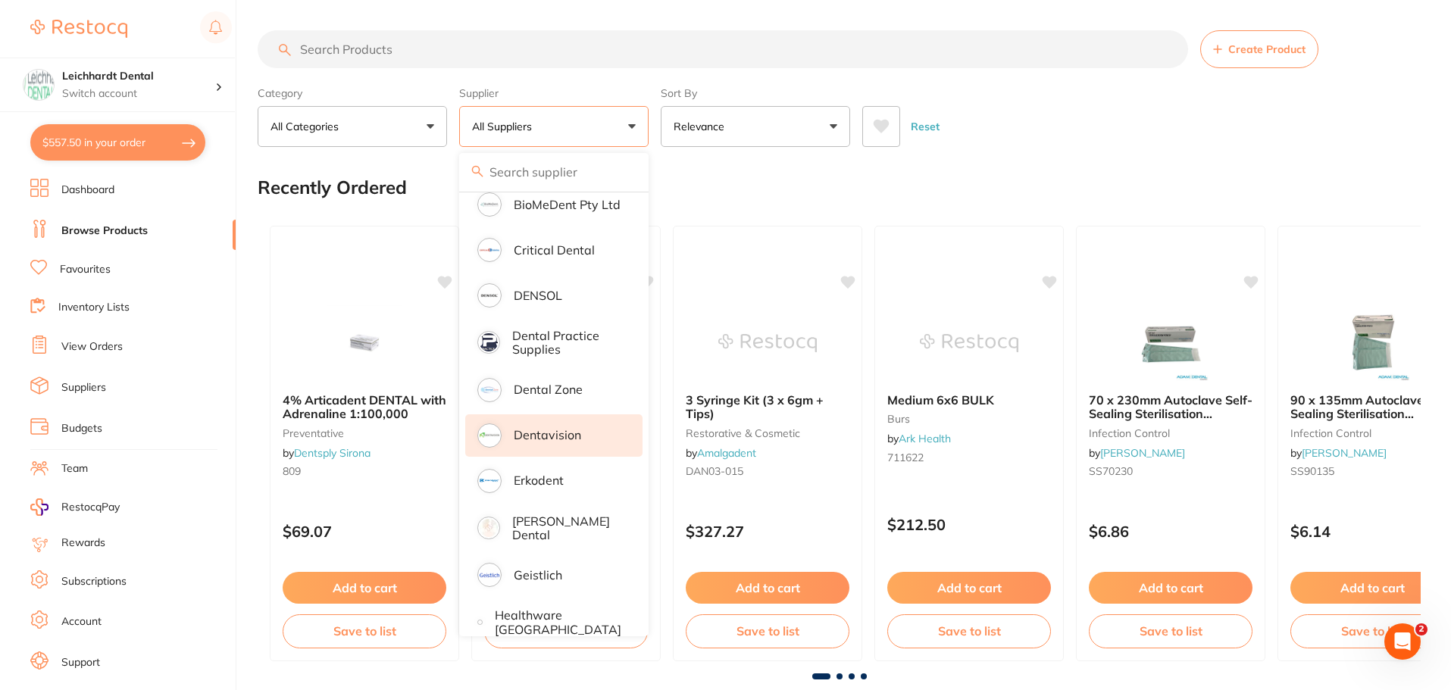
click at [540, 440] on li "Dentavision" at bounding box center [553, 436] width 177 height 42
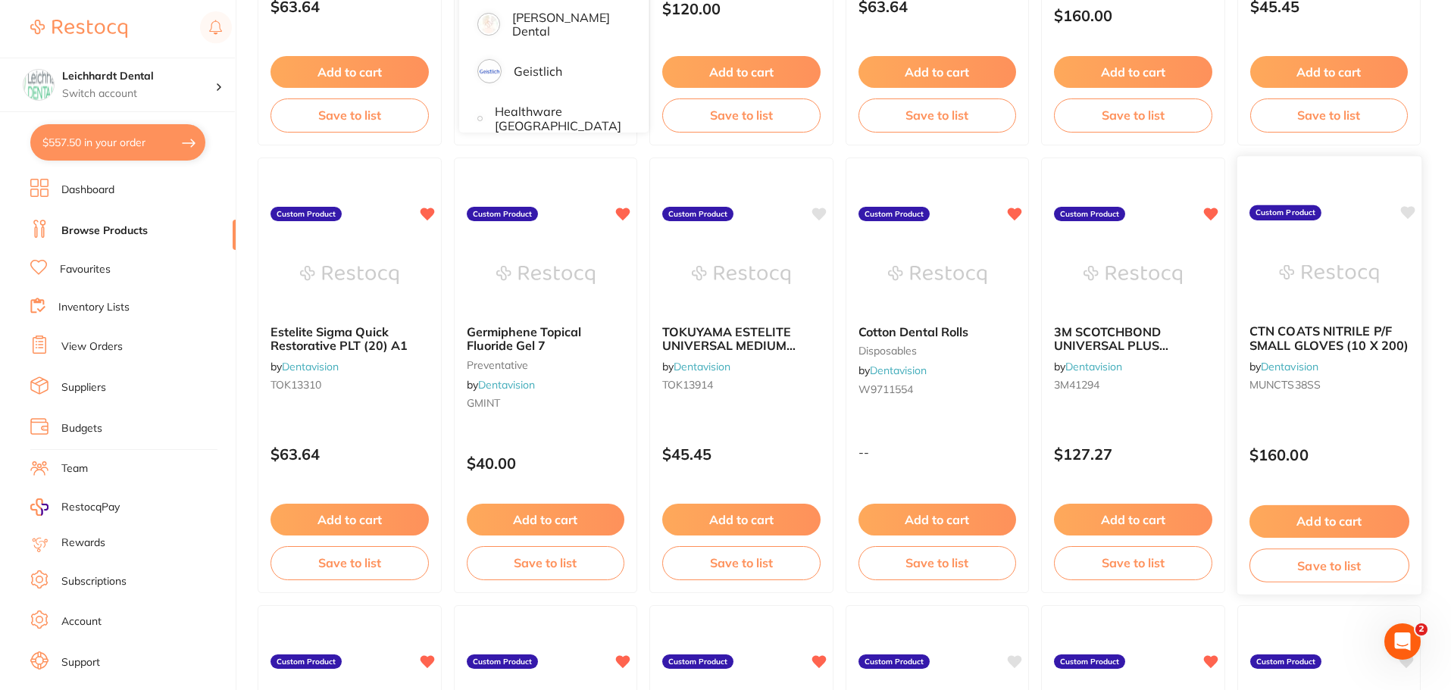
scroll to position [530, 0]
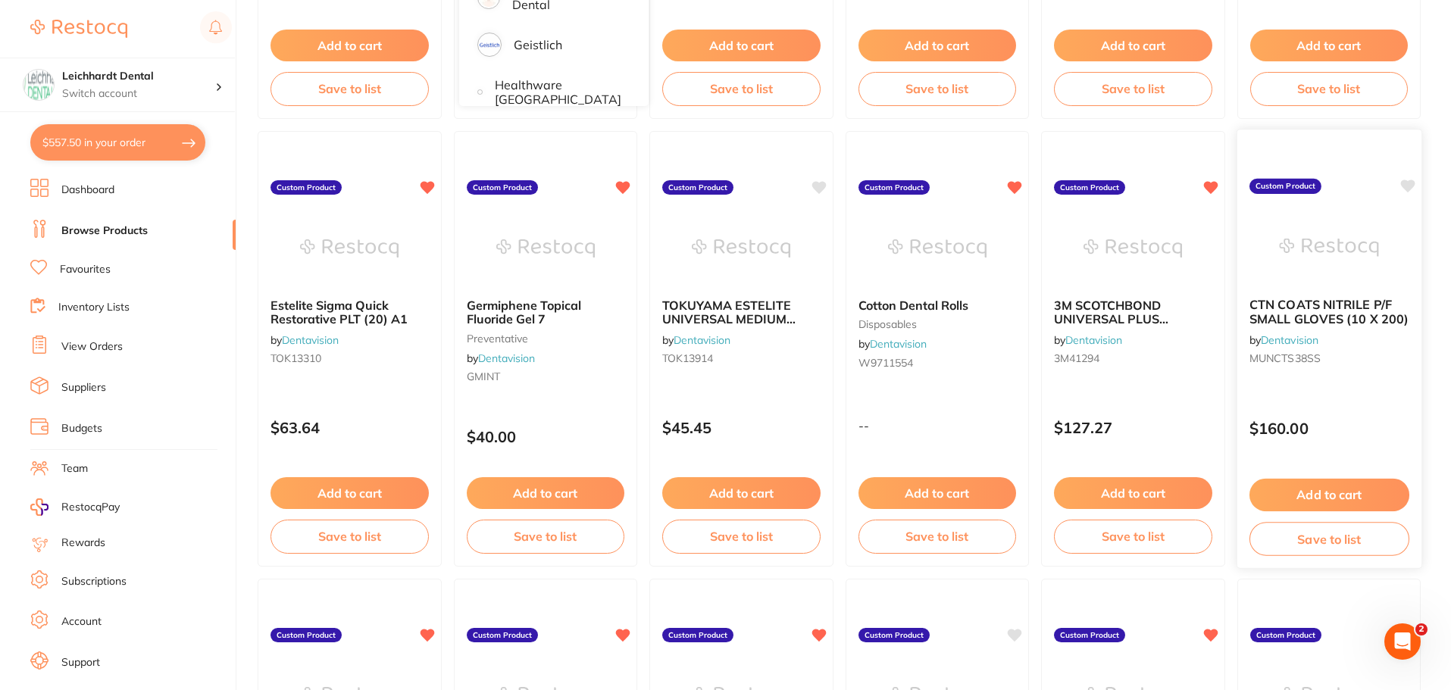
click at [1328, 491] on button "Add to cart" at bounding box center [1329, 495] width 160 height 33
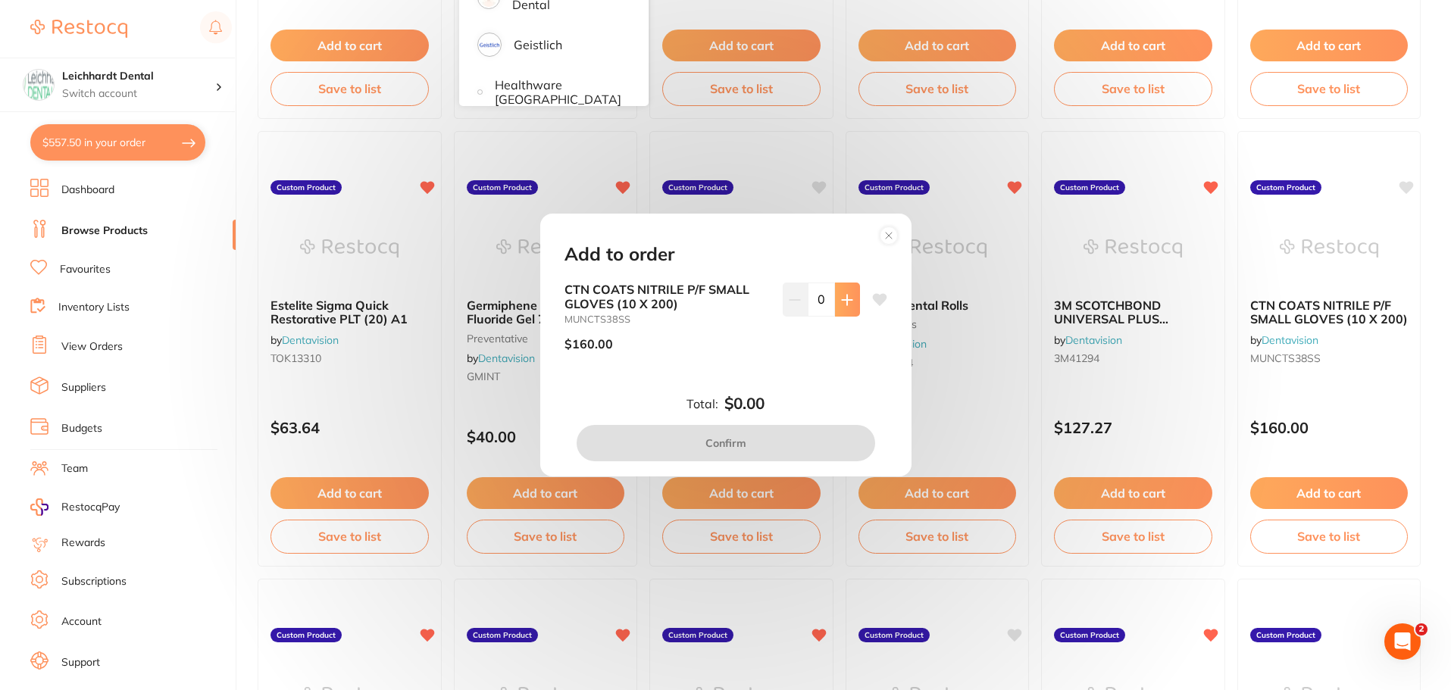
scroll to position [0, 0]
click at [850, 305] on button at bounding box center [847, 299] width 25 height 33
type input "1"
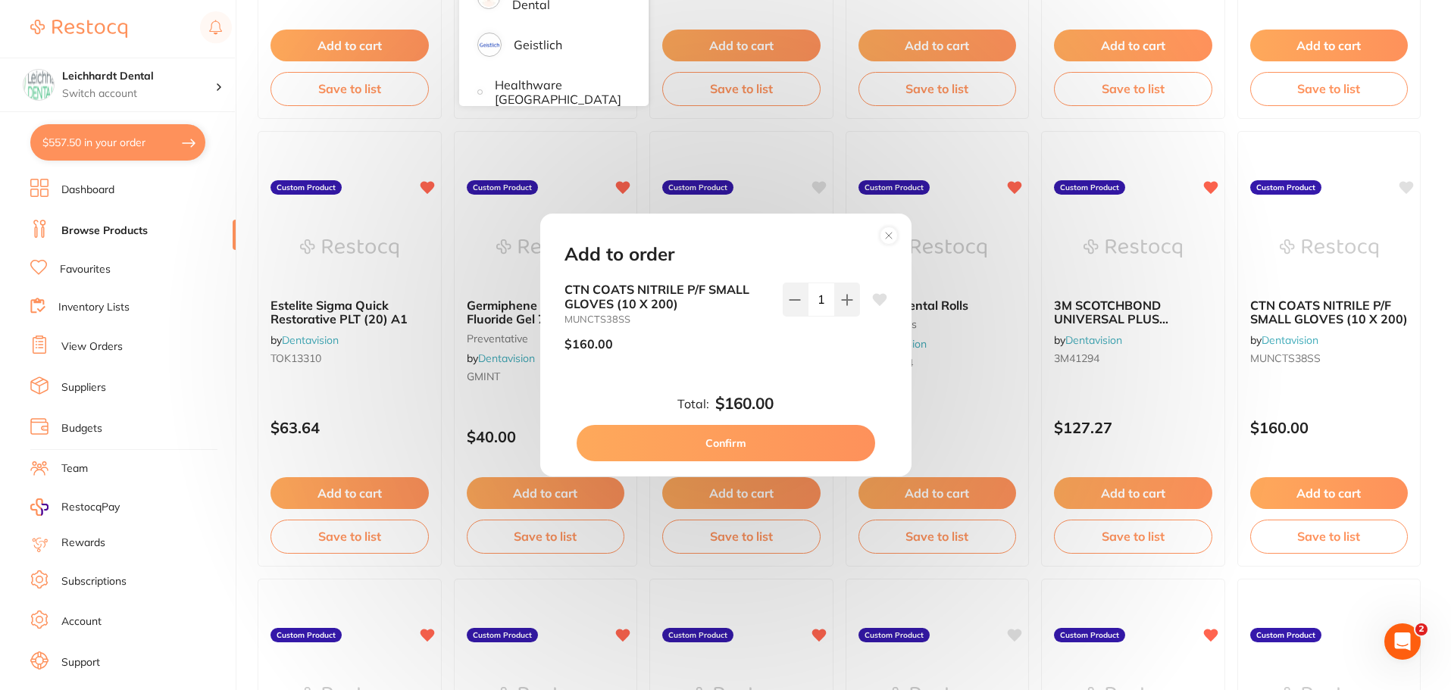
click at [793, 446] on button "Confirm" at bounding box center [726, 443] width 299 height 36
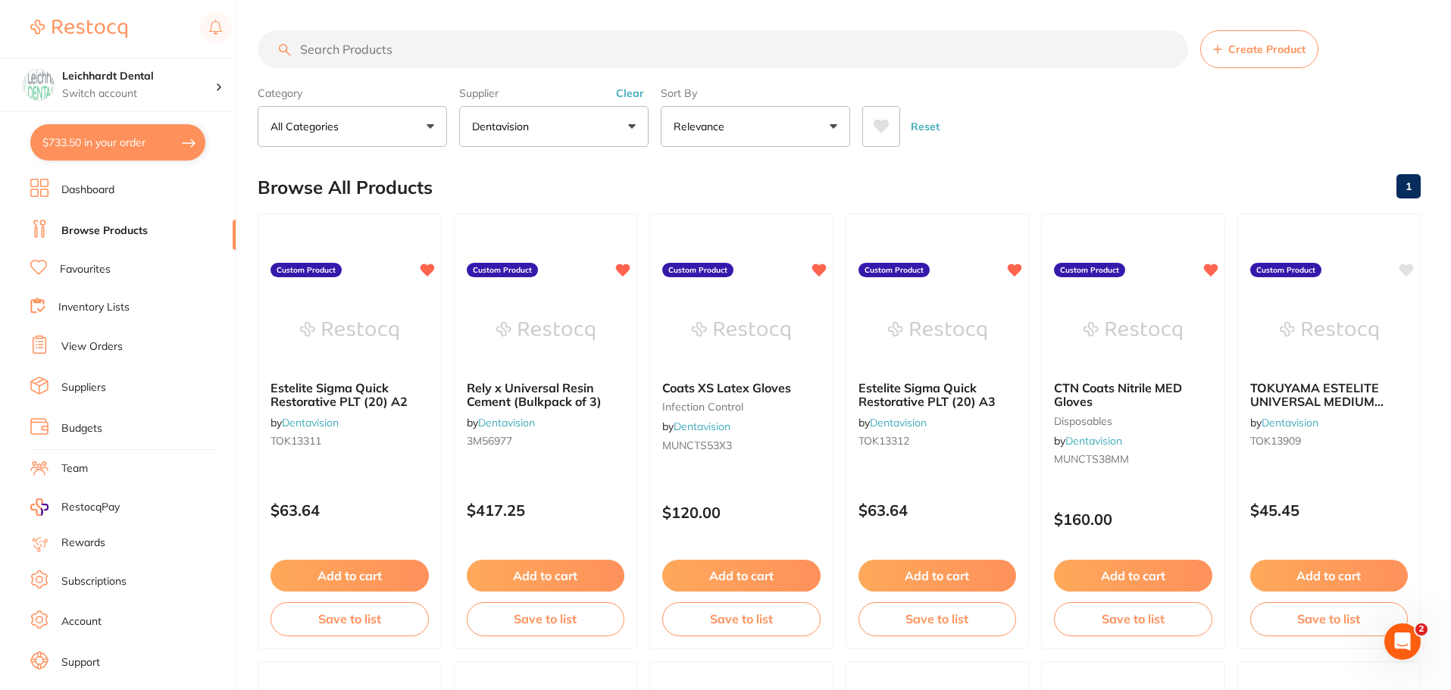
click at [119, 148] on button "$733.50 in your order" at bounding box center [117, 142] width 175 height 36
checkbox input "true"
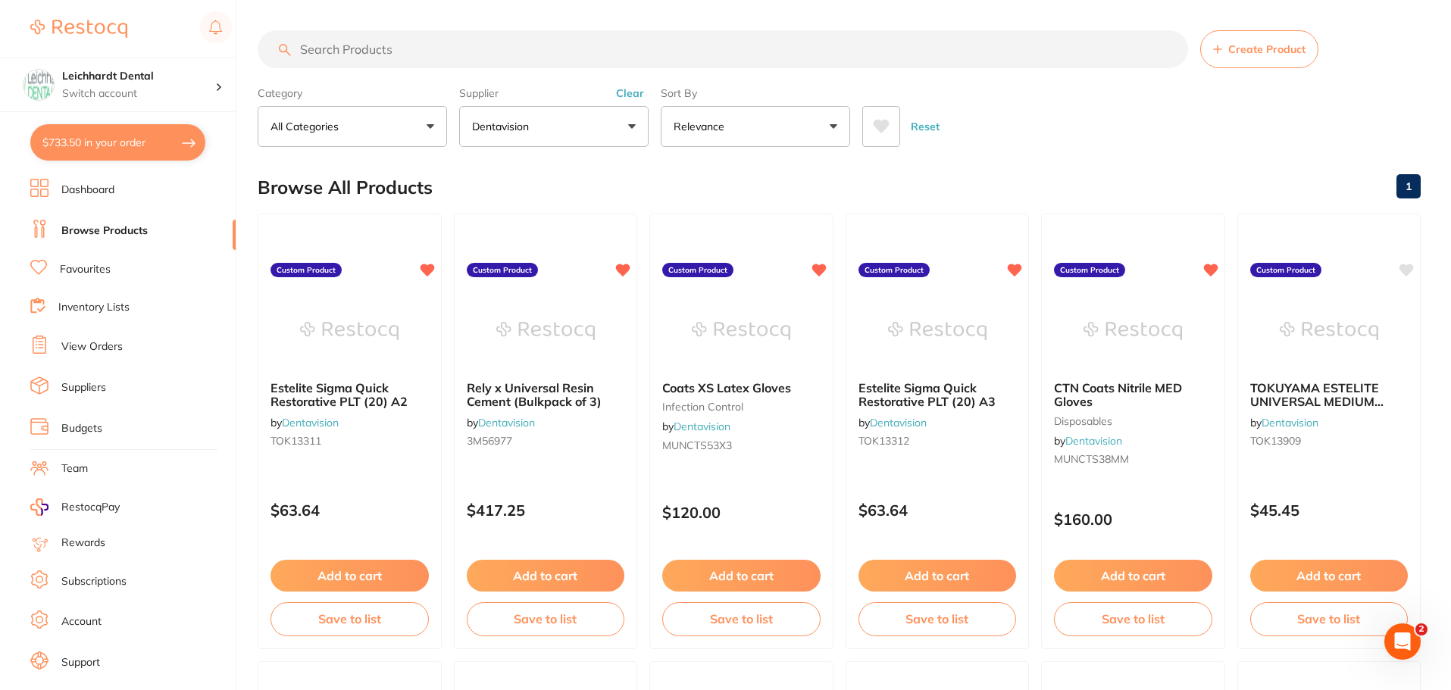
checkbox input "true"
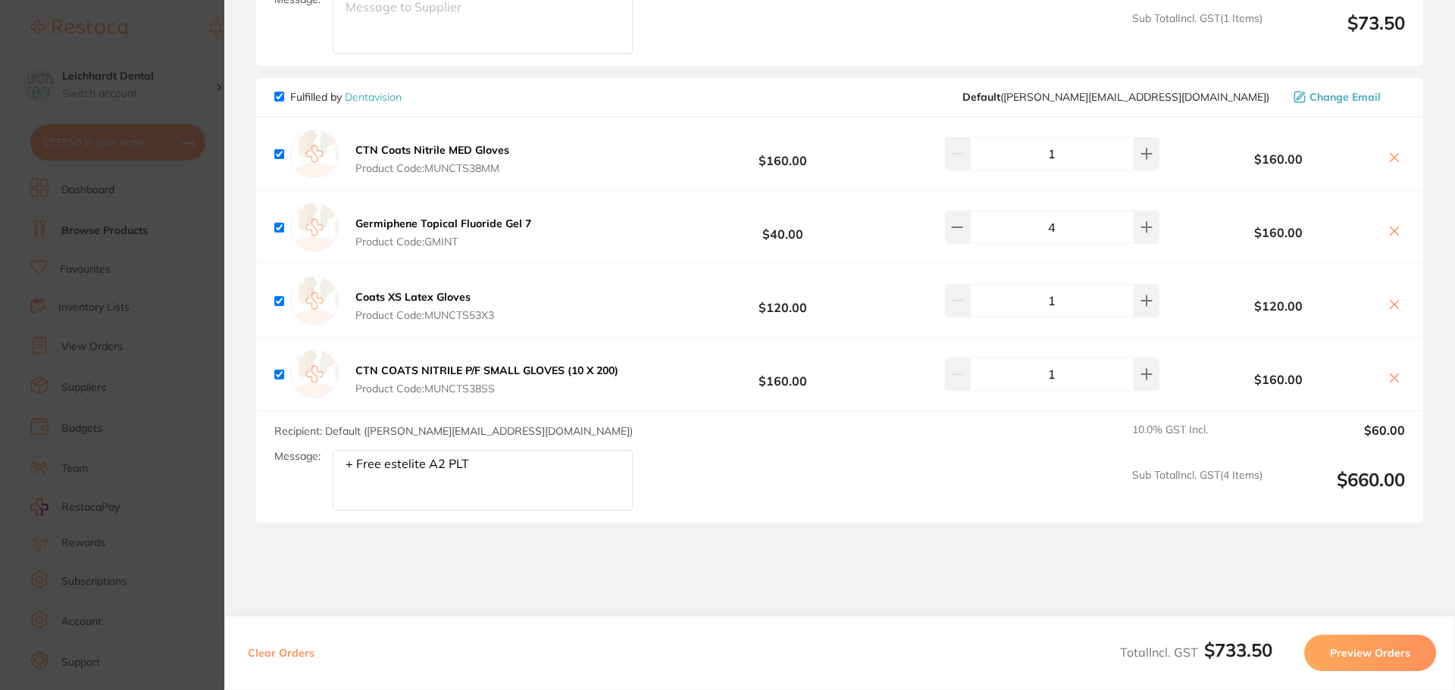
scroll to position [379, 0]
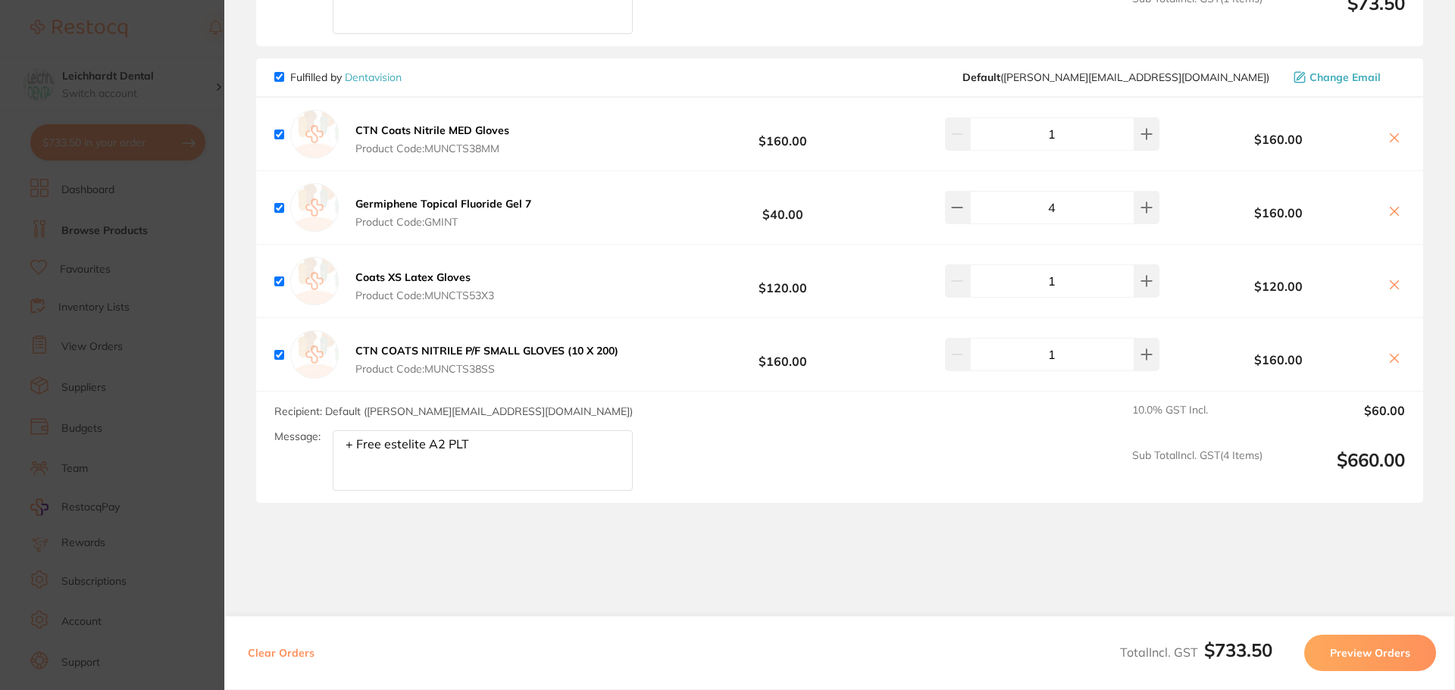
drag, startPoint x: 485, startPoint y: 439, endPoint x: 285, endPoint y: 439, distance: 200.1
click at [285, 439] on div "Message: + Free estelite A2 PLT" at bounding box center [459, 460] width 371 height 61
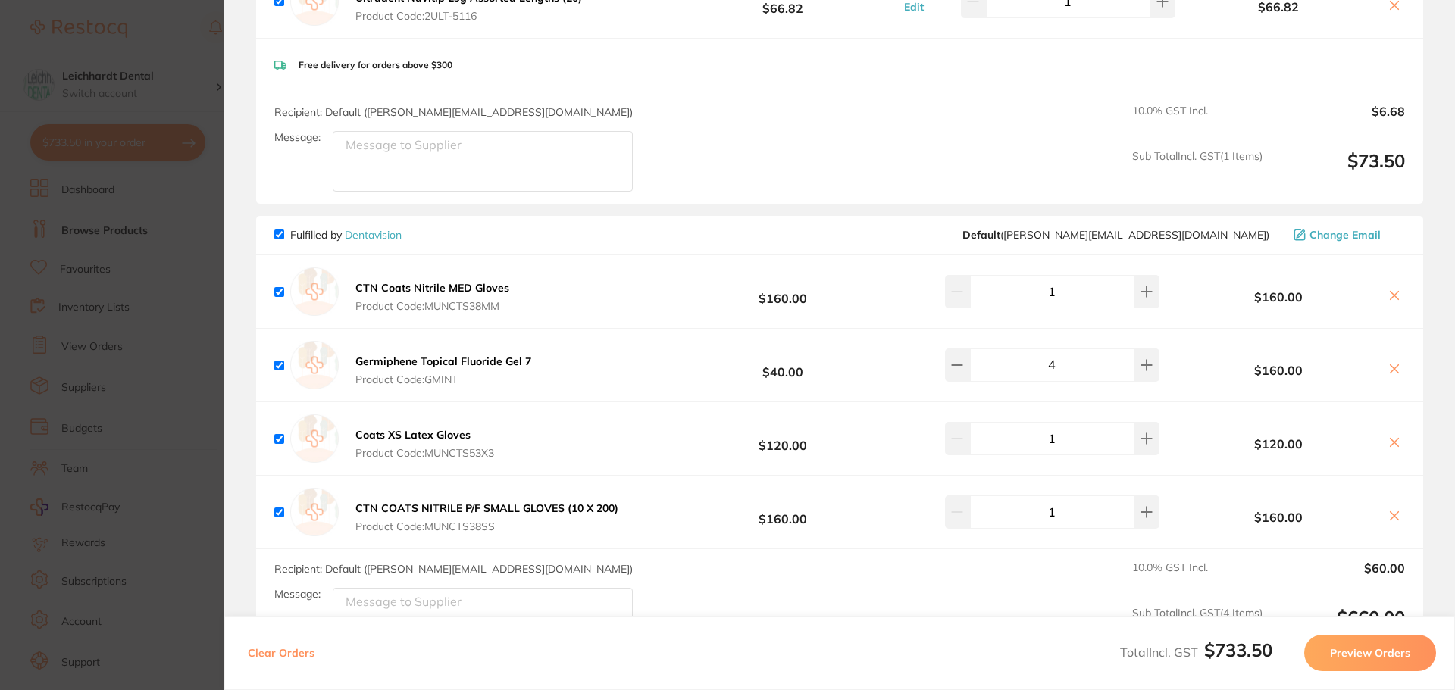
scroll to position [203, 0]
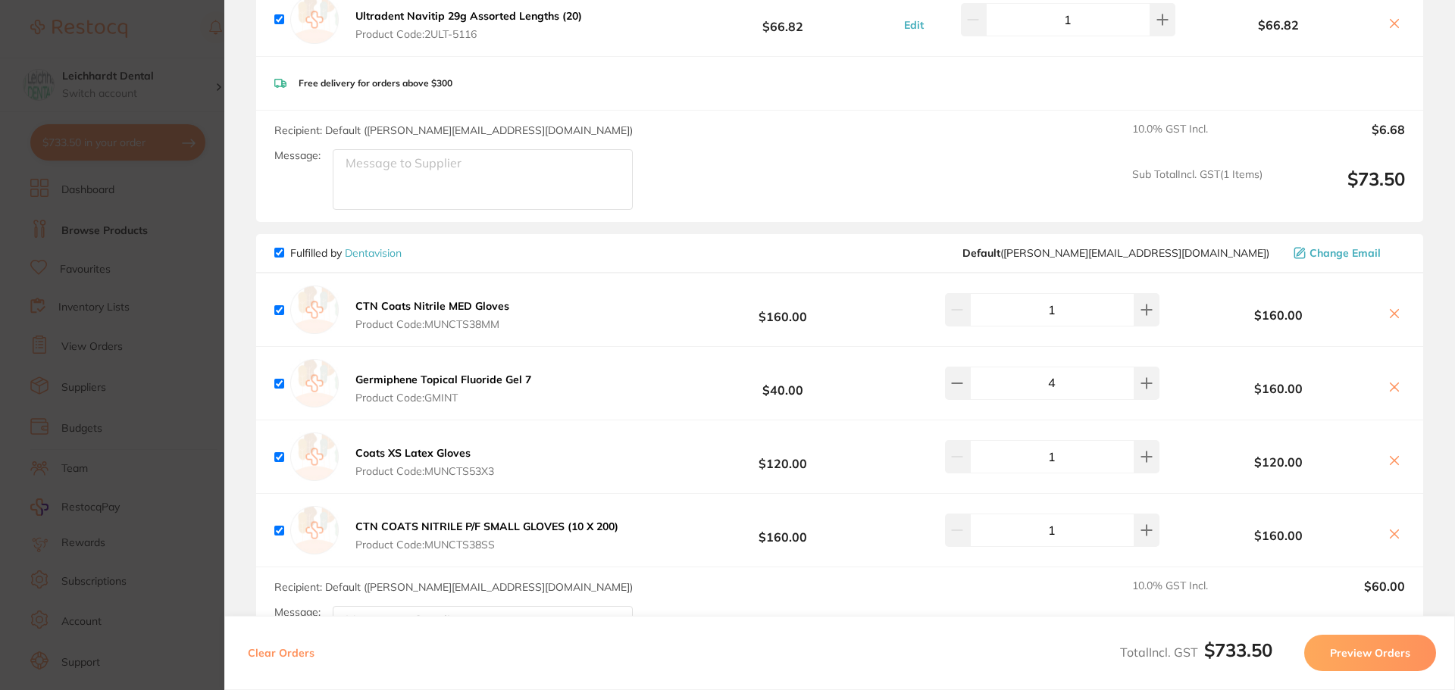
click at [1394, 659] on button "Preview Orders" at bounding box center [1370, 653] width 132 height 36
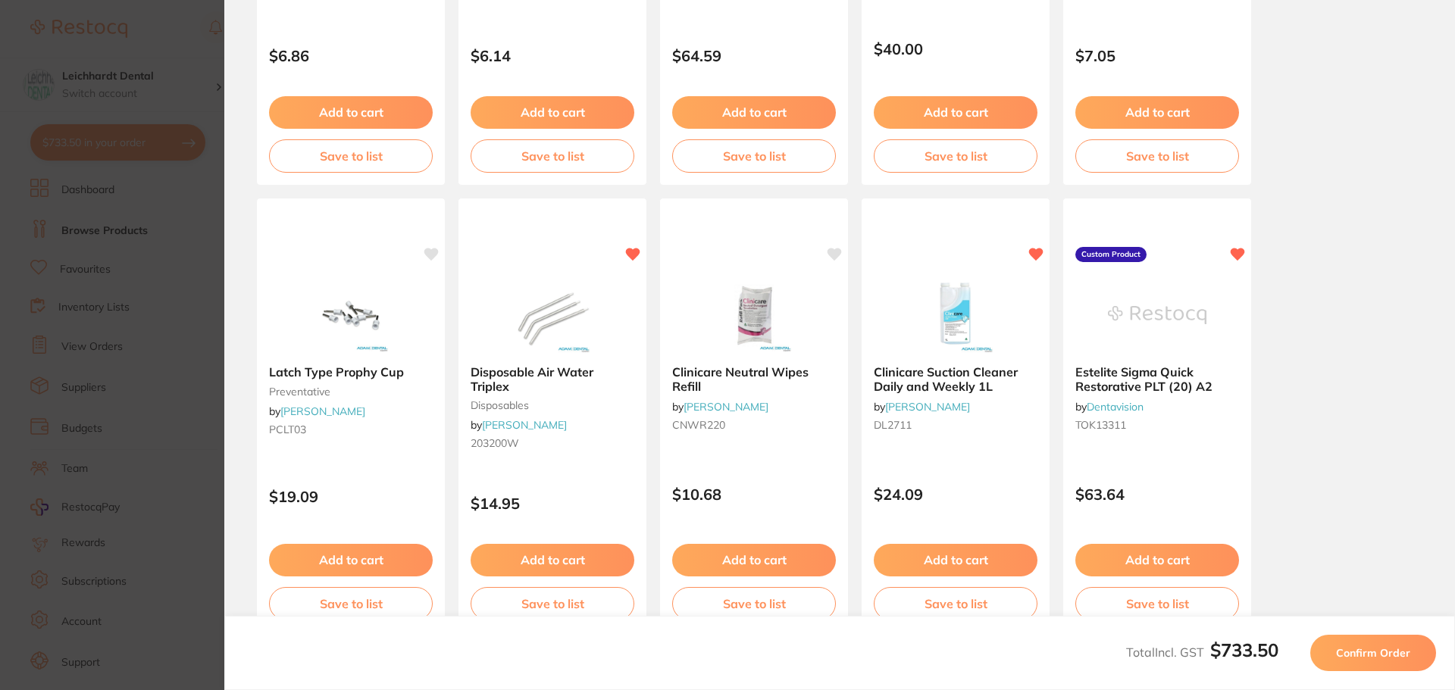
scroll to position [0, 0]
click at [1351, 655] on span "Confirm Order" at bounding box center [1373, 653] width 74 height 14
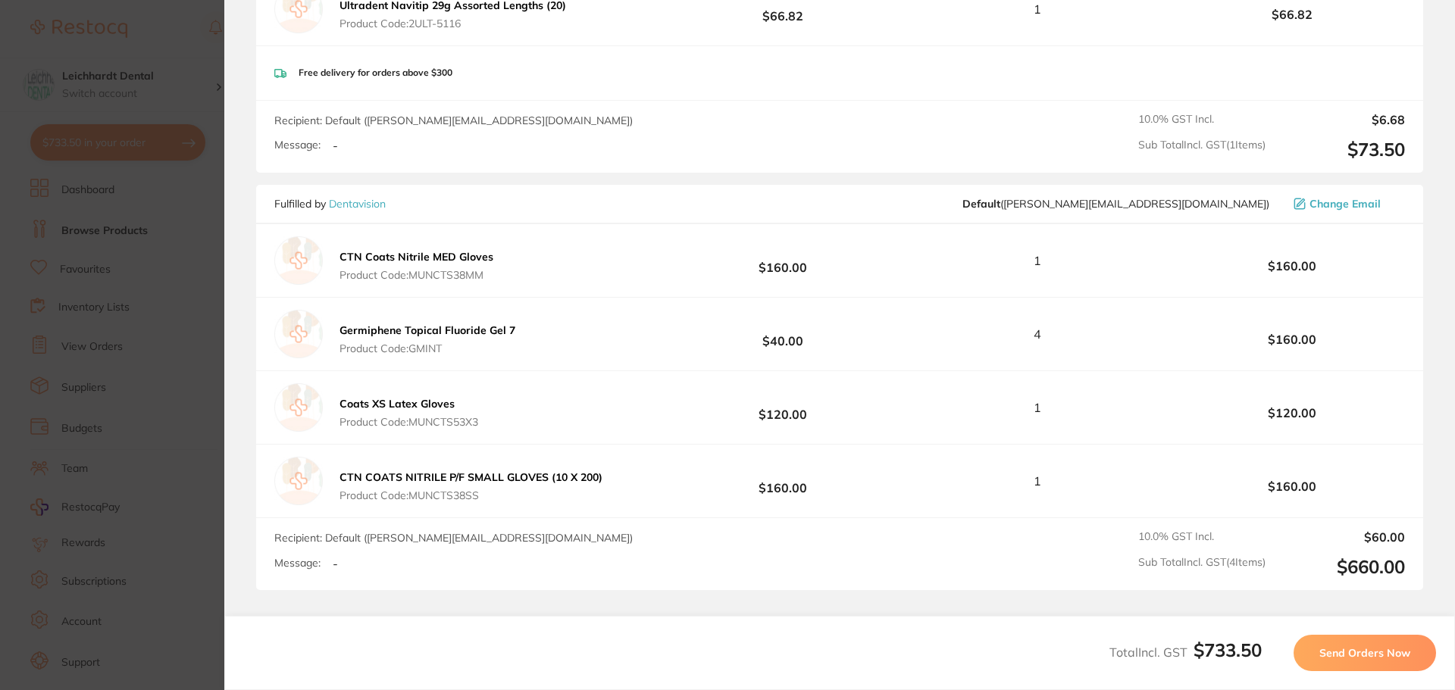
scroll to position [479, 0]
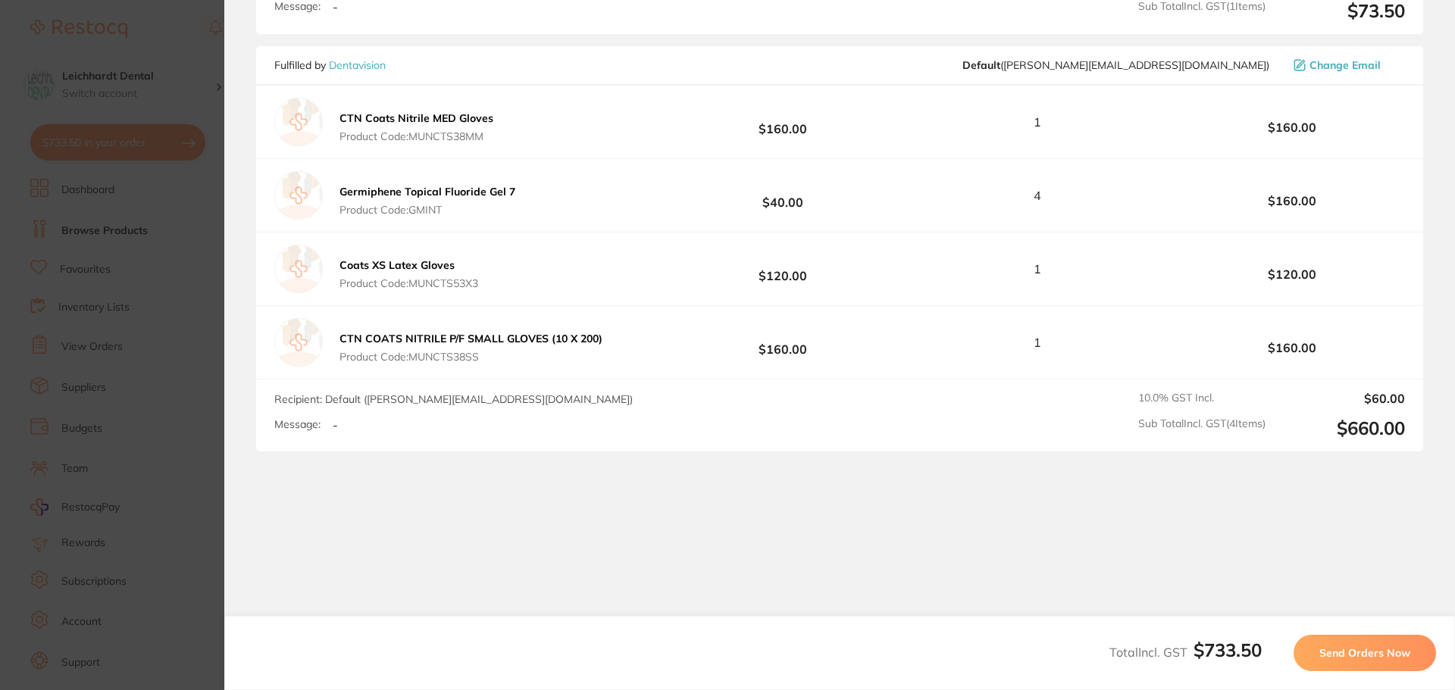
click at [1404, 645] on button "Send Orders Now" at bounding box center [1365, 653] width 142 height 36
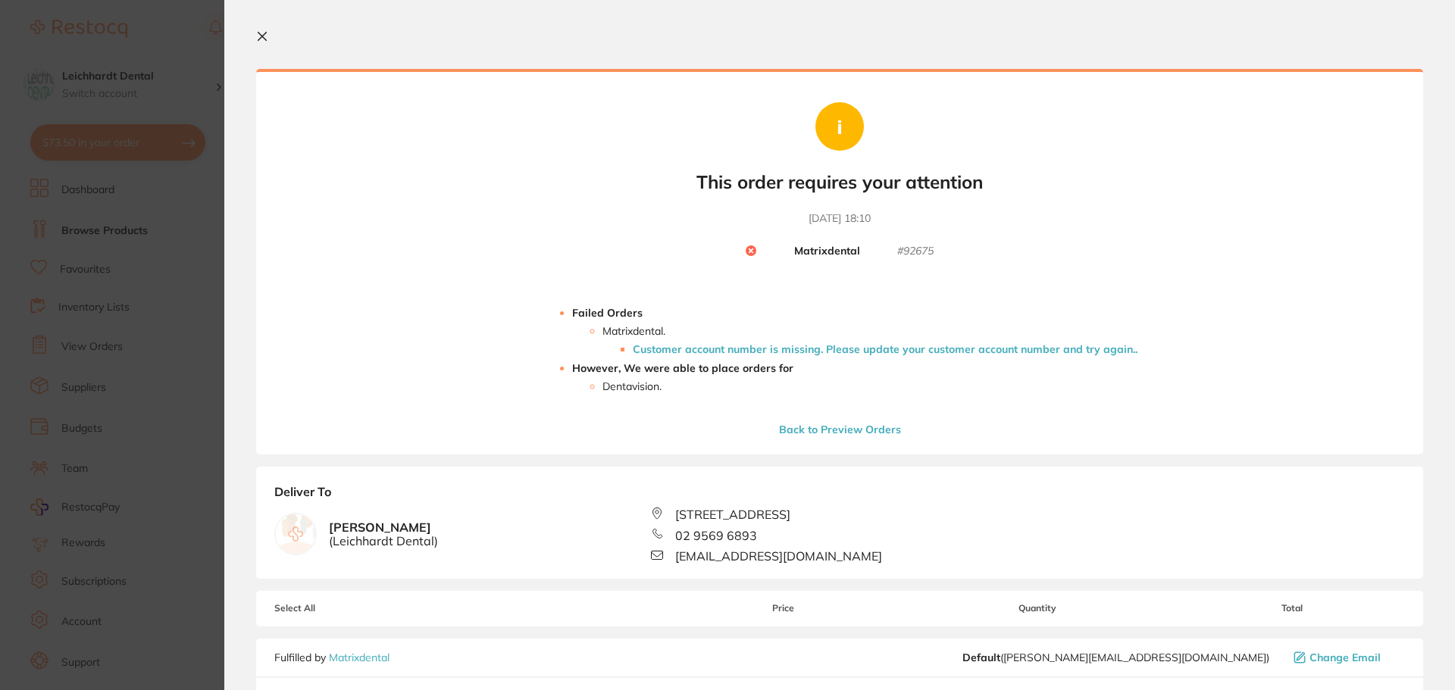
scroll to position [0, 0]
click at [806, 424] on button "Back to Preview Orders" at bounding box center [840, 431] width 131 height 14
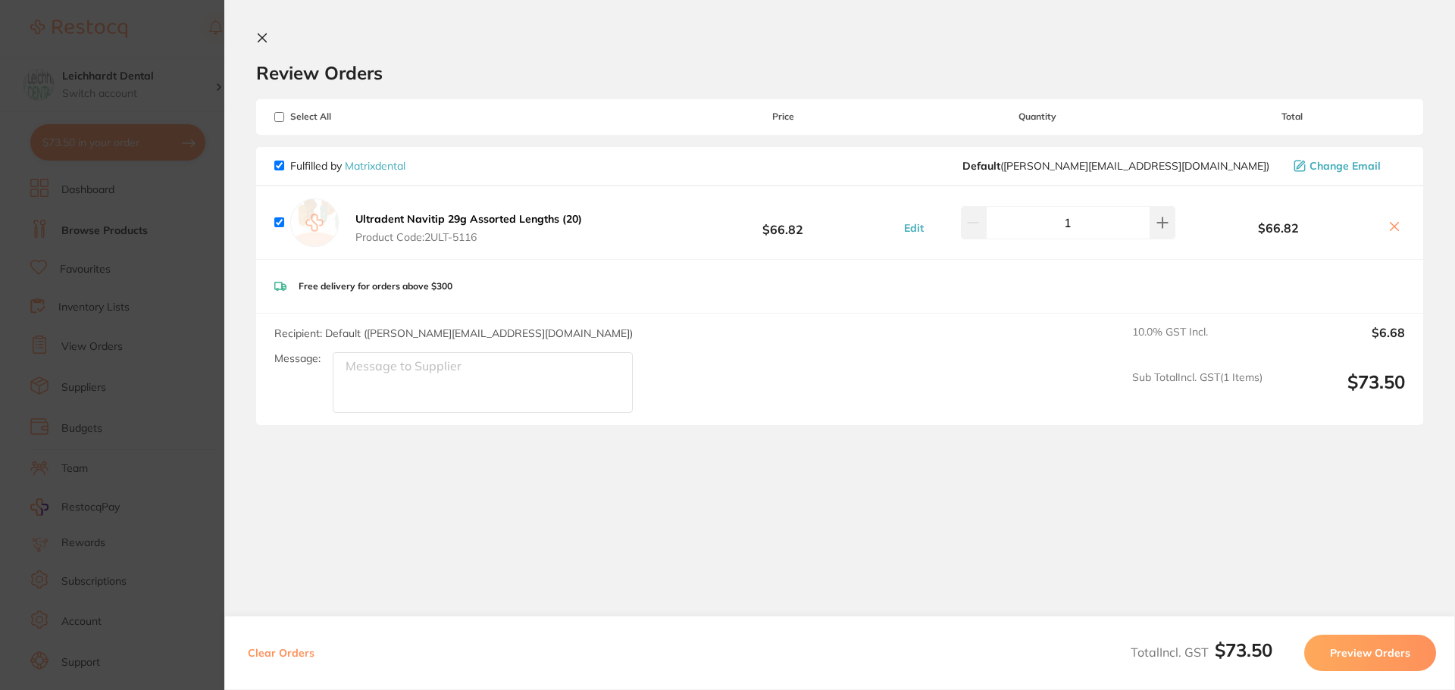
click at [1345, 651] on button "Preview Orders" at bounding box center [1370, 653] width 132 height 36
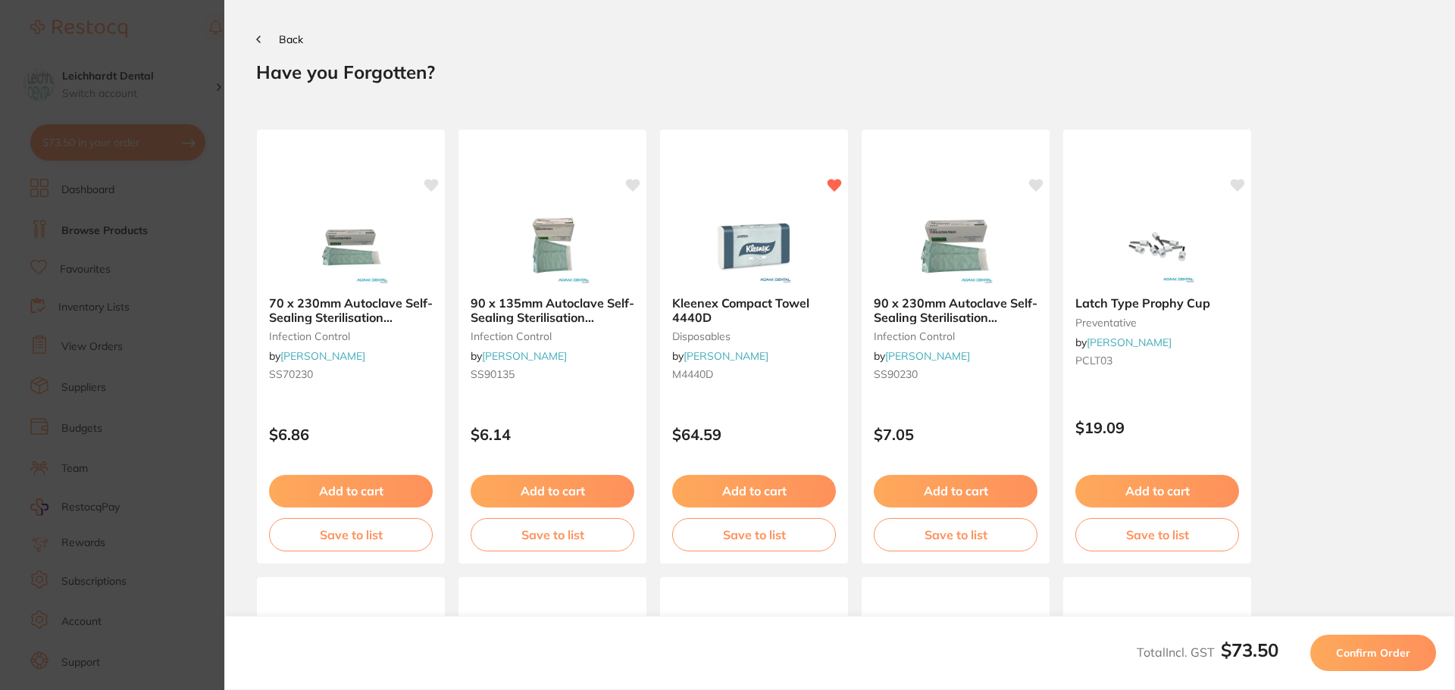
click at [1382, 656] on span "Confirm Order" at bounding box center [1373, 653] width 74 height 14
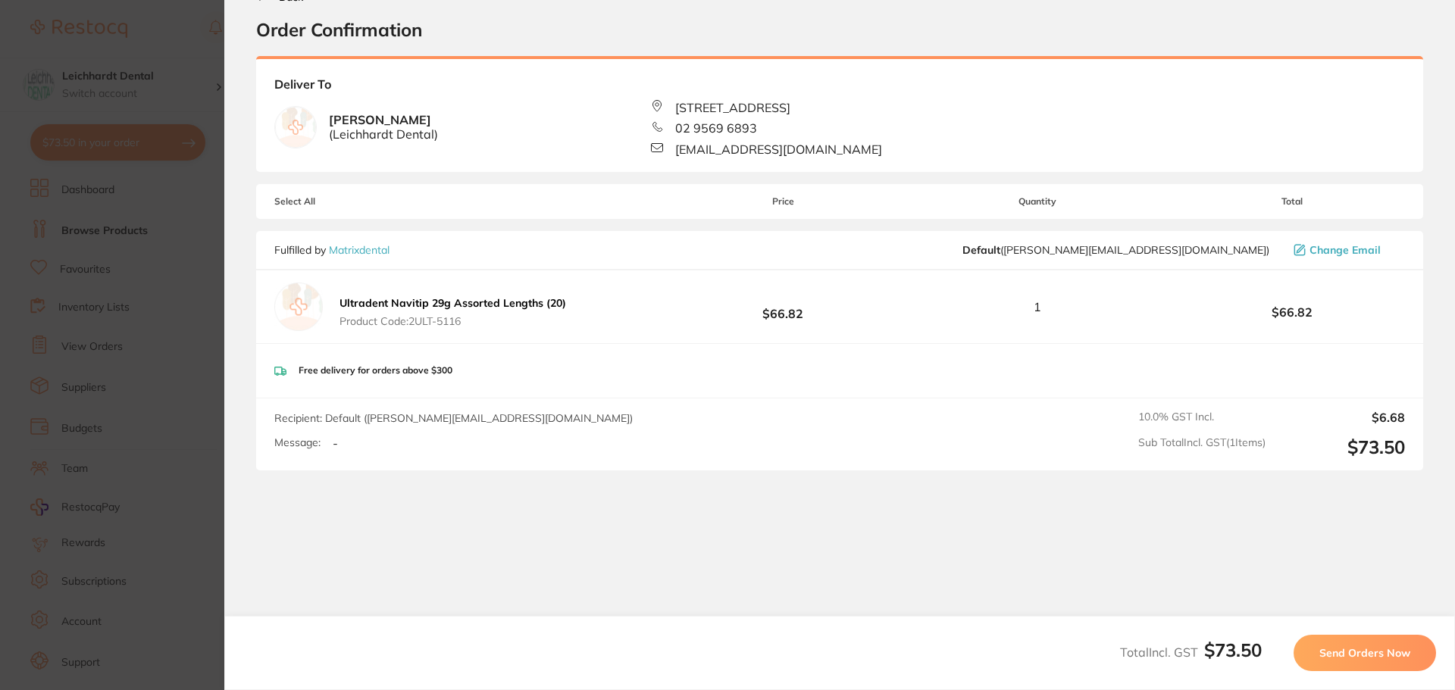
scroll to position [61, 0]
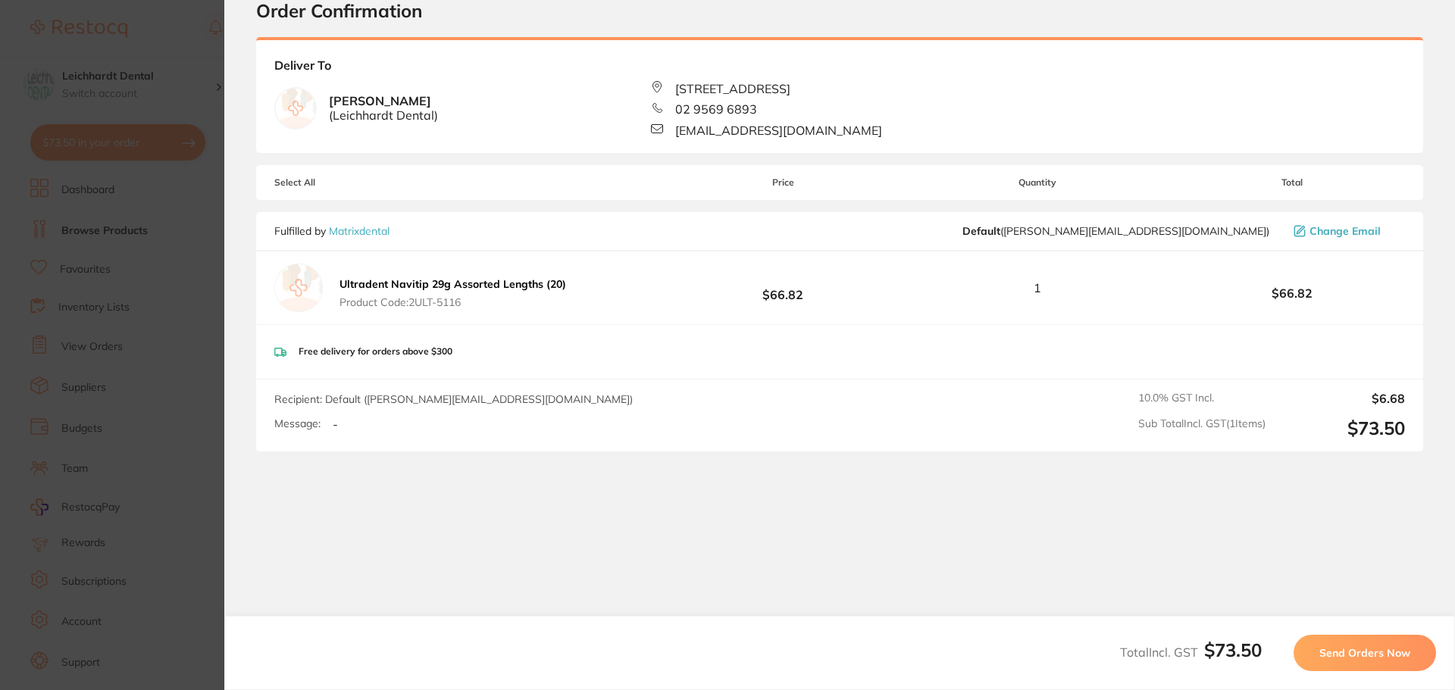
click at [1383, 658] on span "Send Orders Now" at bounding box center [1364, 653] width 91 height 14
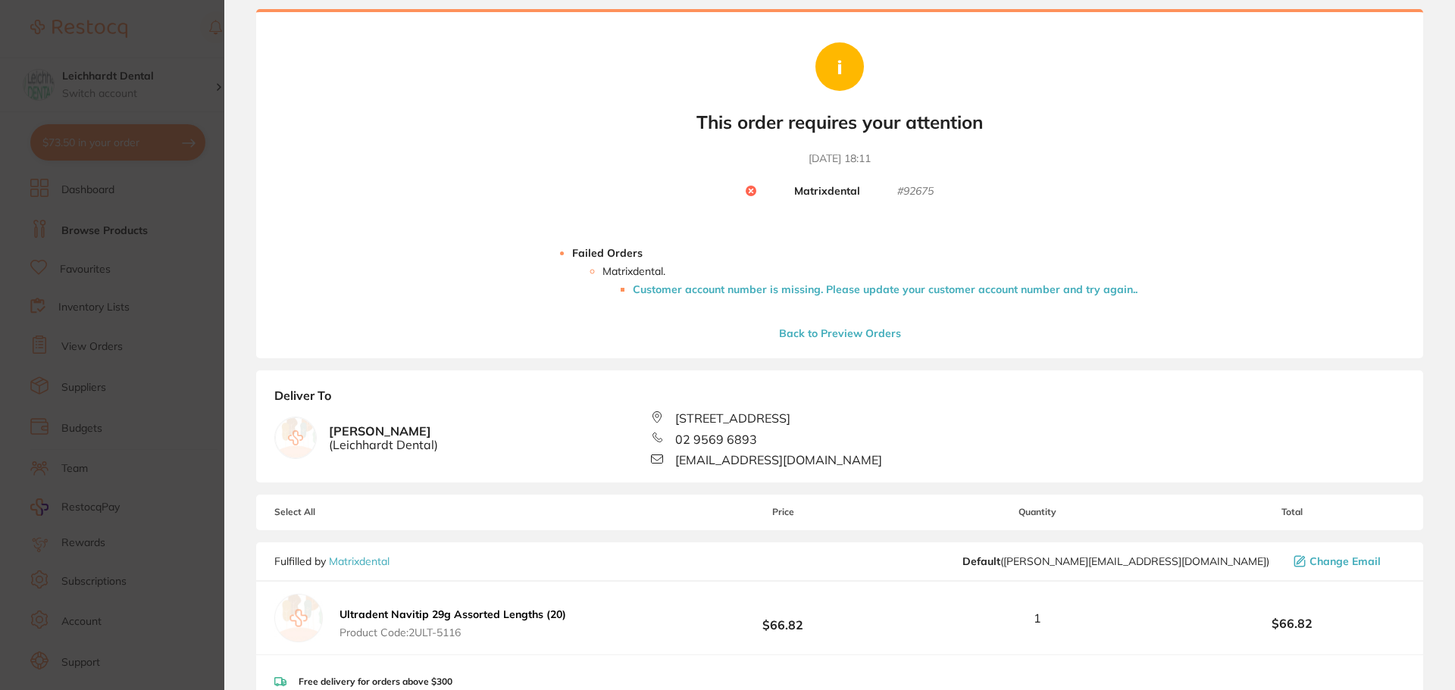
click at [950, 291] on li "Customer account number is missing. Please update your customer account number …" at bounding box center [885, 289] width 505 height 12
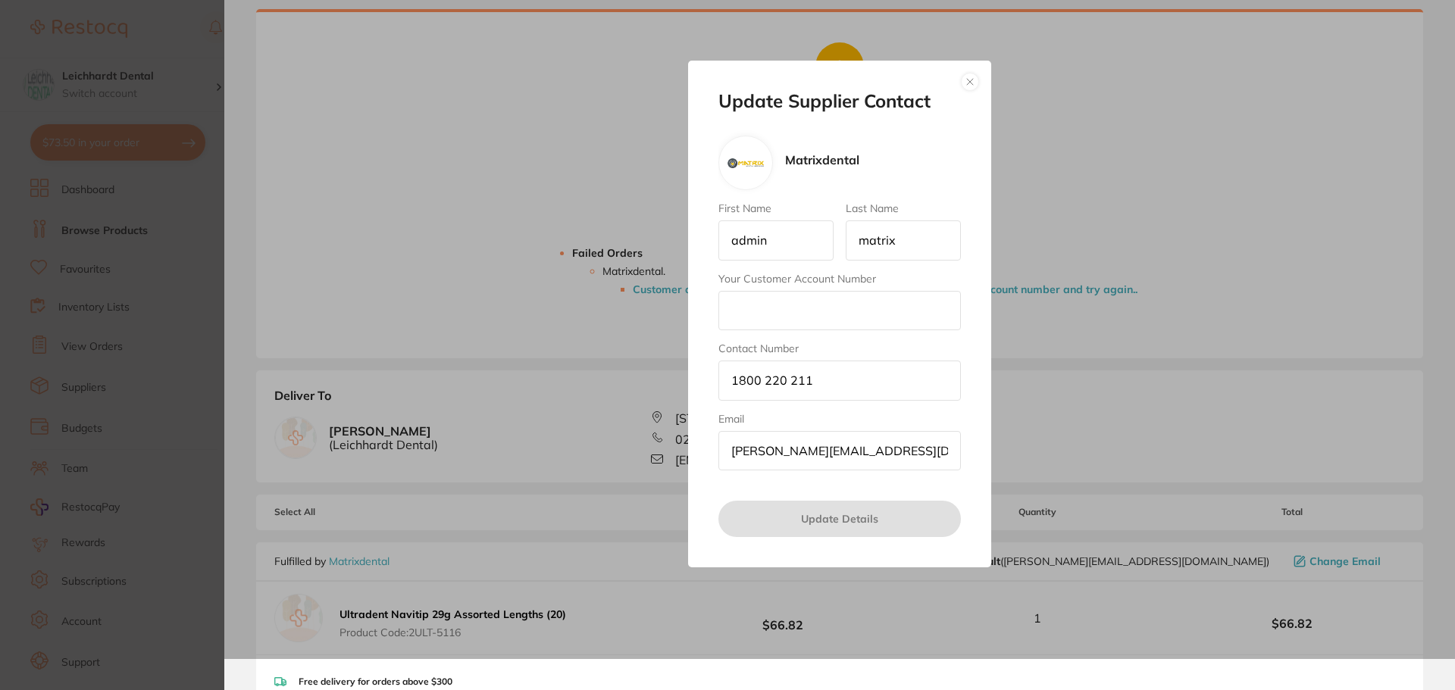
click at [978, 83] on button "button" at bounding box center [970, 82] width 18 height 18
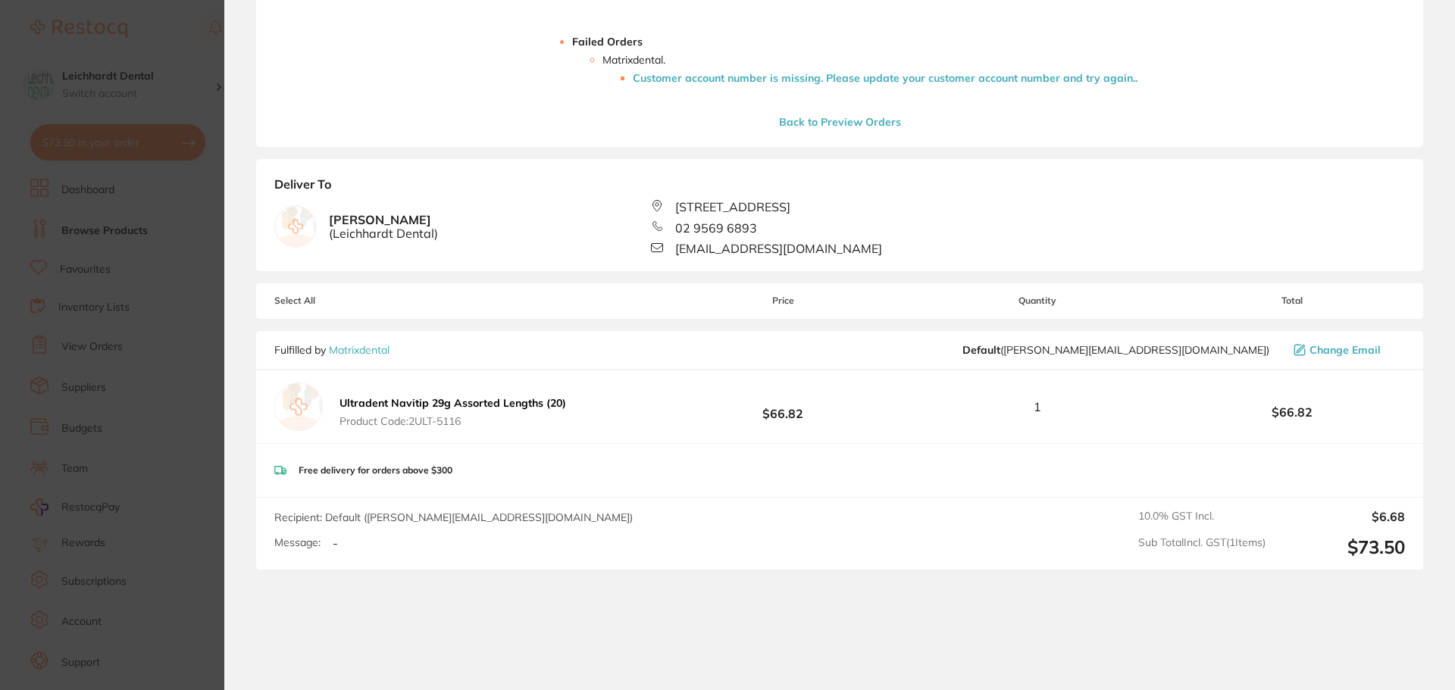
scroll to position [289, 0]
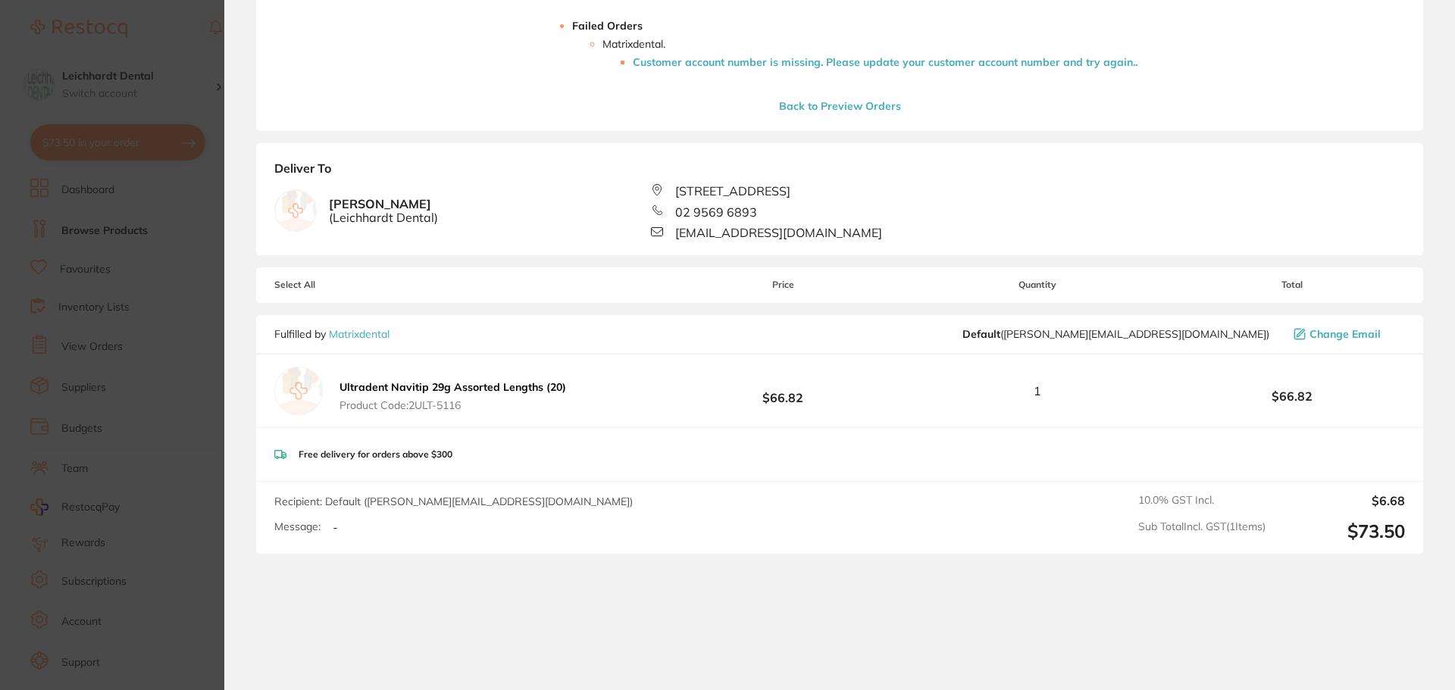
click at [78, 154] on section "Update RRP Set your pre negotiated price for this item. Item Agreed RRP (excl. …" at bounding box center [727, 345] width 1455 height 690
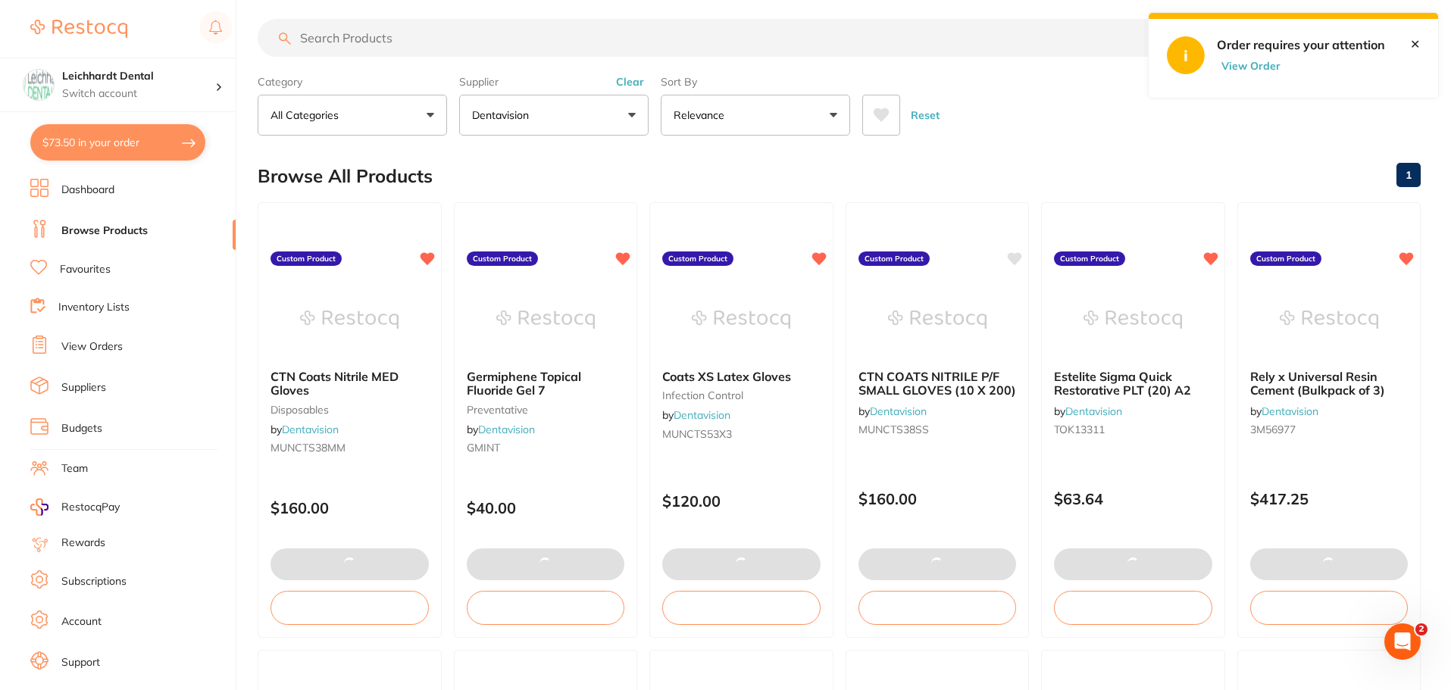
scroll to position [0, 0]
